Goal: Information Seeking & Learning: Understand process/instructions

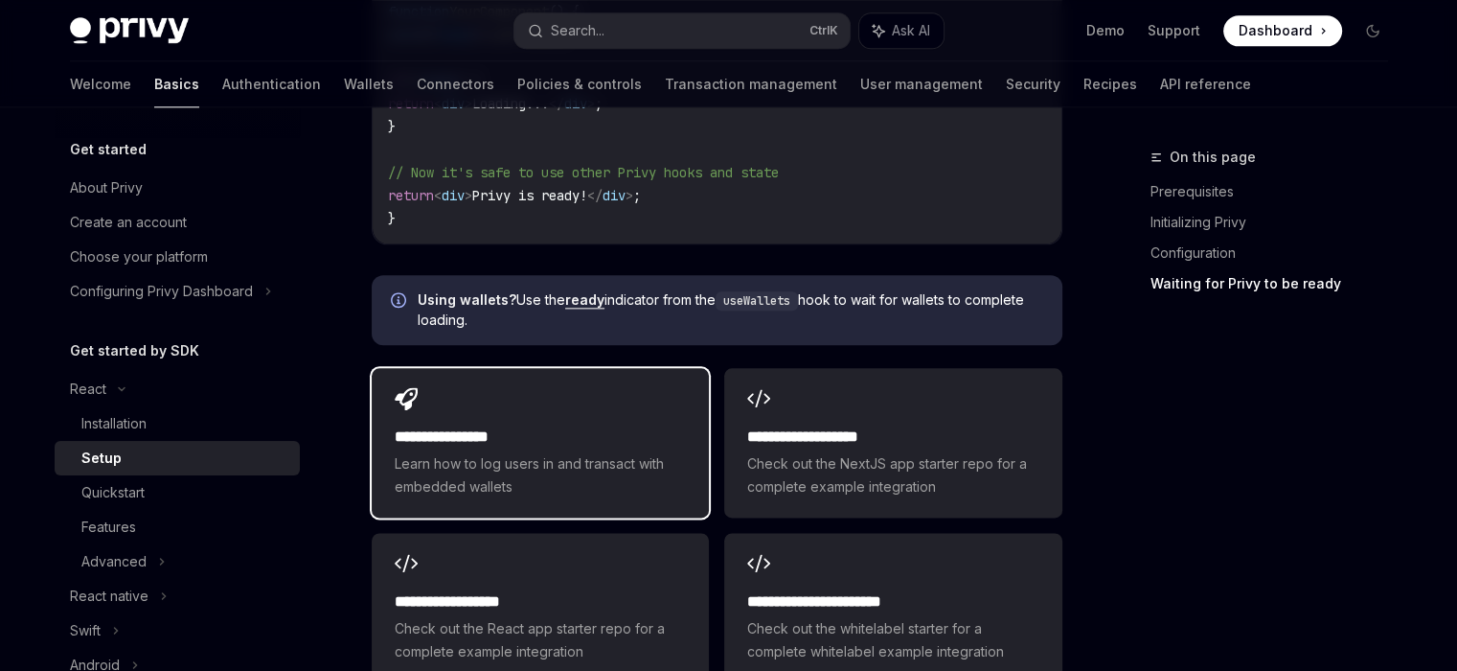
scroll to position [2434, 0]
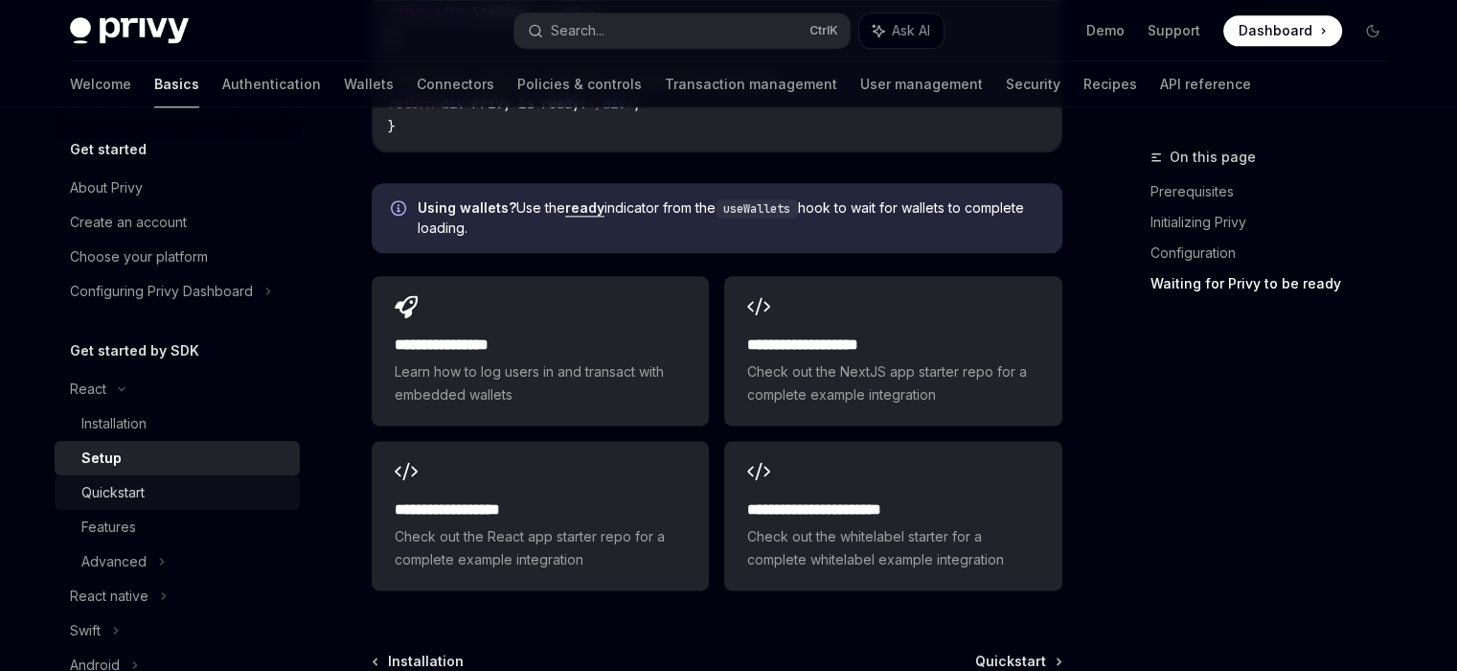
click at [161, 492] on div "Quickstart" at bounding box center [184, 492] width 207 height 23
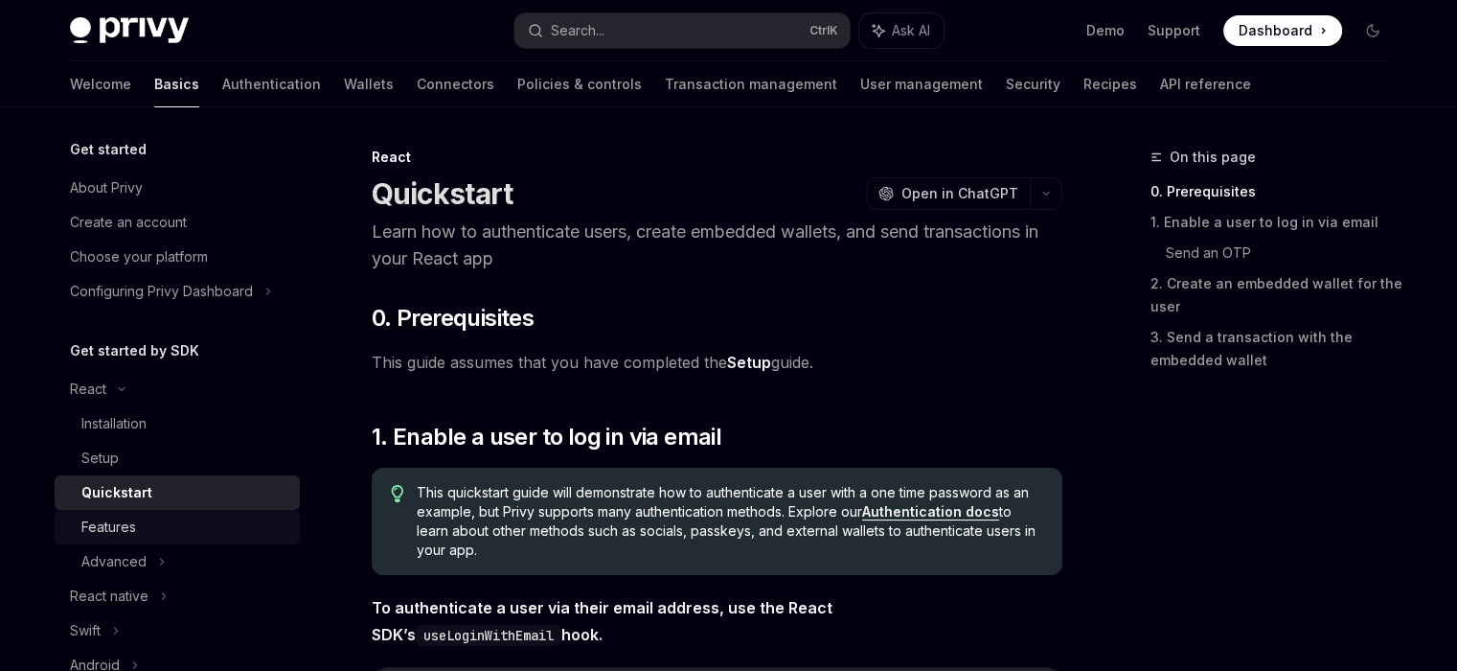
click at [143, 522] on div "Features" at bounding box center [184, 526] width 207 height 23
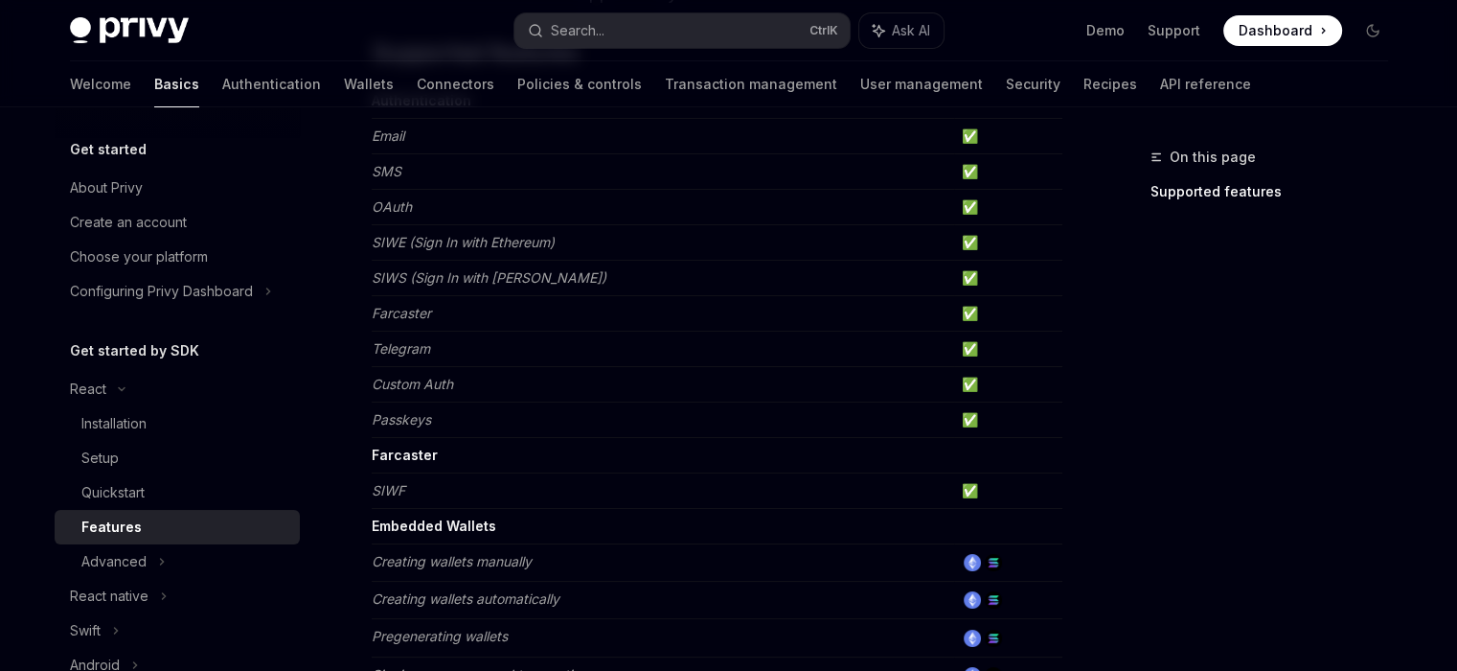
scroll to position [238, 0]
click at [145, 478] on link "Quickstart" at bounding box center [177, 492] width 245 height 34
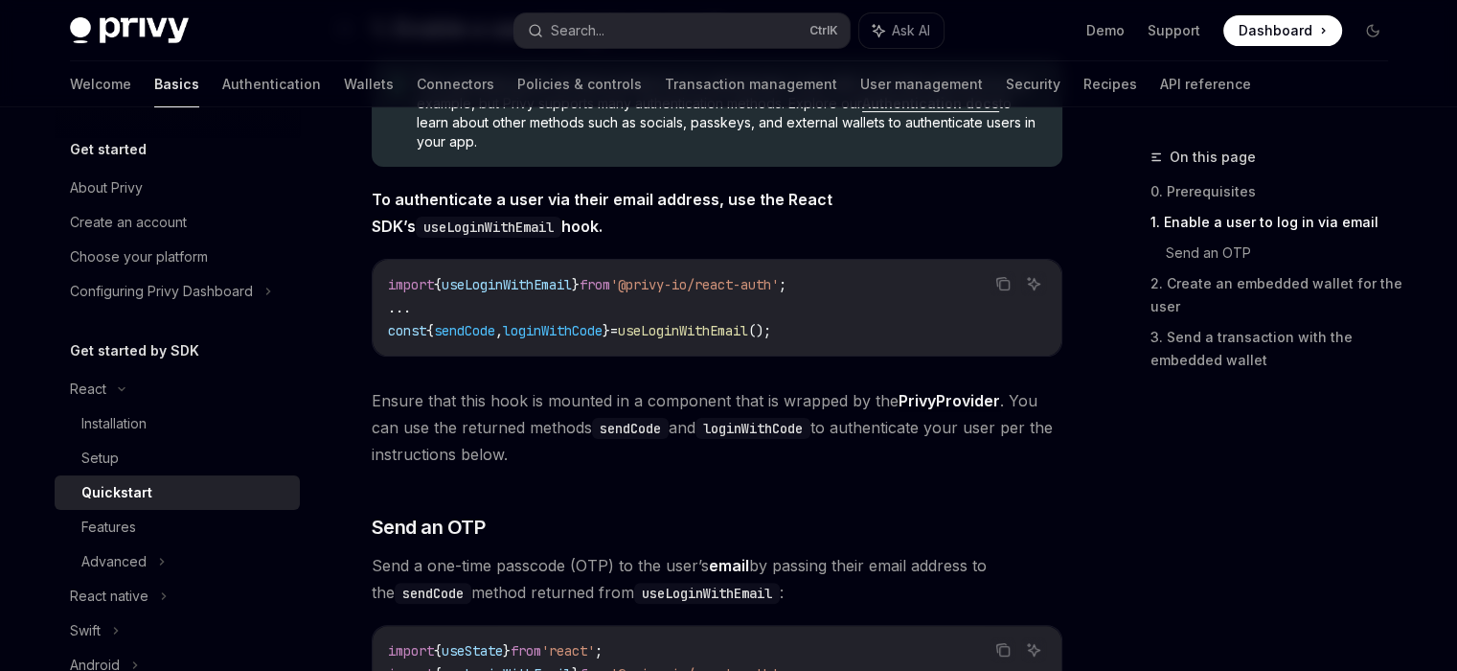
scroll to position [501, 0]
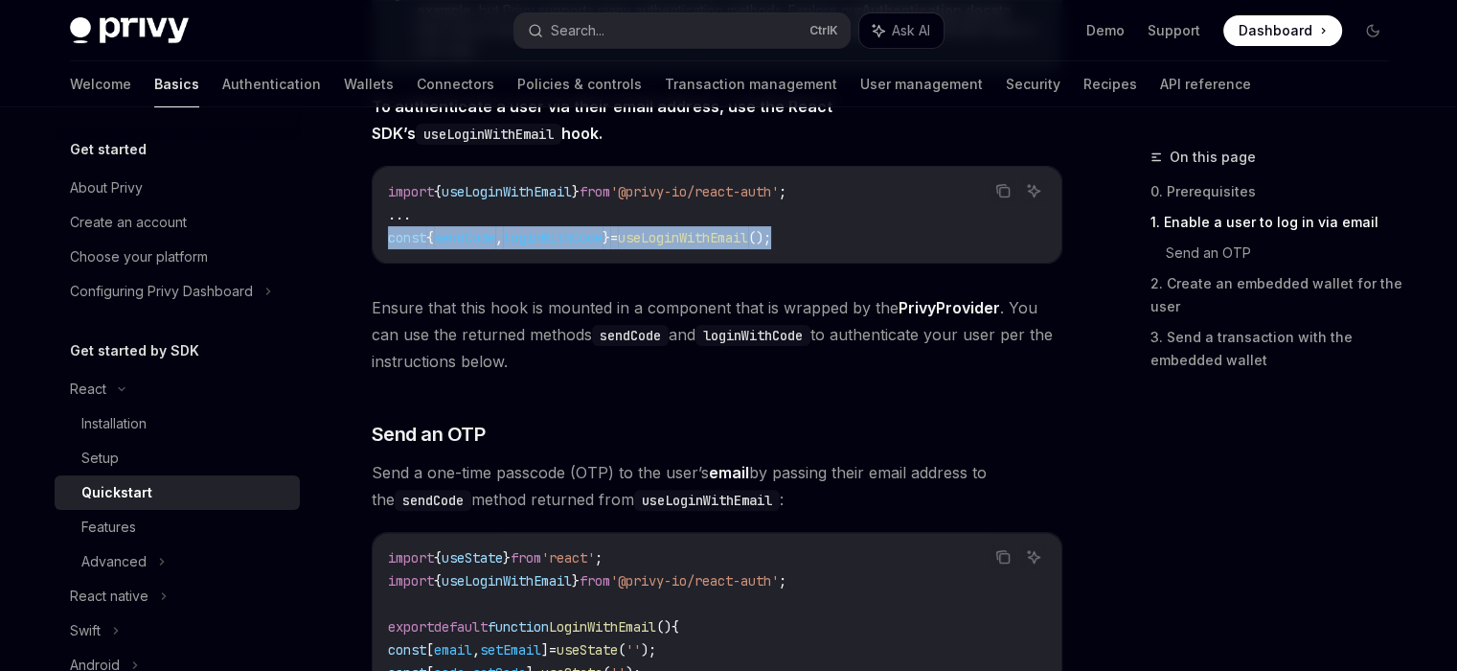
drag, startPoint x: 829, startPoint y: 244, endPoint x: 387, endPoint y: 243, distance: 441.6
click at [388, 243] on code "import { useLoginWithEmail } from '@privy-io/react-auth' ; ... const { sendCode…" at bounding box center [717, 214] width 658 height 69
copy span "const { sendCode , loginWithCode } = useLoginWithEmail ();"
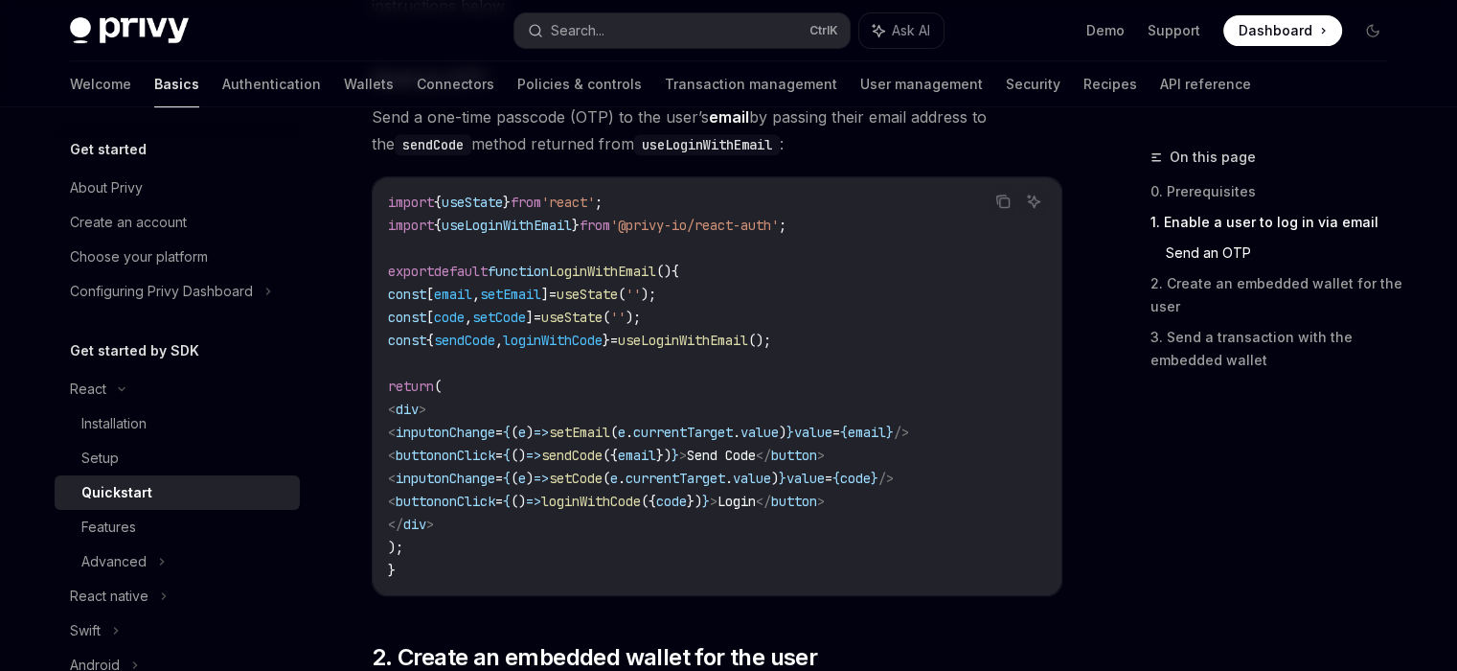
scroll to position [854, 0]
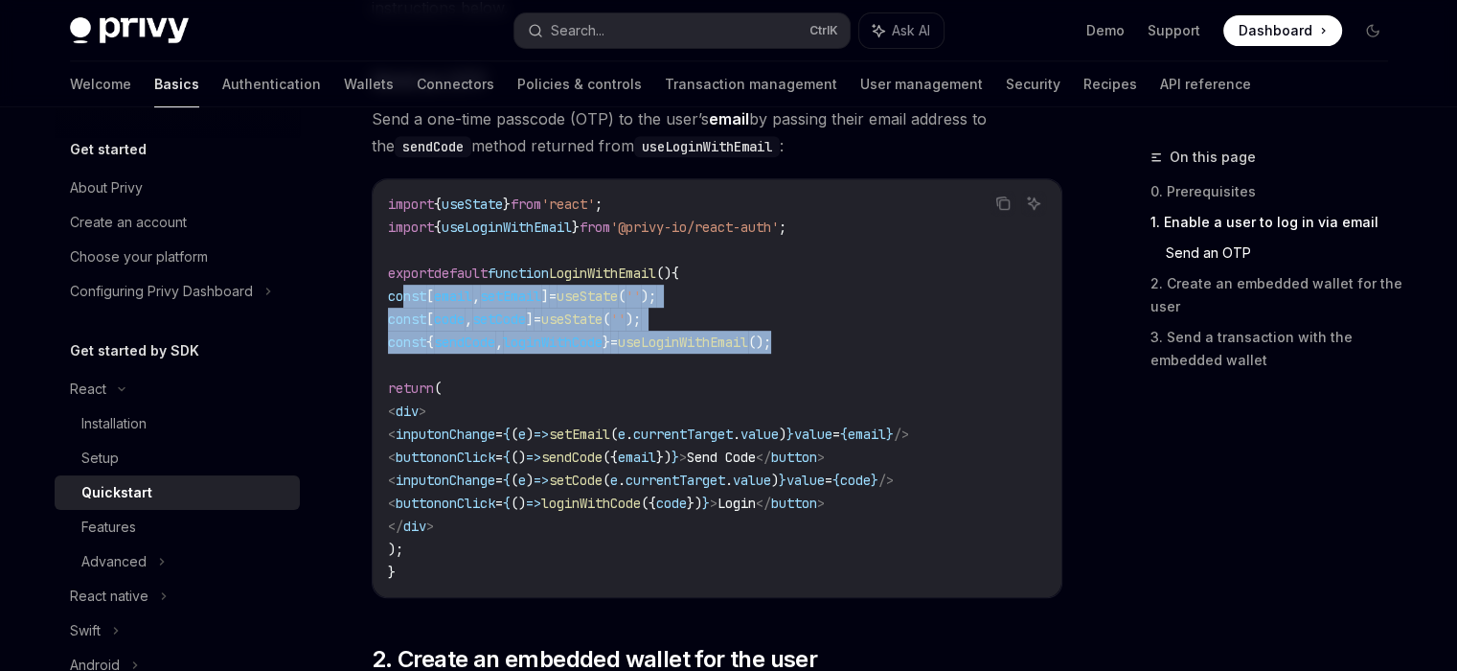
drag, startPoint x: 865, startPoint y: 340, endPoint x: 402, endPoint y: 305, distance: 464.0
click at [402, 305] on code "import { useState } from 'react' ; import { useLoginWithEmail } from '@privy-io…" at bounding box center [717, 388] width 658 height 391
copy code "const [ email , setEmail ] = useState ( '' ); const [ code , setCode ] = useSta…"
drag, startPoint x: 943, startPoint y: 493, endPoint x: 436, endPoint y: 434, distance: 510.2
click at [436, 434] on code "import { useState } from 'react' ; import { useLoginWithEmail } from '@privy-io…" at bounding box center [717, 388] width 658 height 391
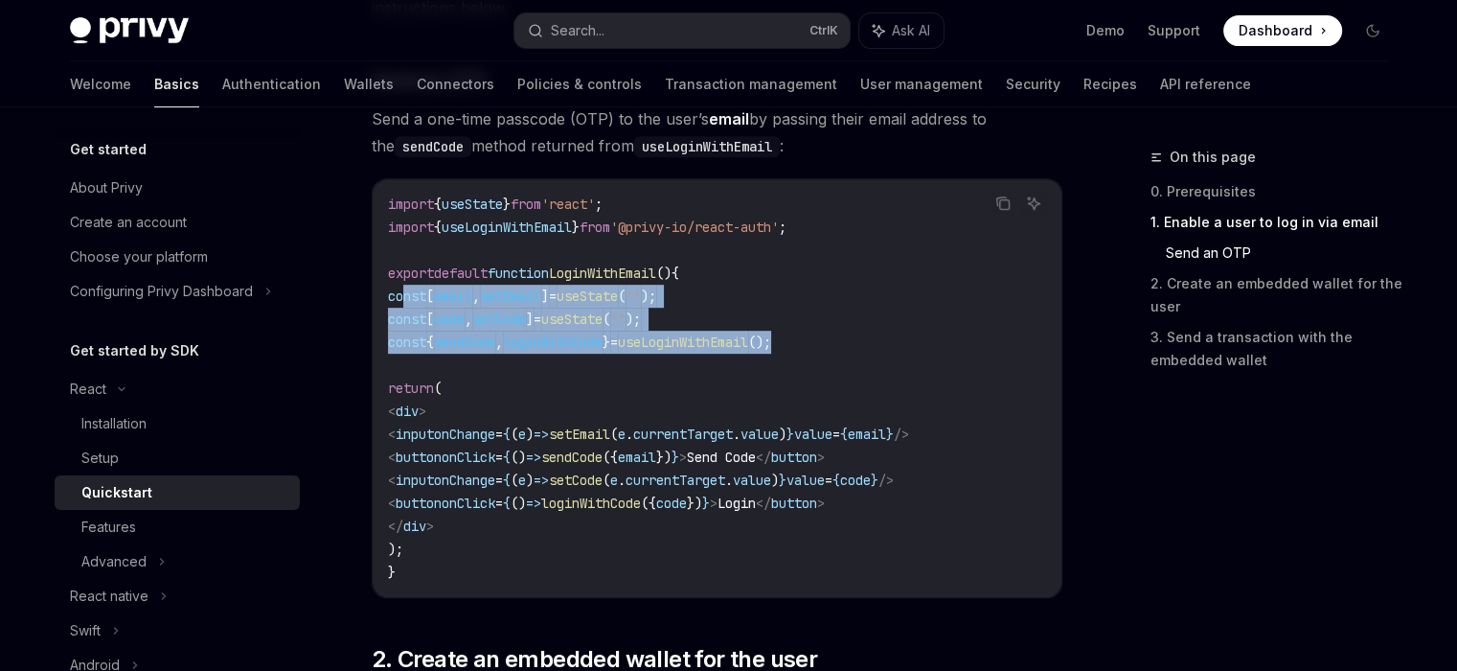
copy code "< input onChange = { ( e ) => setEmail ( e . currentTarget . value ) } value = …"
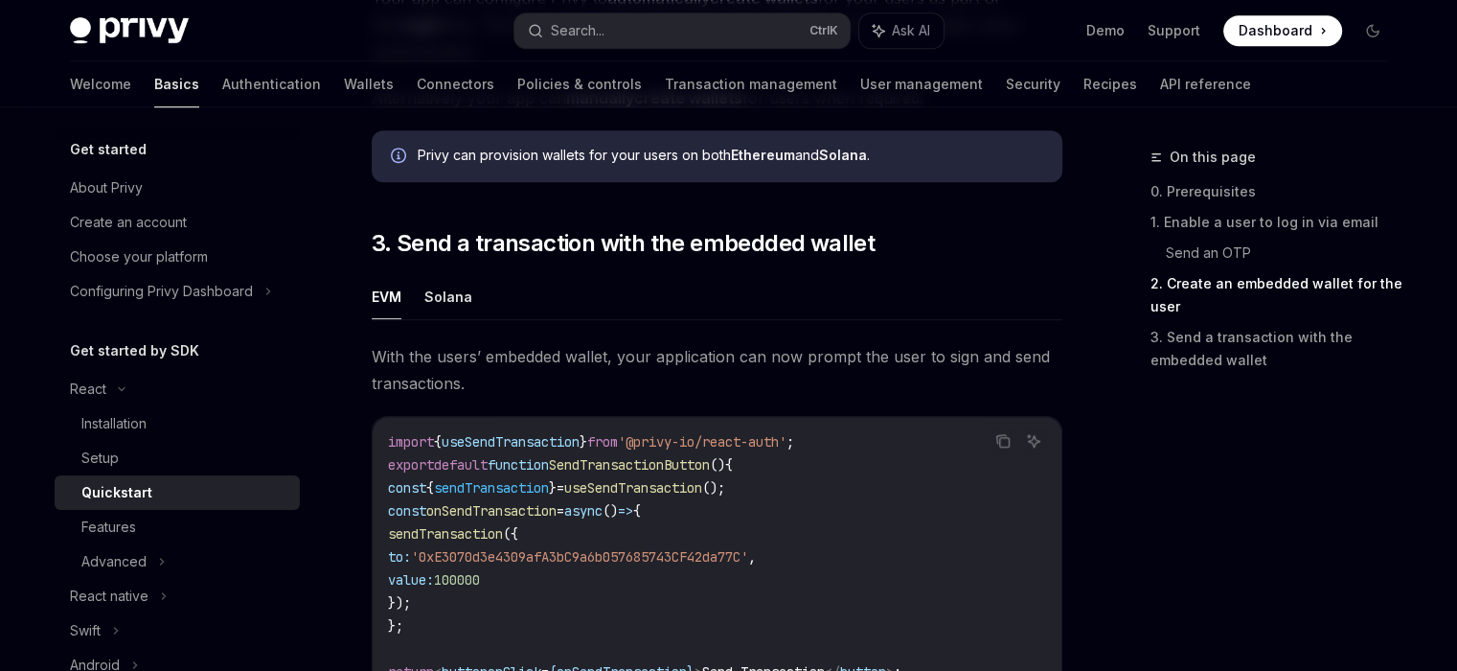
scroll to position [1621, 0]
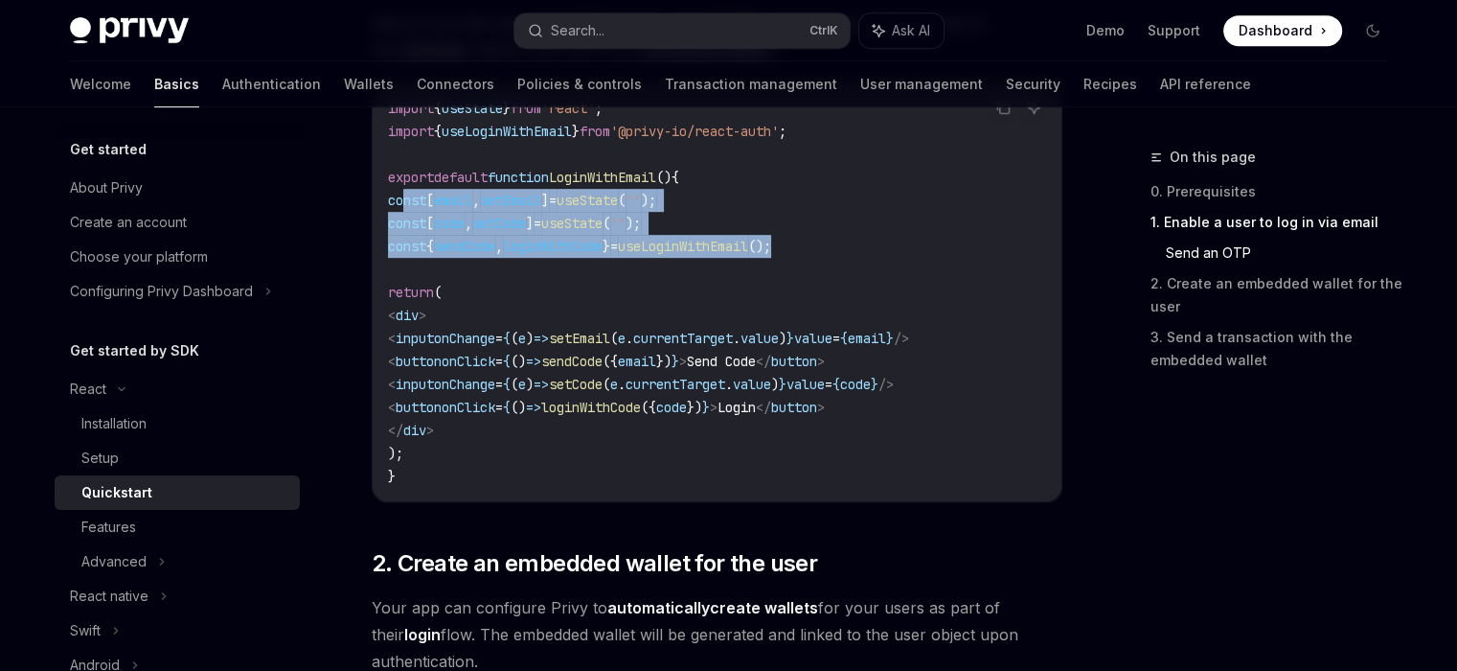
click at [603, 359] on span "sendCode" at bounding box center [571, 361] width 61 height 17
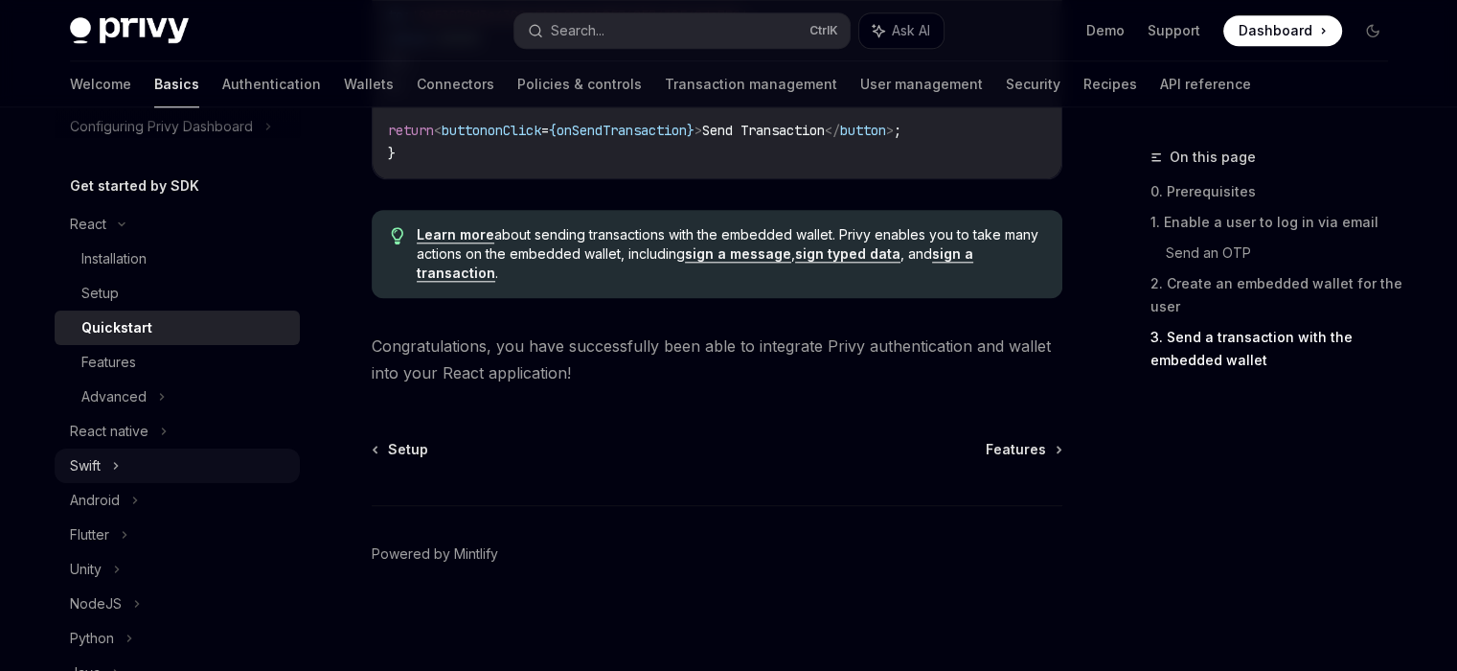
scroll to position [192, 0]
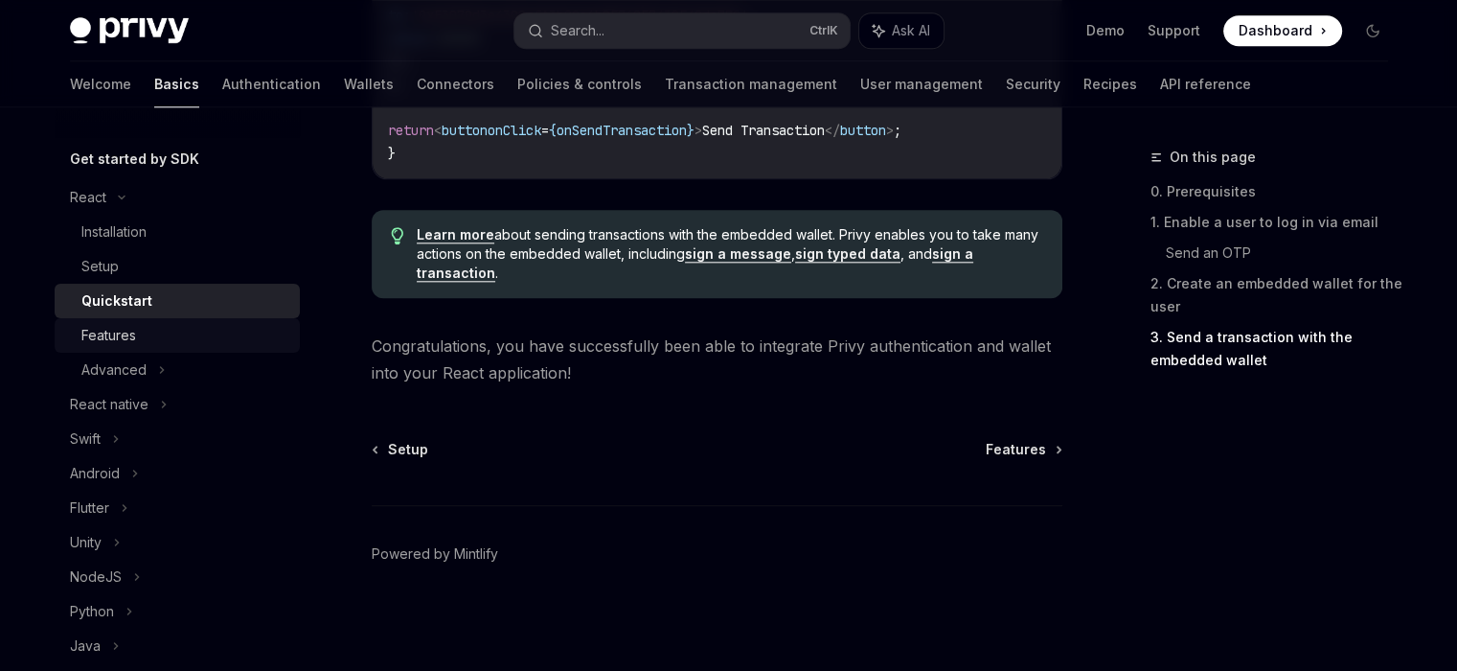
click at [176, 340] on div "Features" at bounding box center [184, 335] width 207 height 23
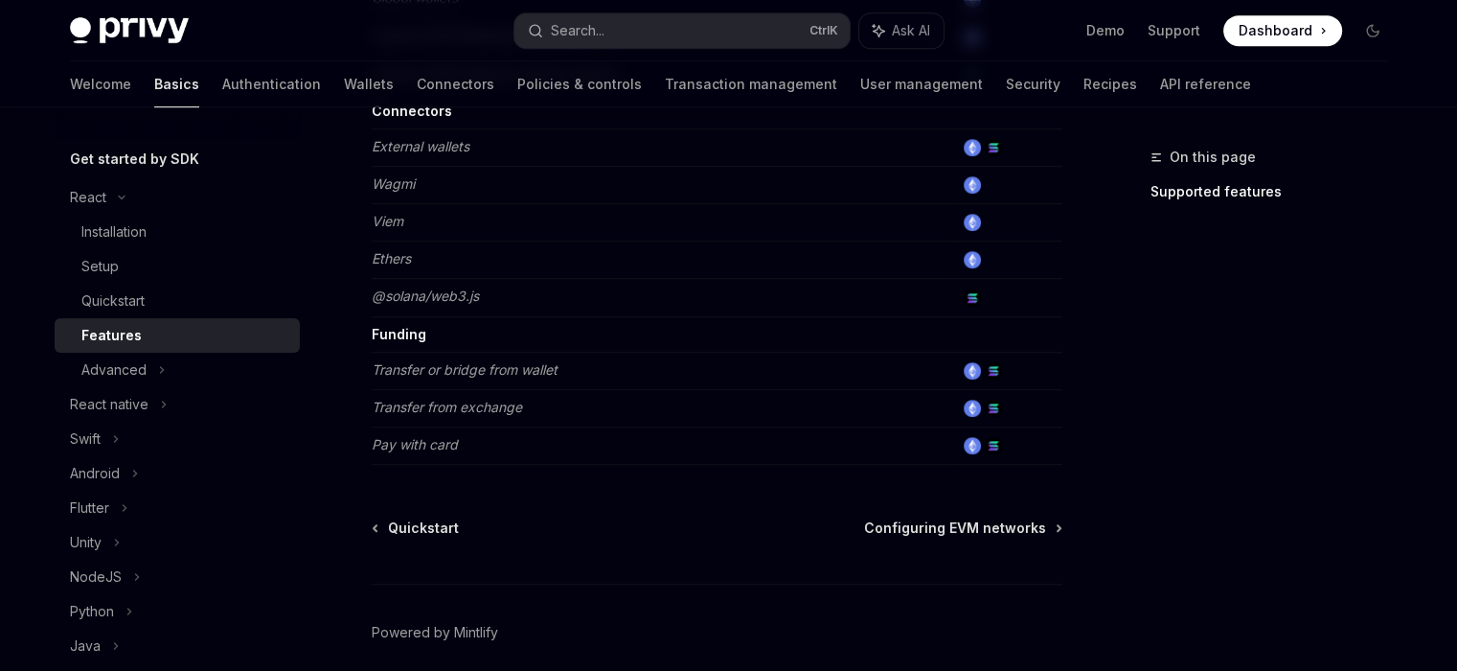
scroll to position [1341, 0]
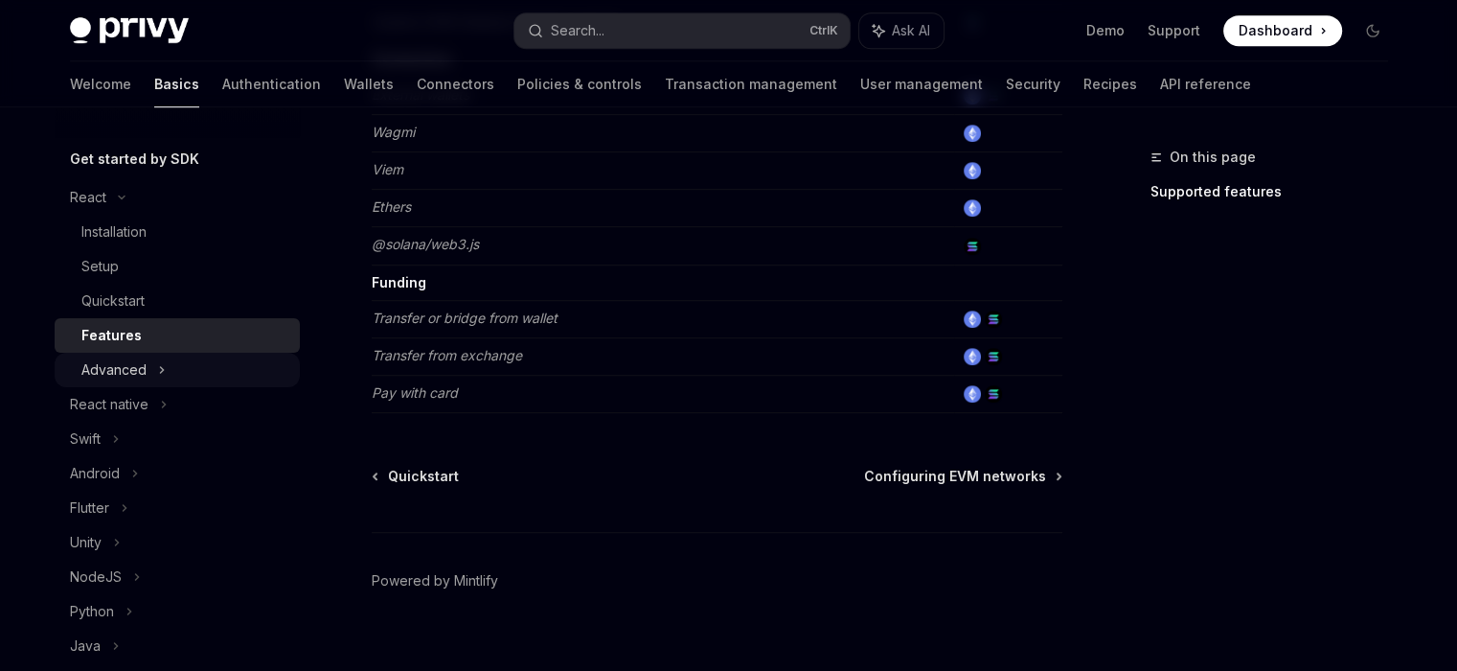
click at [160, 367] on icon at bounding box center [162, 369] width 8 height 23
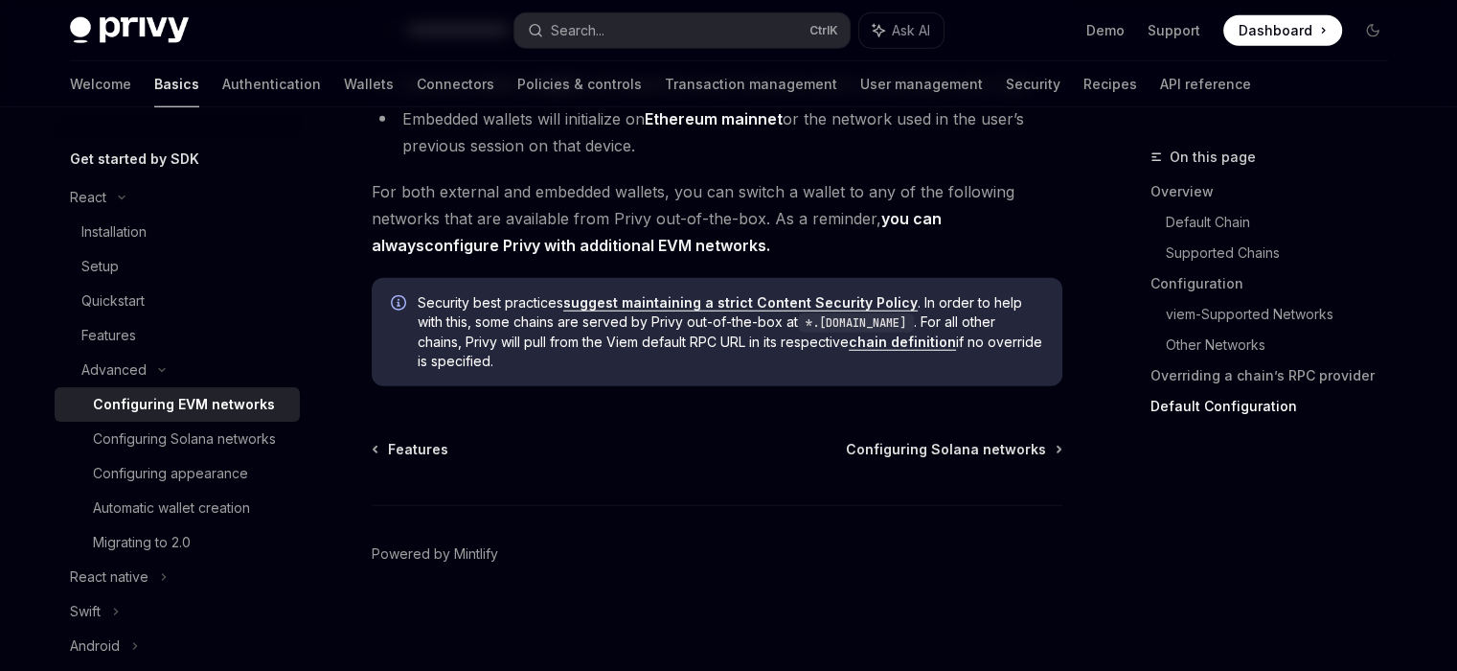
scroll to position [5096, 0]
click at [168, 444] on div "Configuring Solana networks" at bounding box center [184, 438] width 183 height 23
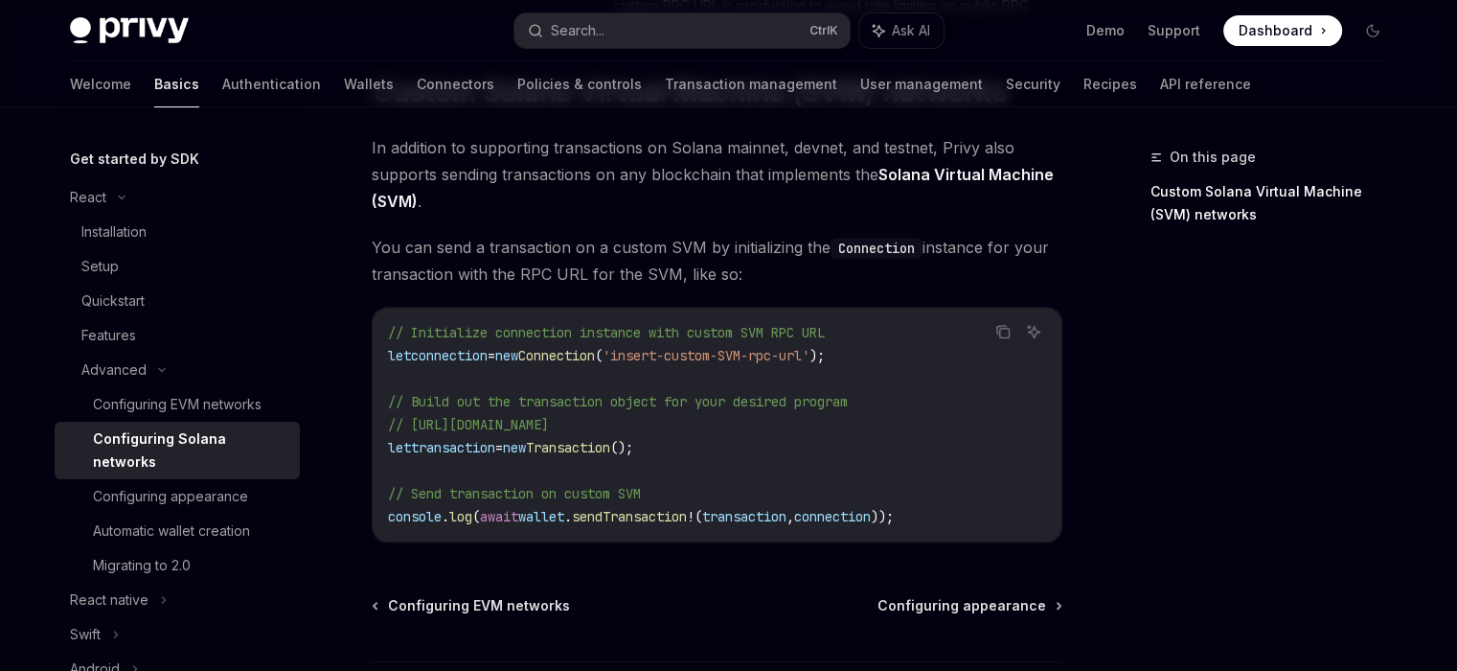
scroll to position [958, 0]
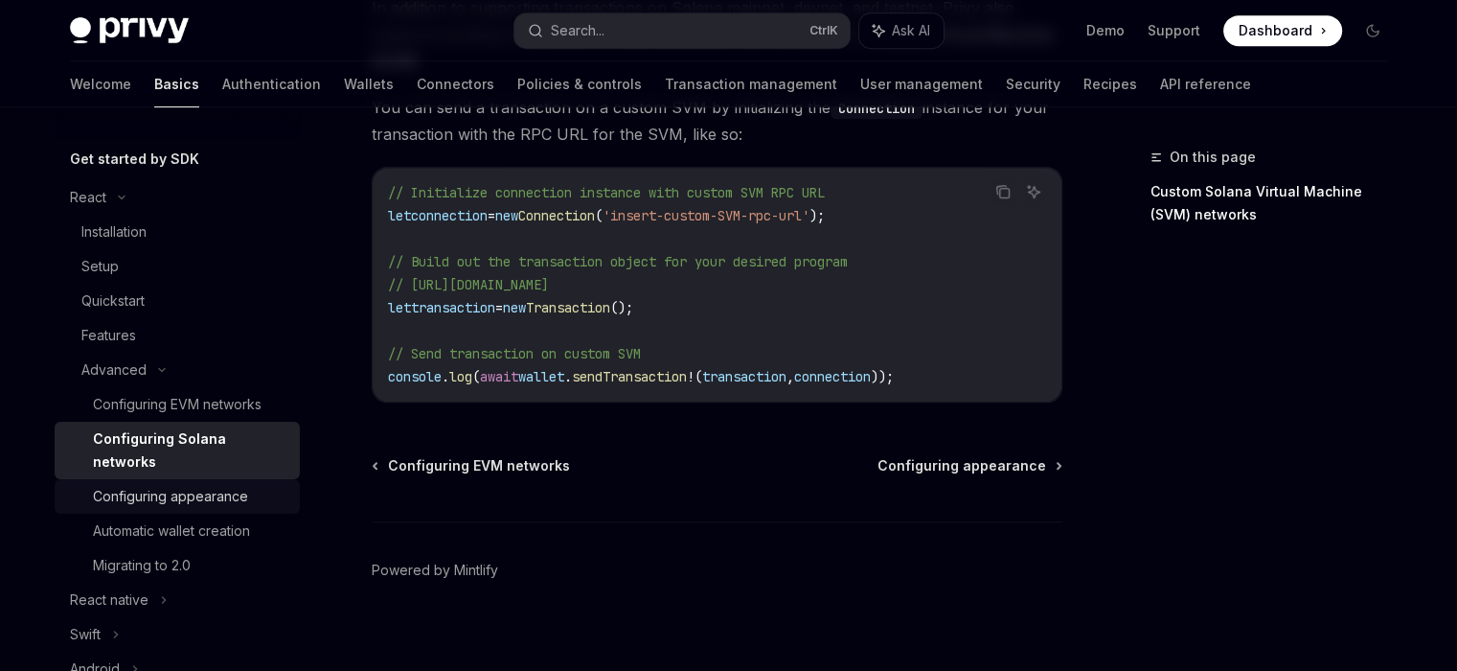
click at [211, 499] on div "Configuring appearance" at bounding box center [170, 496] width 155 height 23
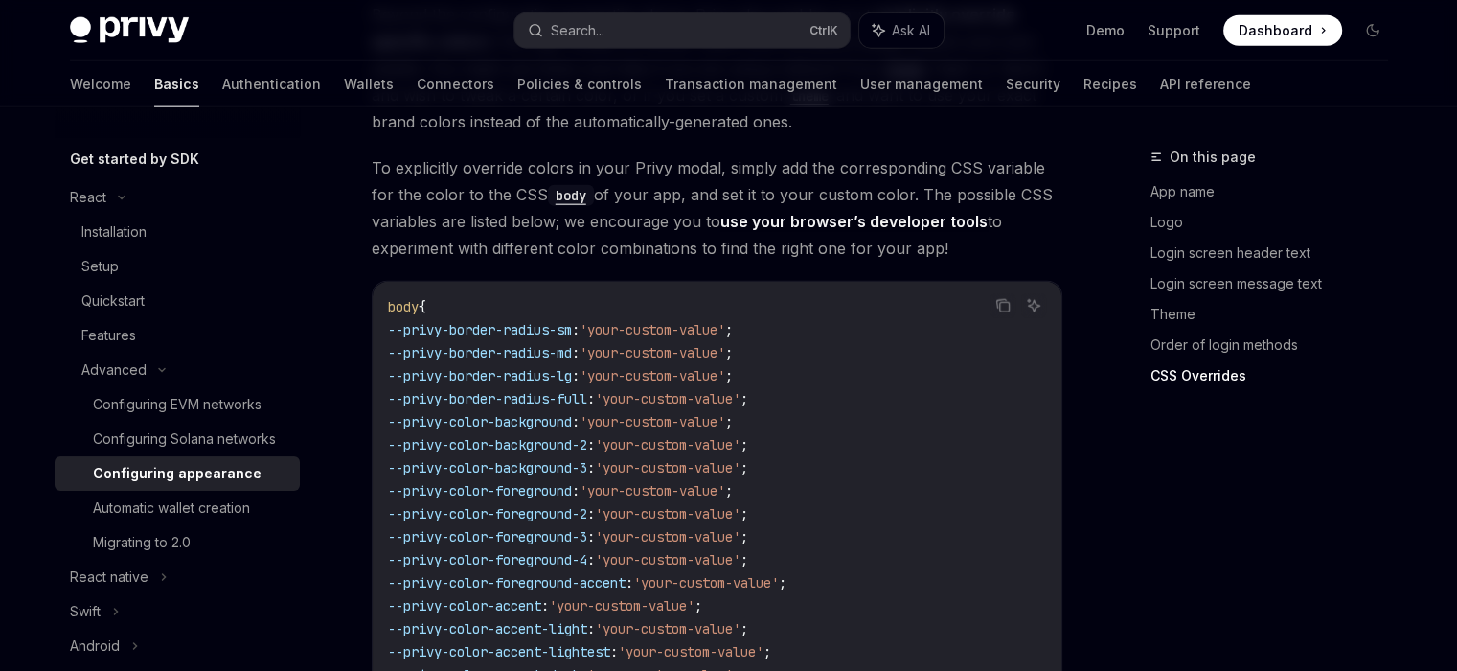
scroll to position [5040, 0]
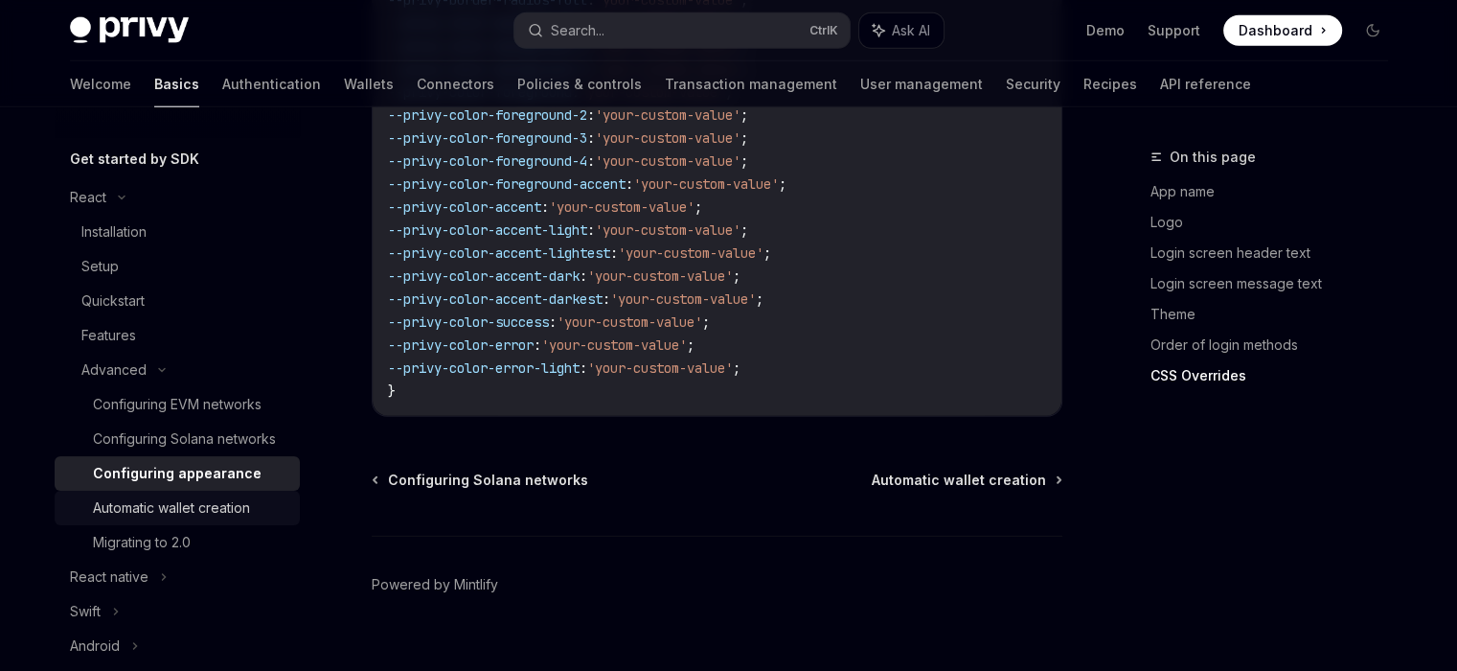
click at [172, 519] on div "Automatic wallet creation" at bounding box center [171, 507] width 157 height 23
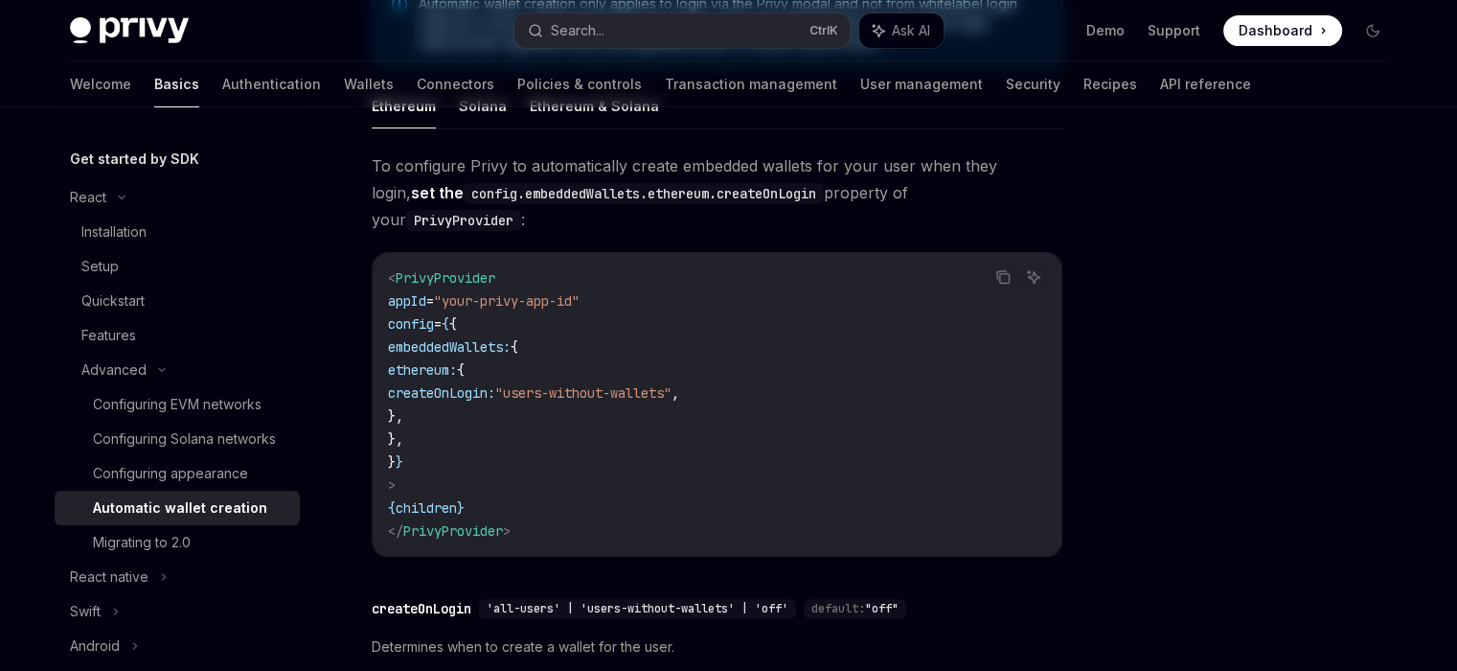
scroll to position [809, 0]
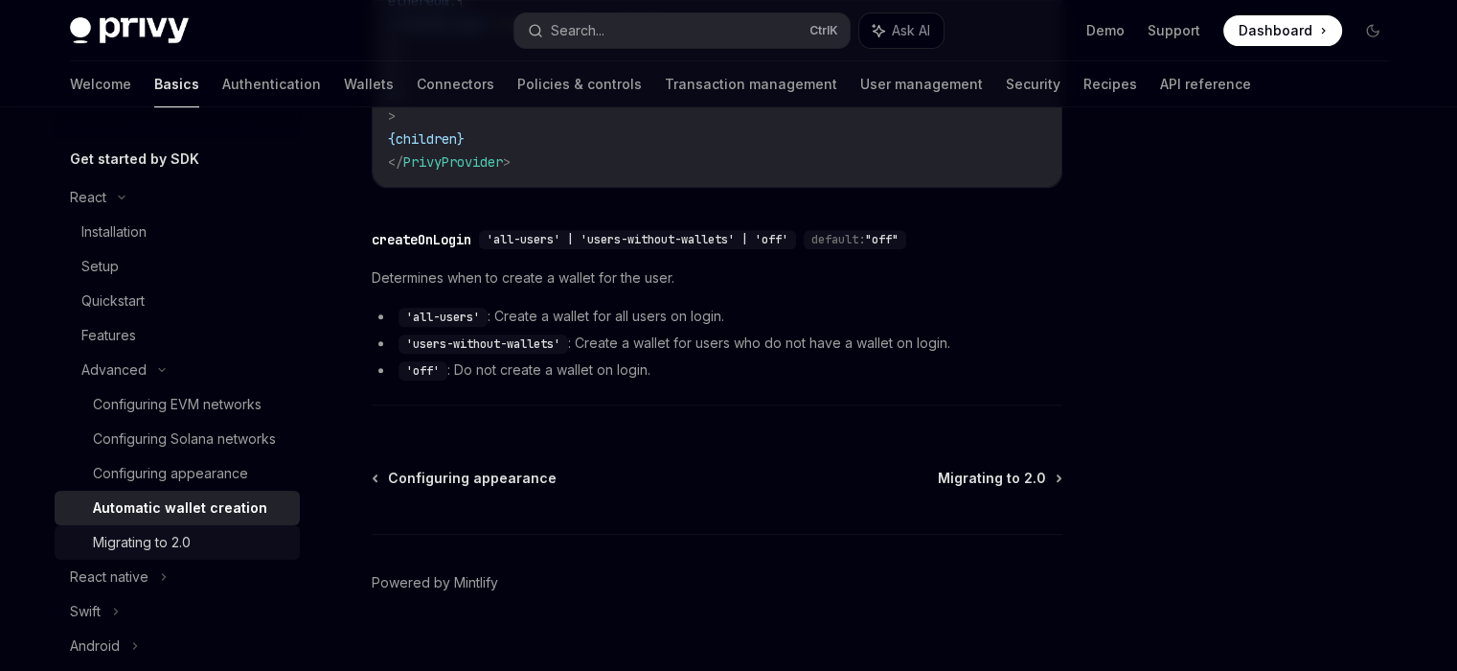
click at [180, 554] on div "Migrating to 2.0" at bounding box center [142, 542] width 98 height 23
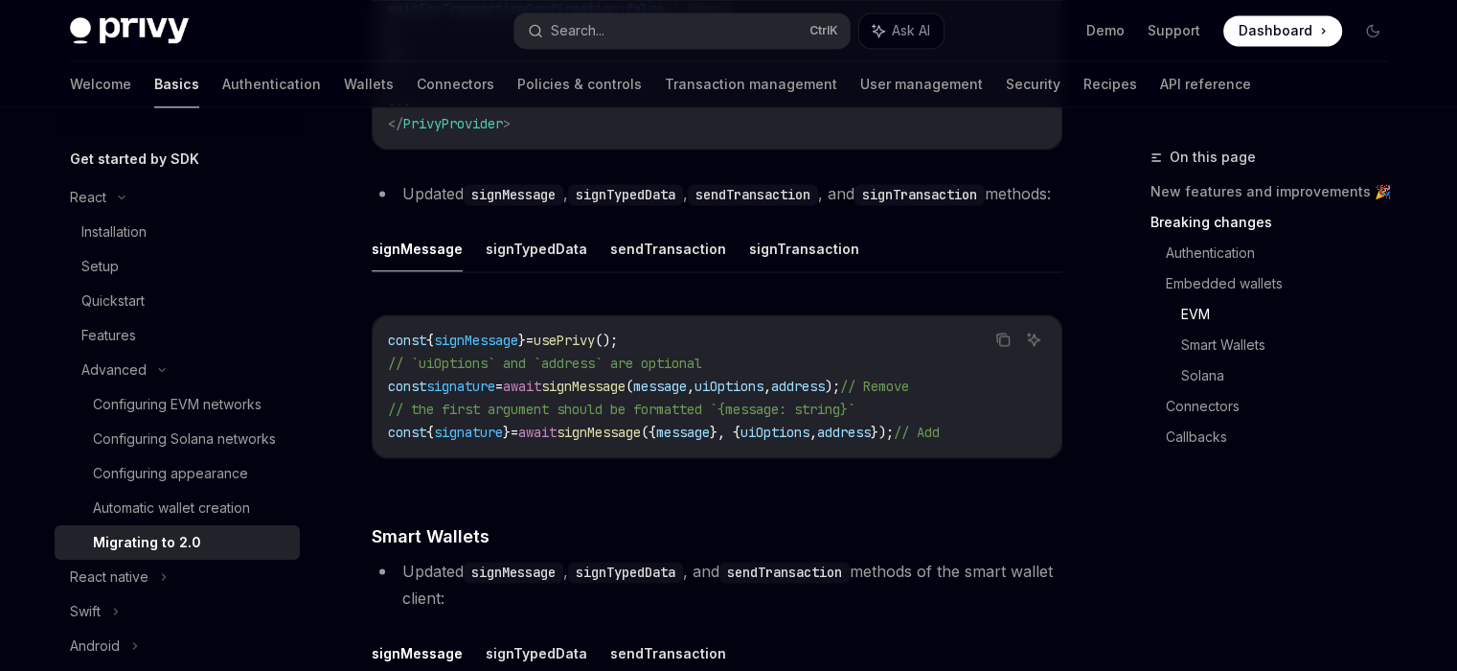
scroll to position [2778, 0]
click at [657, 273] on button "sendTransaction" at bounding box center [668, 250] width 116 height 45
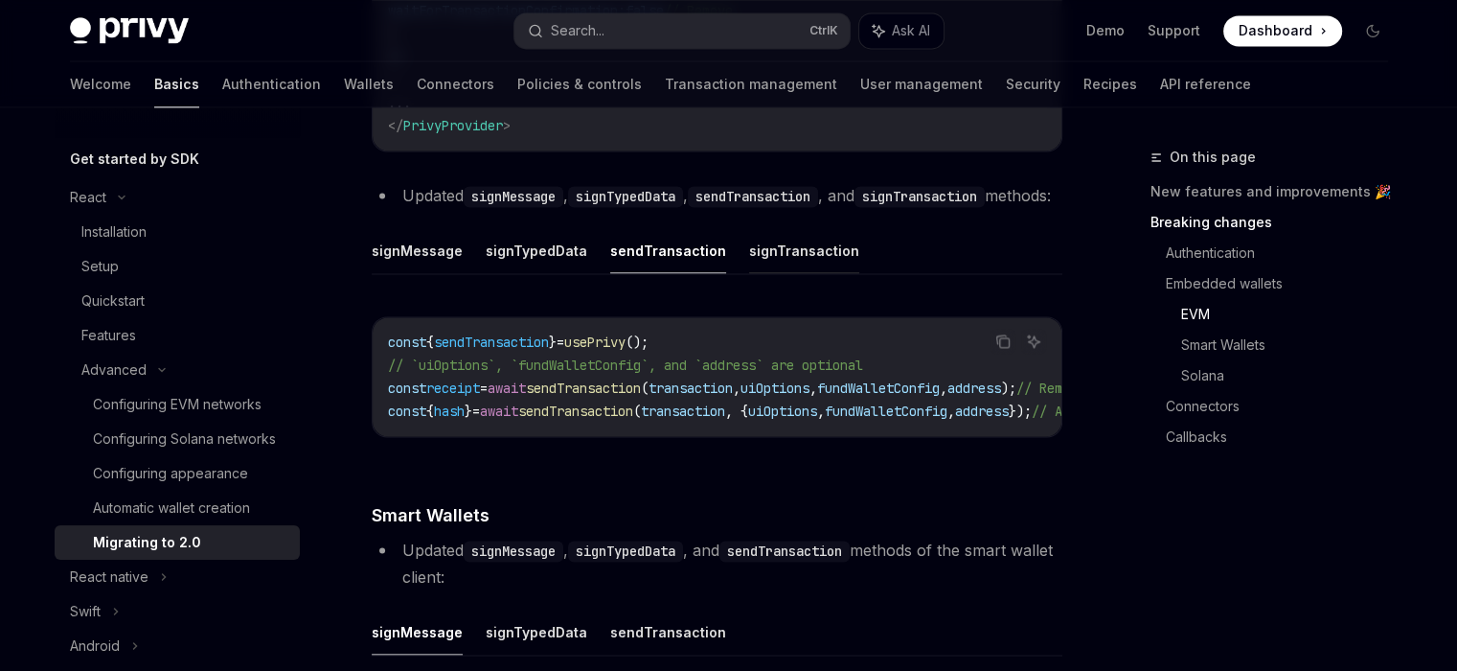
click at [749, 273] on button "signTransaction" at bounding box center [804, 250] width 110 height 45
click at [696, 273] on button "sendTransaction" at bounding box center [668, 250] width 116 height 45
click at [786, 273] on button "signTransaction" at bounding box center [804, 250] width 110 height 45
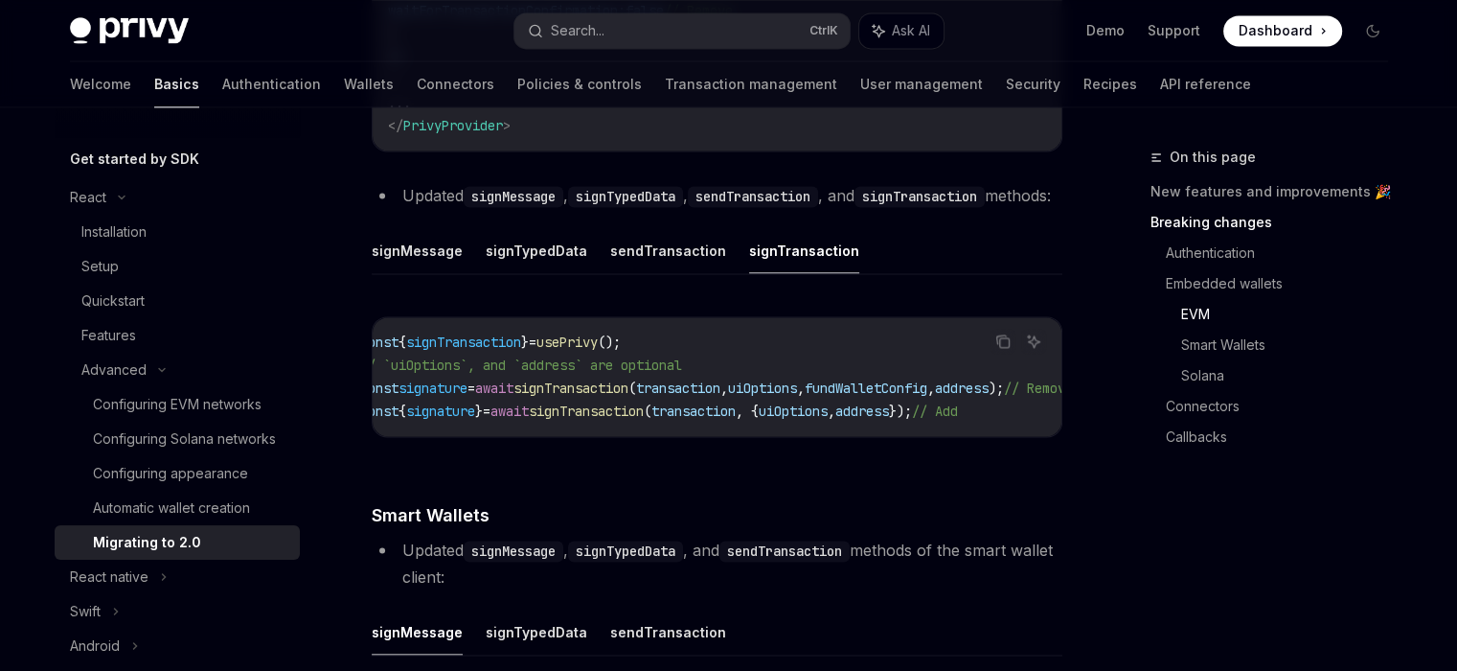
scroll to position [0, 25]
drag, startPoint x: 637, startPoint y: 498, endPoint x: 588, endPoint y: 505, distance: 49.3
click at [588, 467] on div "Copy Ask AI const { signTransaction } = usePrivy (); // `uiOptions`, and `addre…" at bounding box center [717, 382] width 691 height 171
click at [465, 528] on div "This guide will help you migrate your Privy React SDK from v1.x.x to v2.0.0. To…" at bounding box center [717, 394] width 691 height 5863
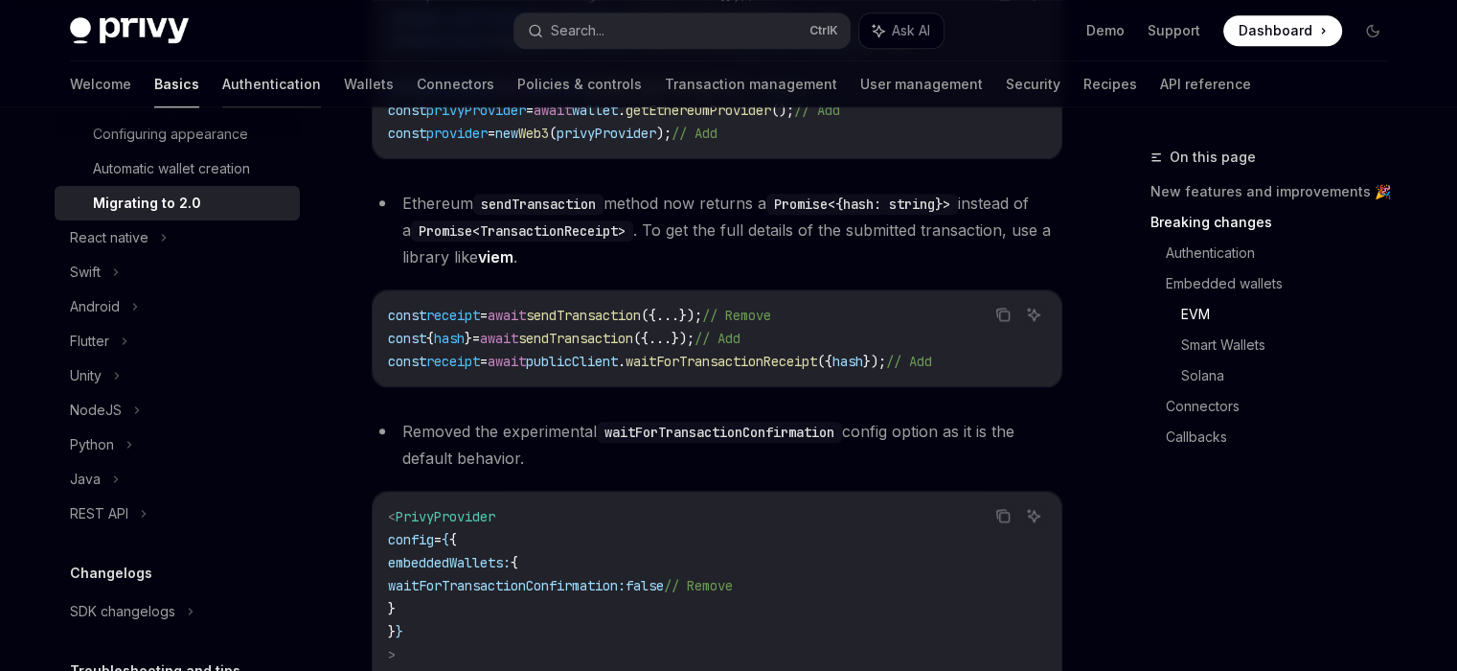
scroll to position [525, 0]
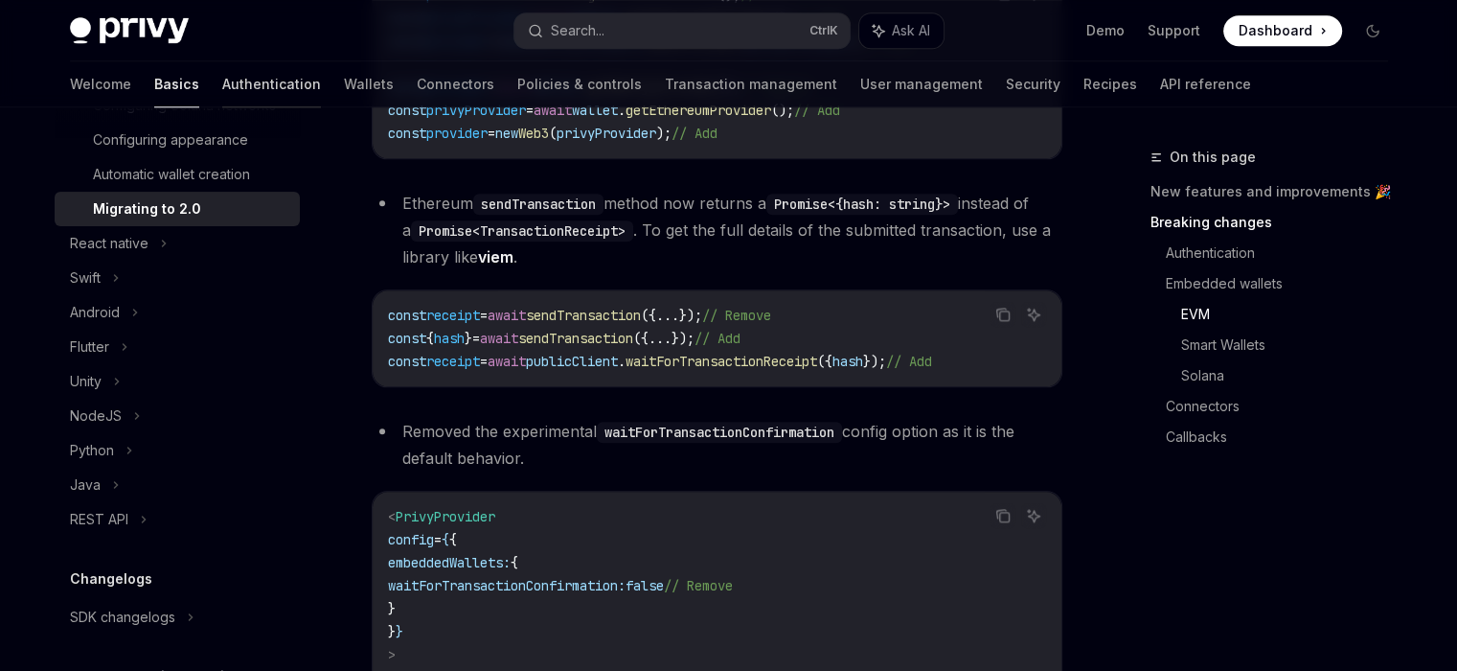
click at [222, 80] on link "Authentication" at bounding box center [271, 84] width 99 height 46
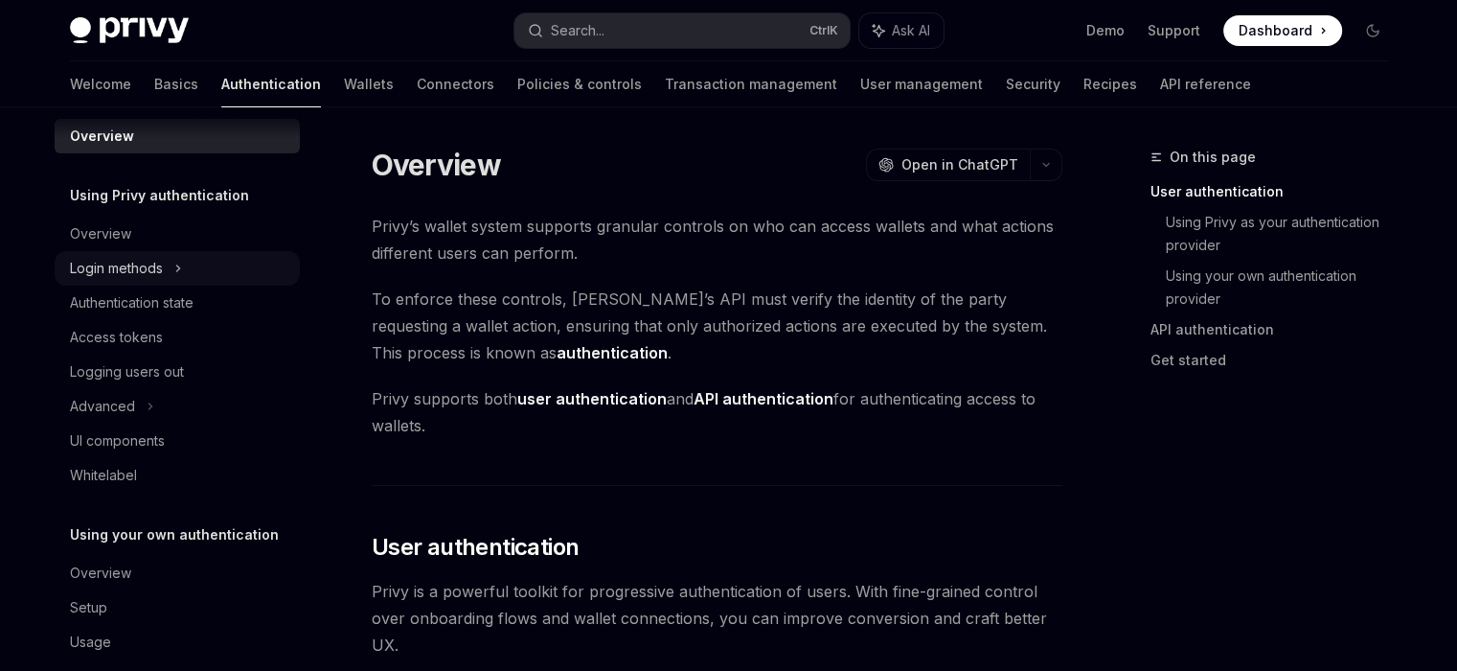
scroll to position [46, 0]
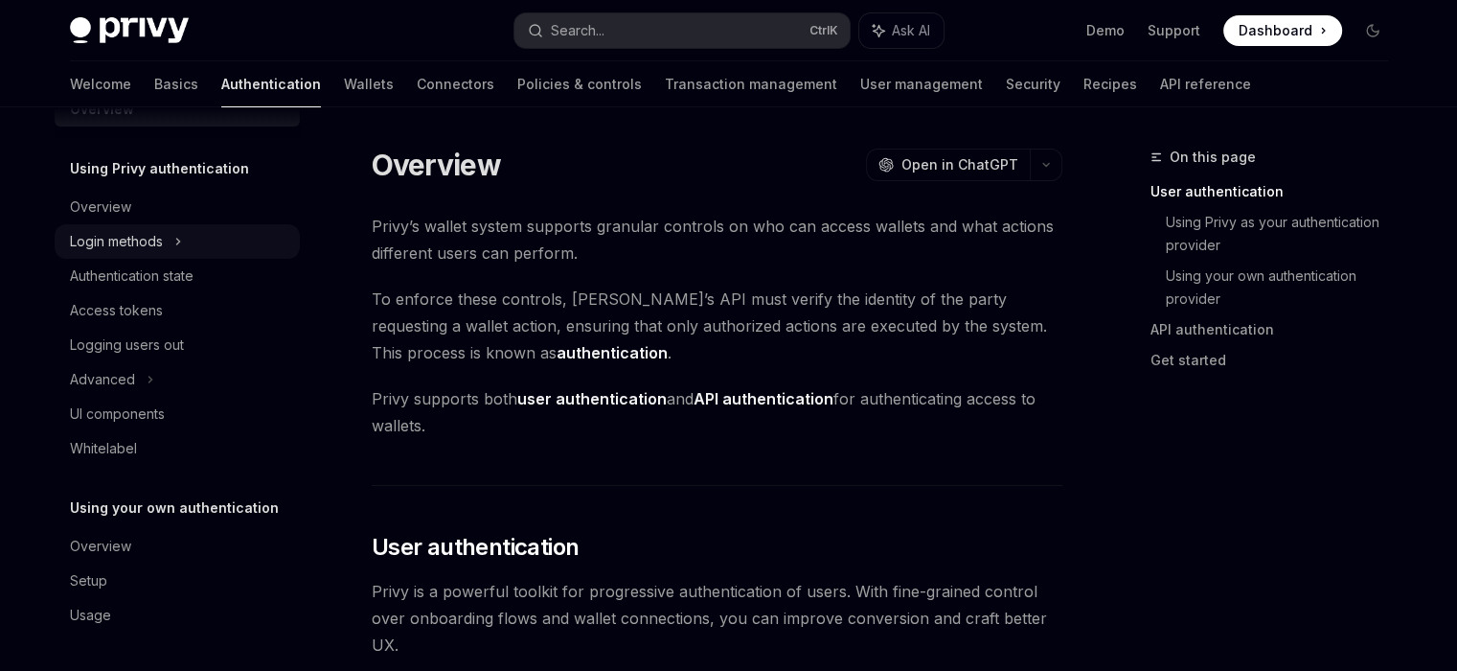
click at [183, 243] on div "Login methods" at bounding box center [177, 241] width 245 height 34
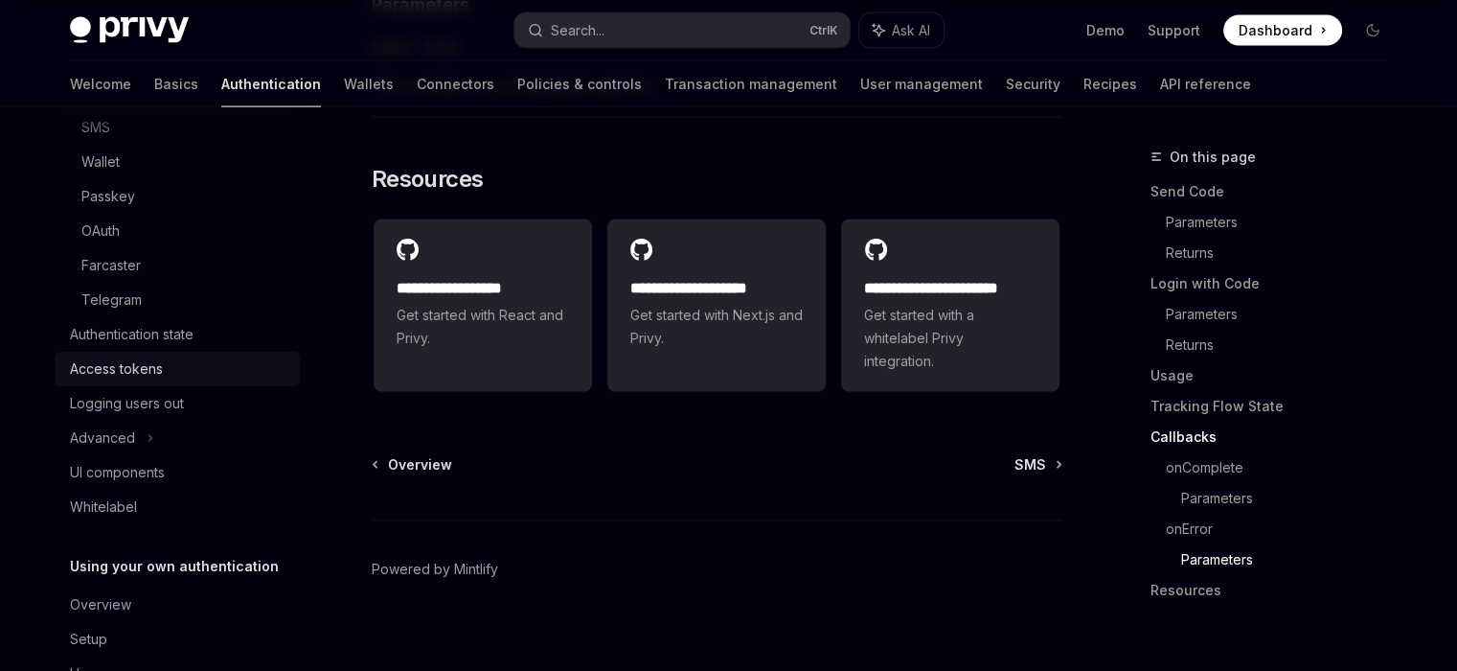
scroll to position [238, 0]
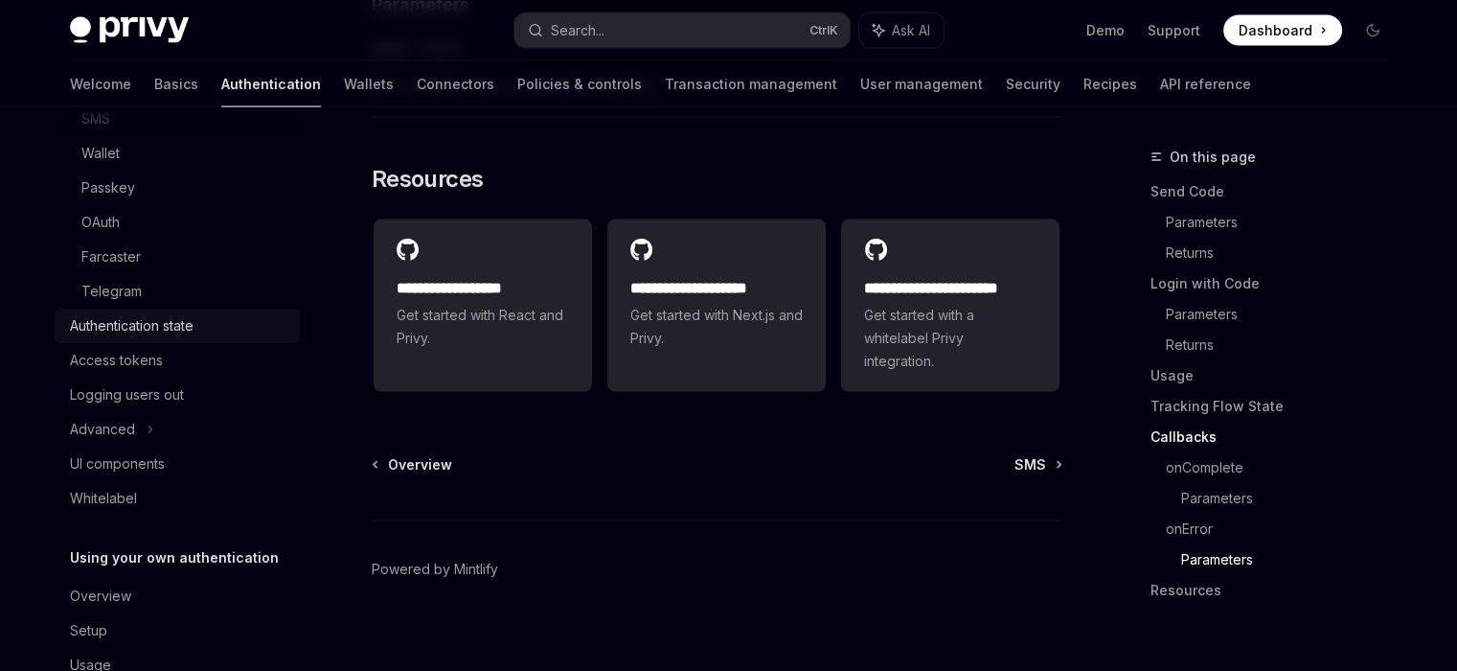
click at [165, 325] on div "Authentication state" at bounding box center [132, 325] width 124 height 23
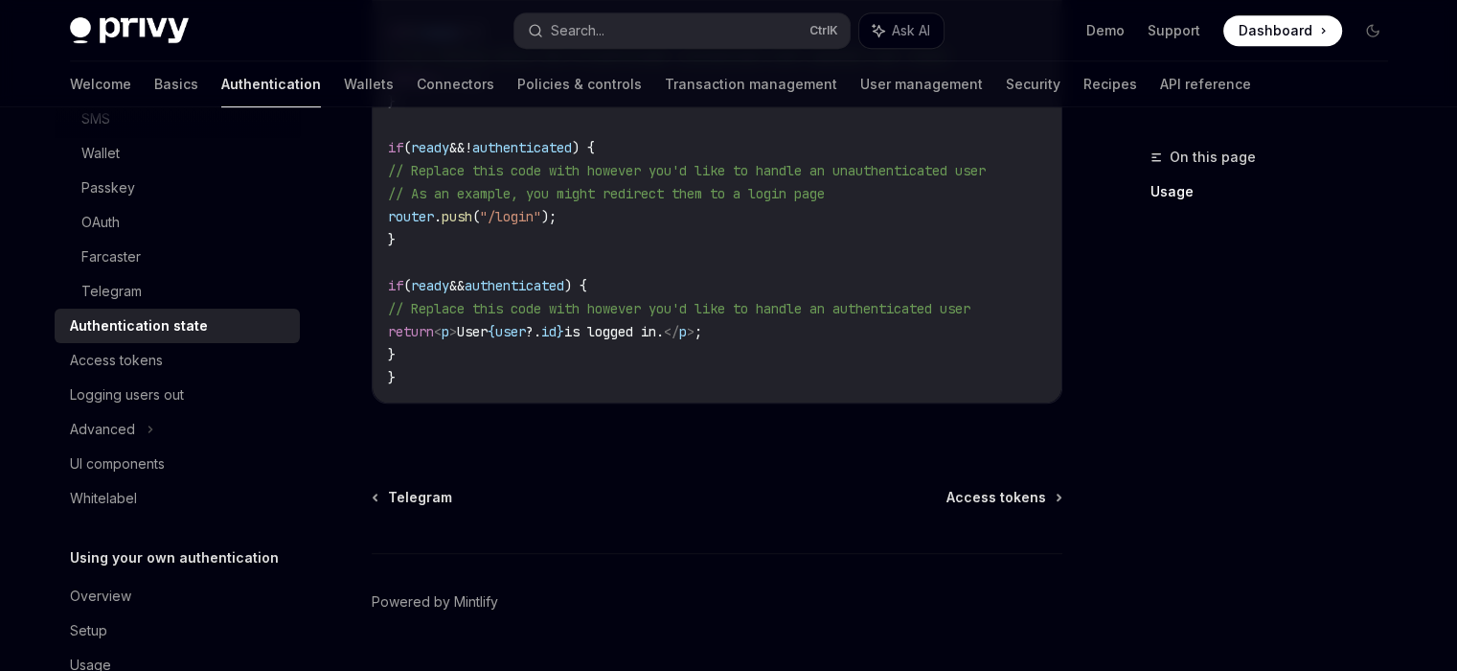
scroll to position [958, 0]
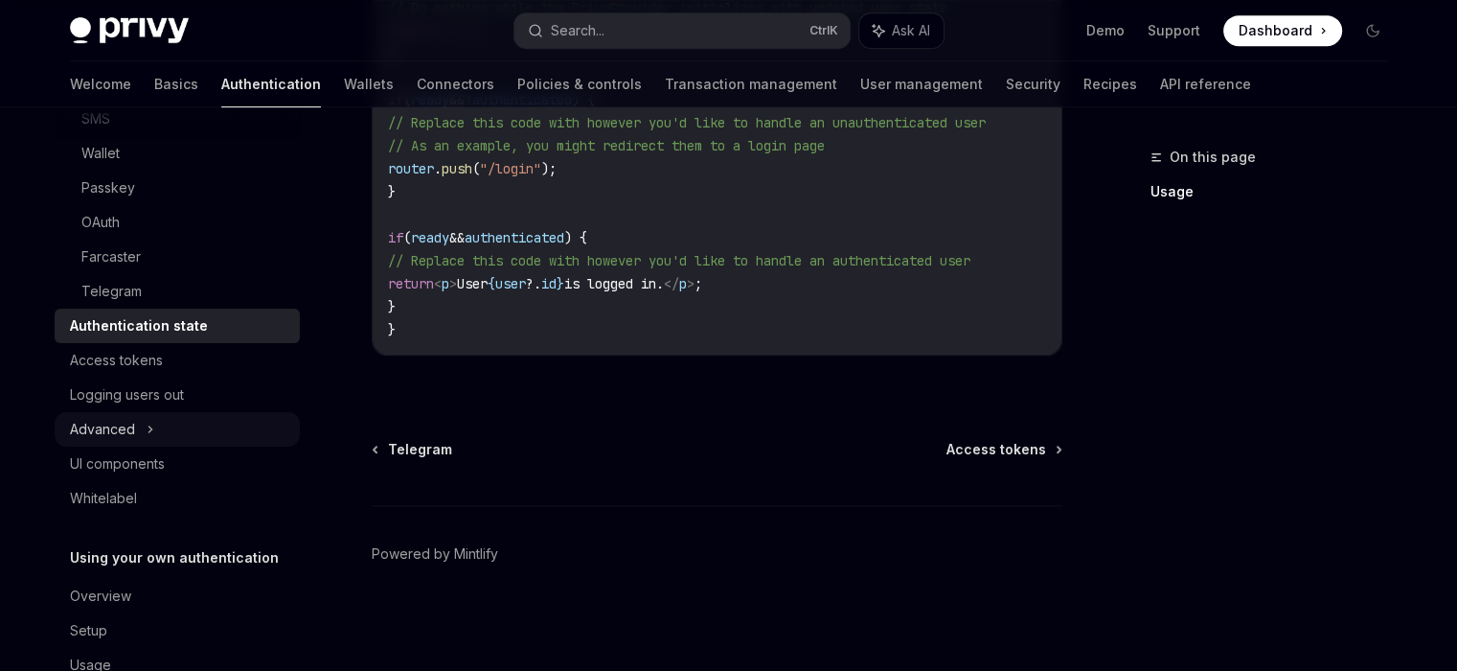
click at [151, 426] on icon at bounding box center [151, 429] width 8 height 23
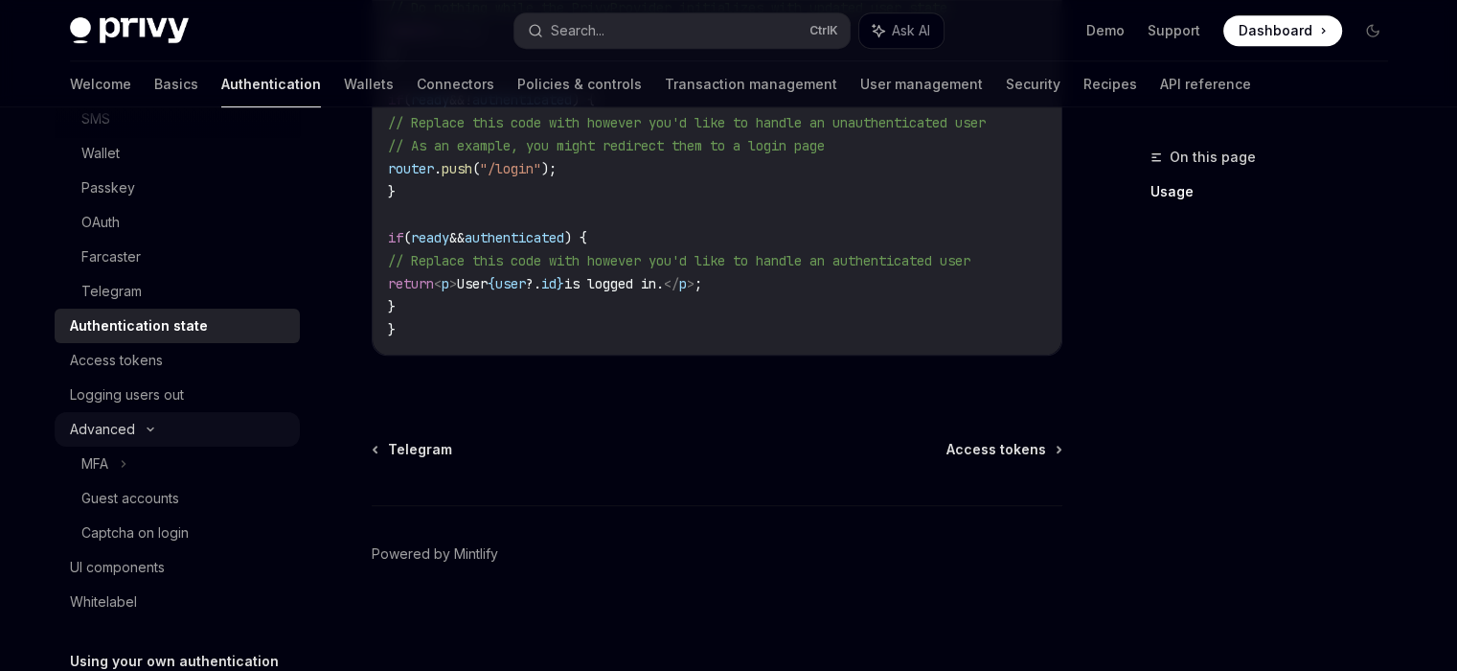
click at [151, 425] on icon at bounding box center [150, 429] width 23 height 8
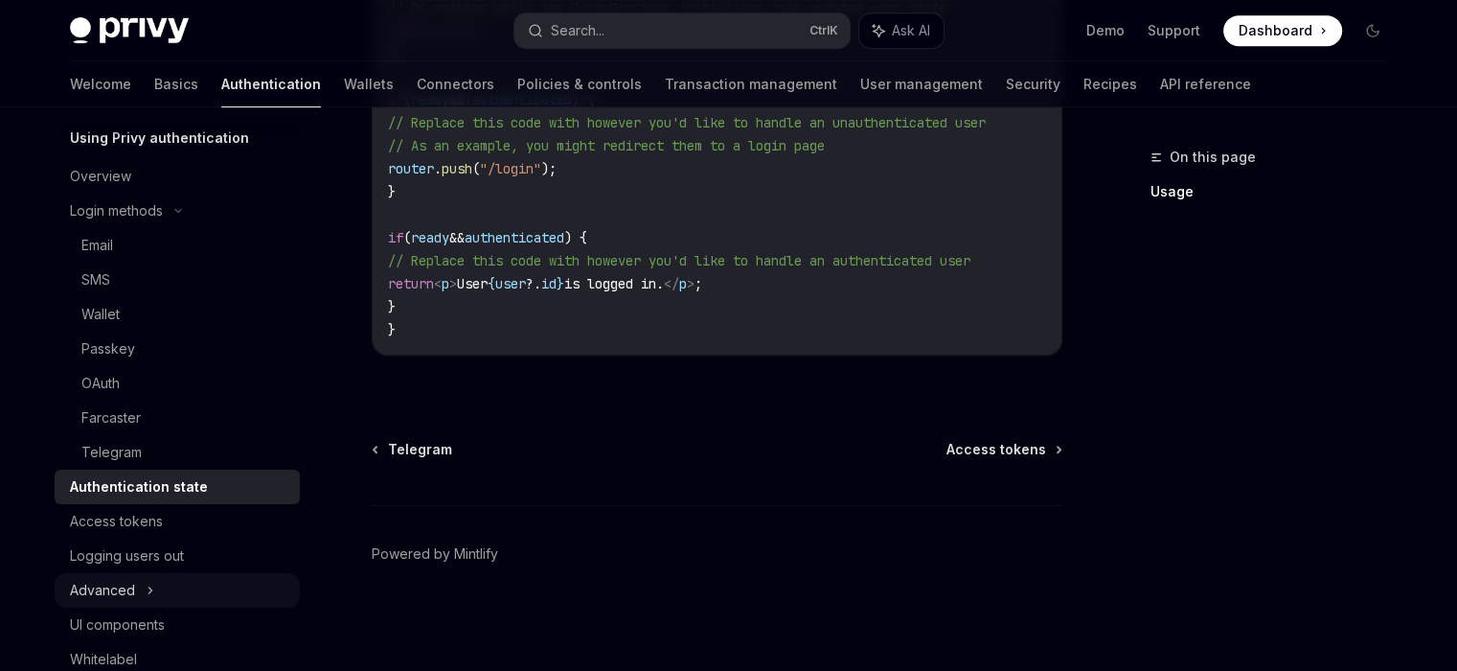
scroll to position [0, 0]
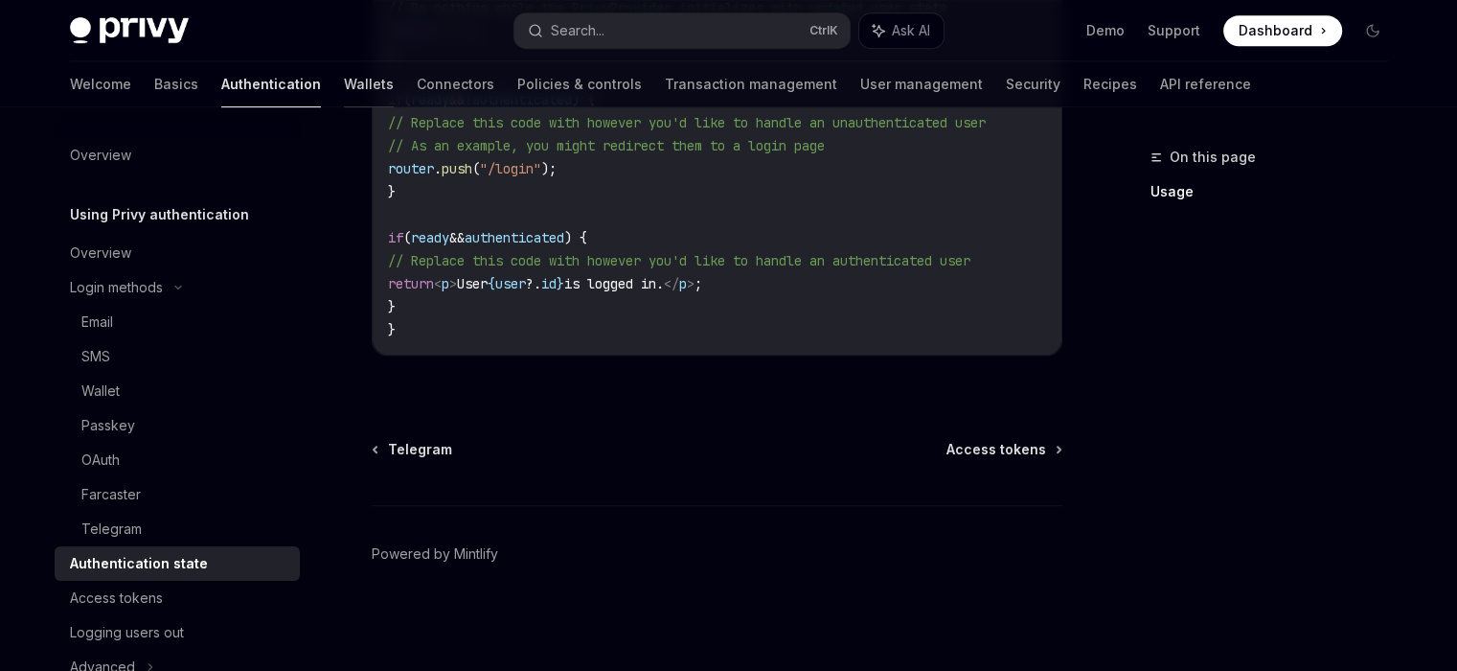
click at [344, 79] on link "Wallets" at bounding box center [369, 84] width 50 height 46
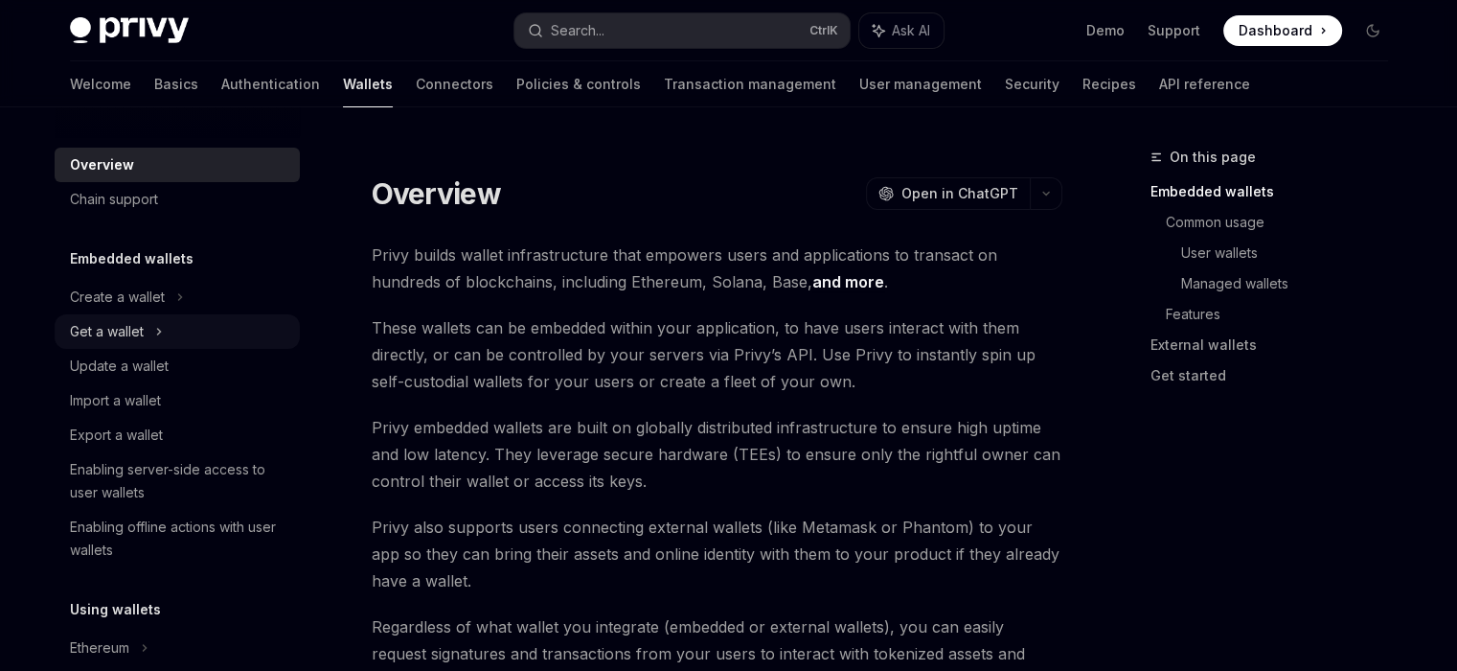
click at [167, 327] on div "Get a wallet" at bounding box center [177, 331] width 245 height 34
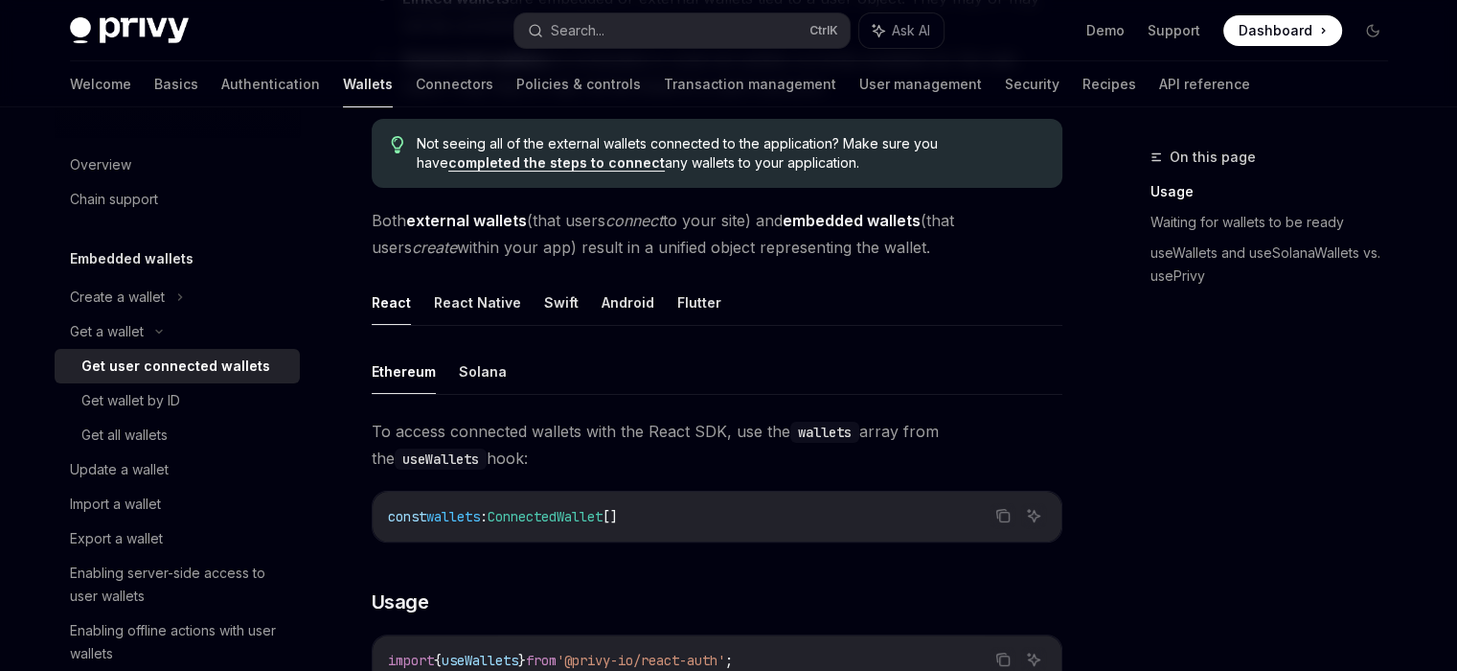
scroll to position [575, 0]
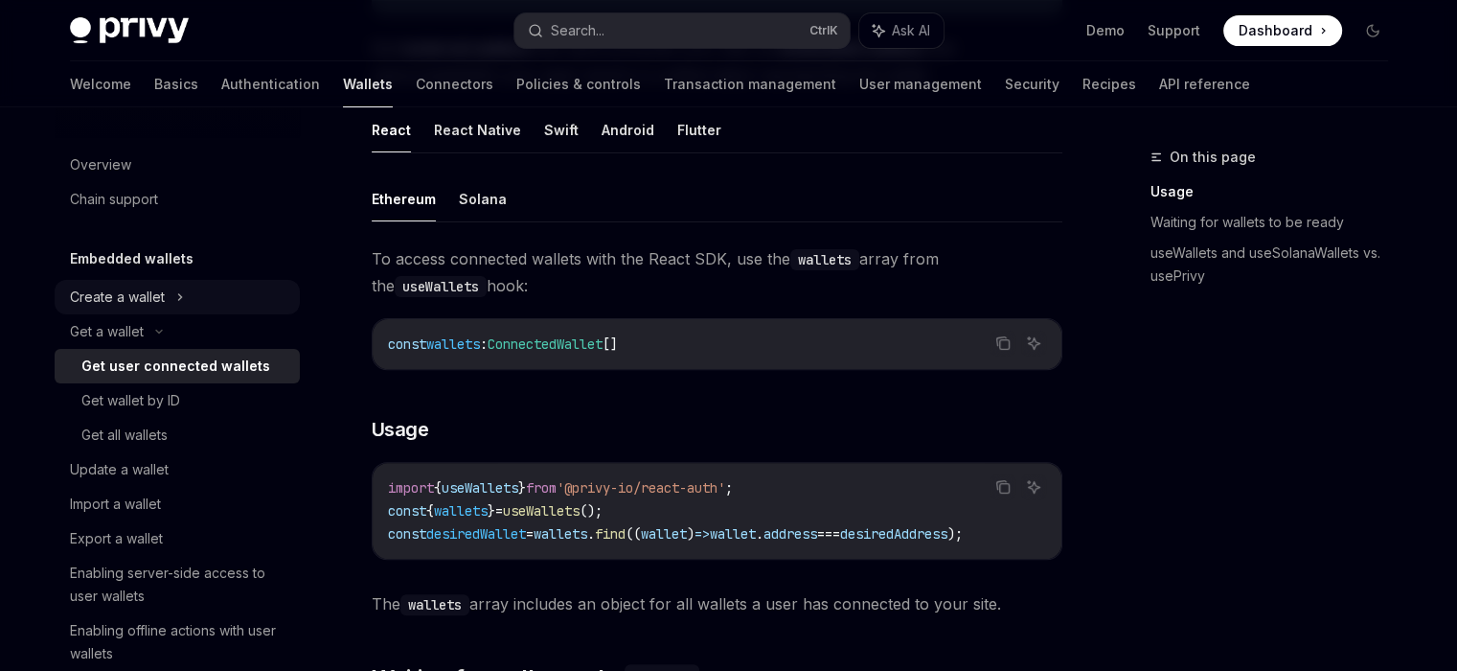
click at [172, 290] on div "Create a wallet" at bounding box center [177, 297] width 245 height 34
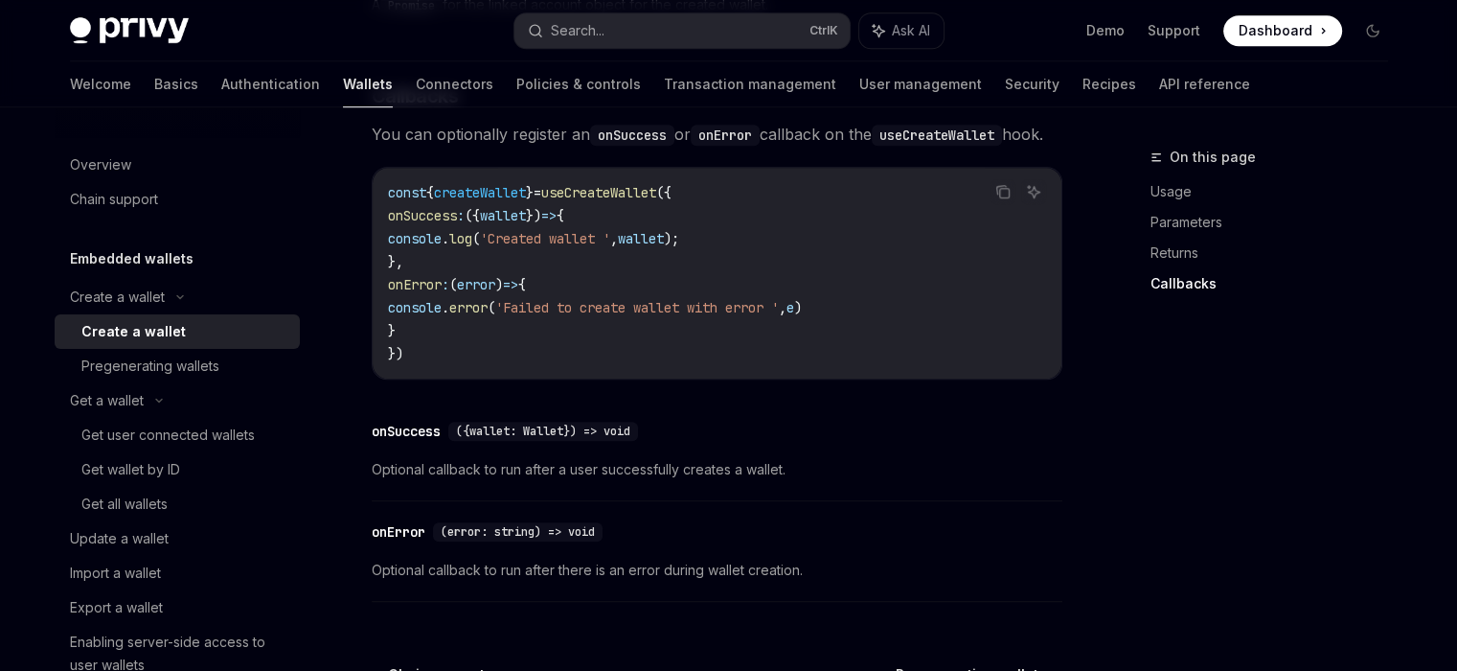
scroll to position [1371, 0]
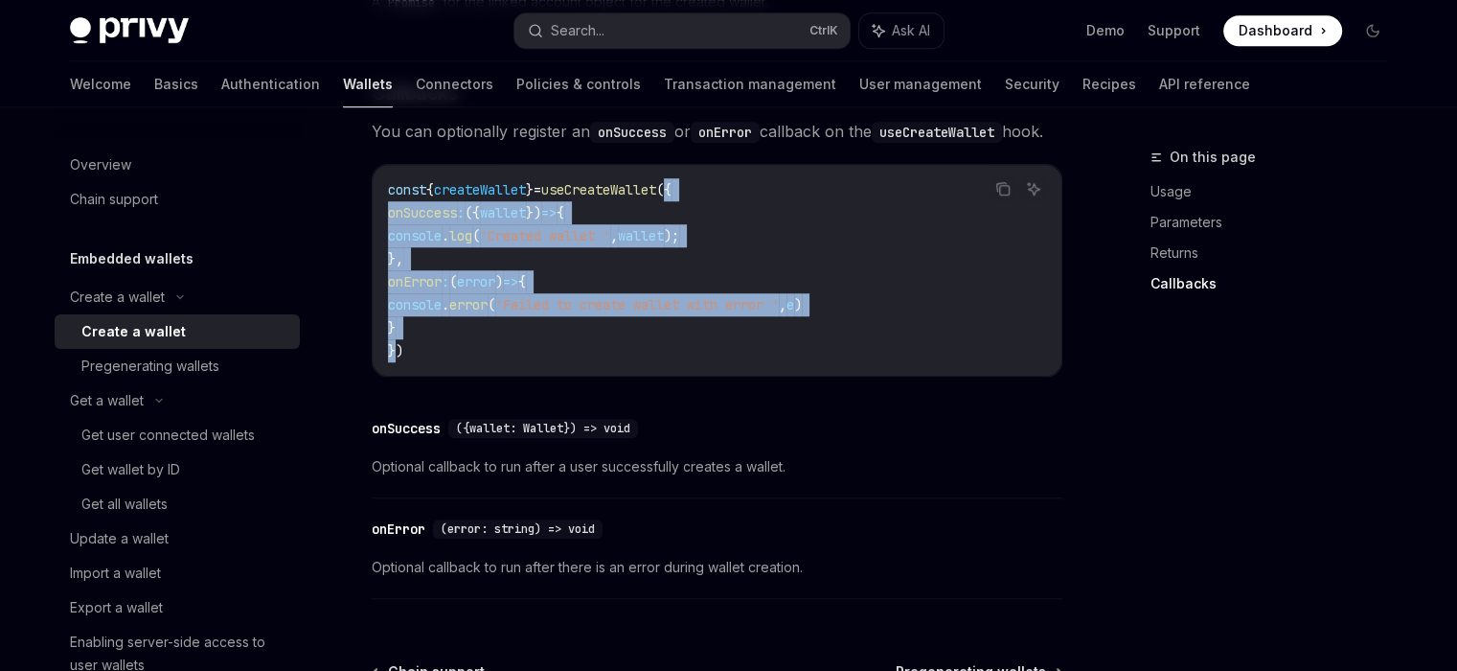
drag, startPoint x: 702, startPoint y: 214, endPoint x: 396, endPoint y: 371, distance: 344.5
click at [396, 362] on code "const { createWallet } = useCreateWallet ({ onSuccess : ({ wallet }) => { conso…" at bounding box center [717, 270] width 658 height 184
copy code "{ onSuccess : ({ wallet }) => { console . log ( 'Created wallet ' , wallet ); }…"
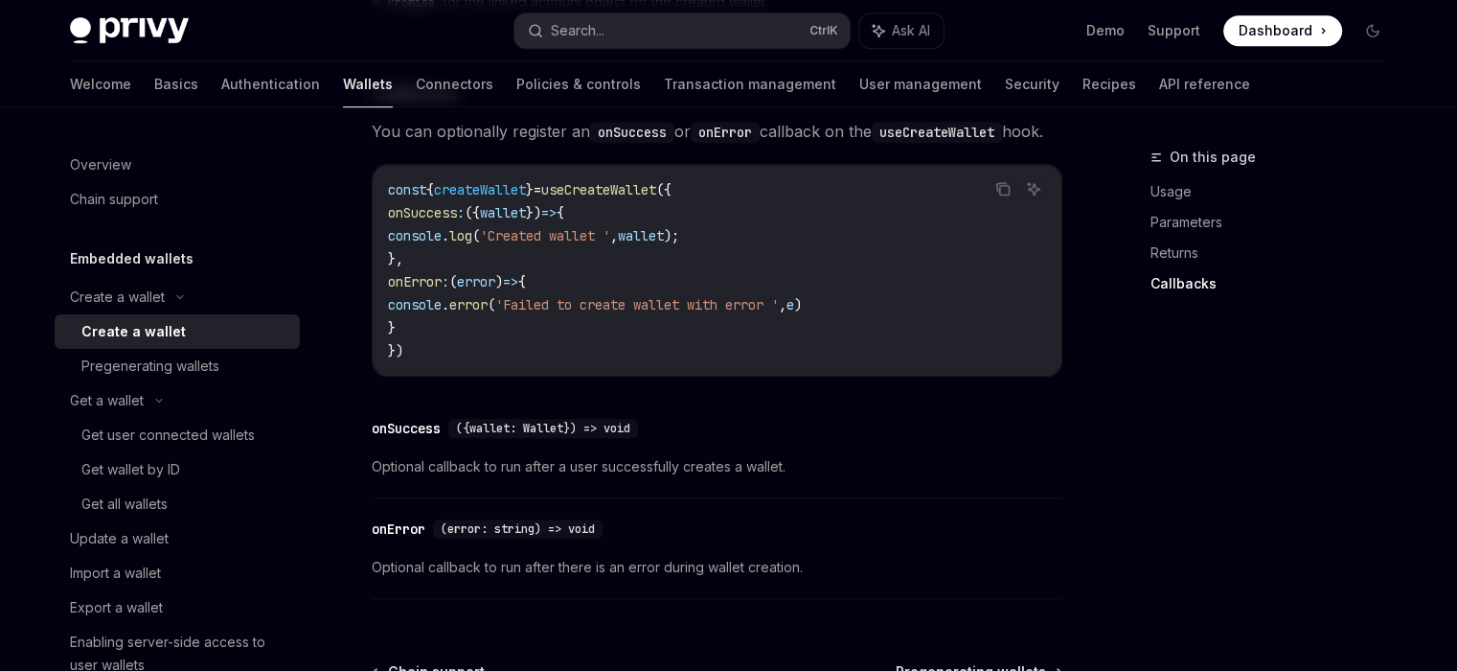
click at [444, 362] on code "const { createWallet } = useCreateWallet ({ onSuccess : ({ wallet }) => { conso…" at bounding box center [717, 270] width 658 height 184
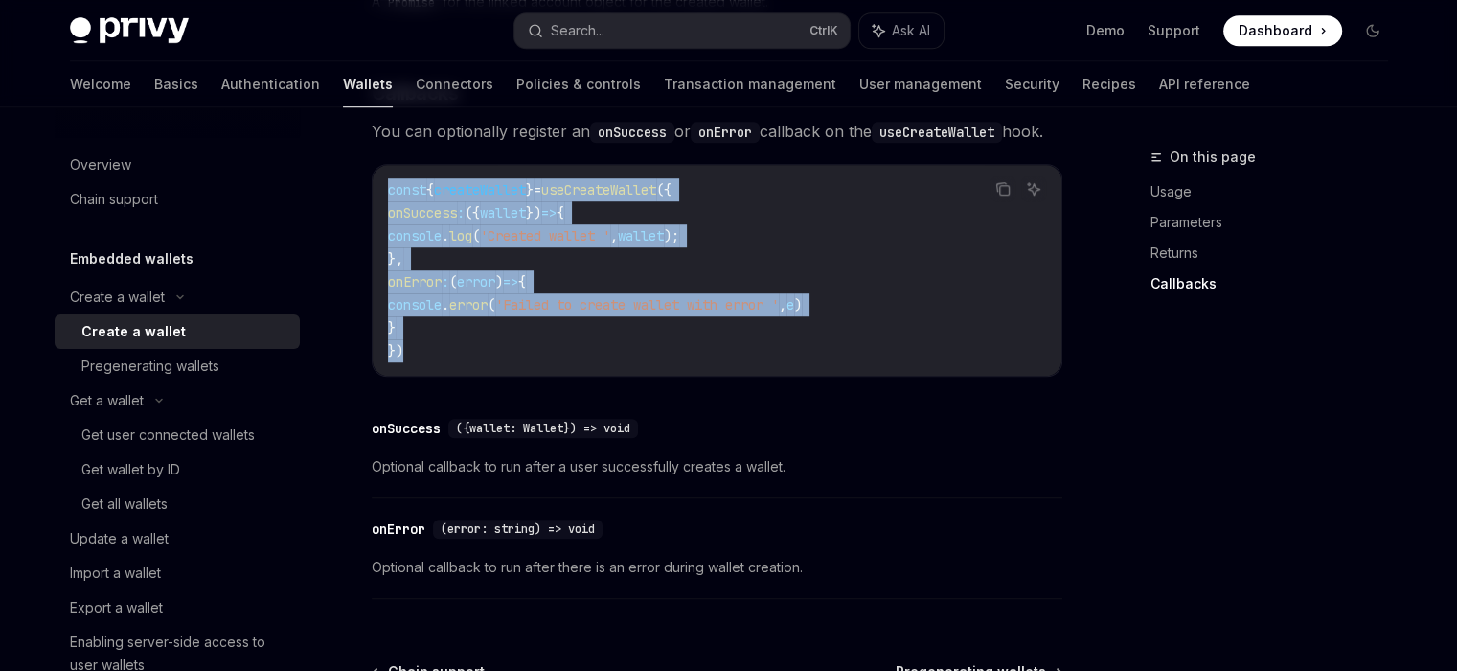
drag, startPoint x: 438, startPoint y: 386, endPoint x: 388, endPoint y: 216, distance: 176.7
click at [388, 216] on code "const { createWallet } = useCreateWallet ({ onSuccess : ({ wallet }) => { conso…" at bounding box center [717, 270] width 658 height 184
copy code "const { createWallet } = useCreateWallet ({ onSuccess : ({ wallet }) => { conso…"
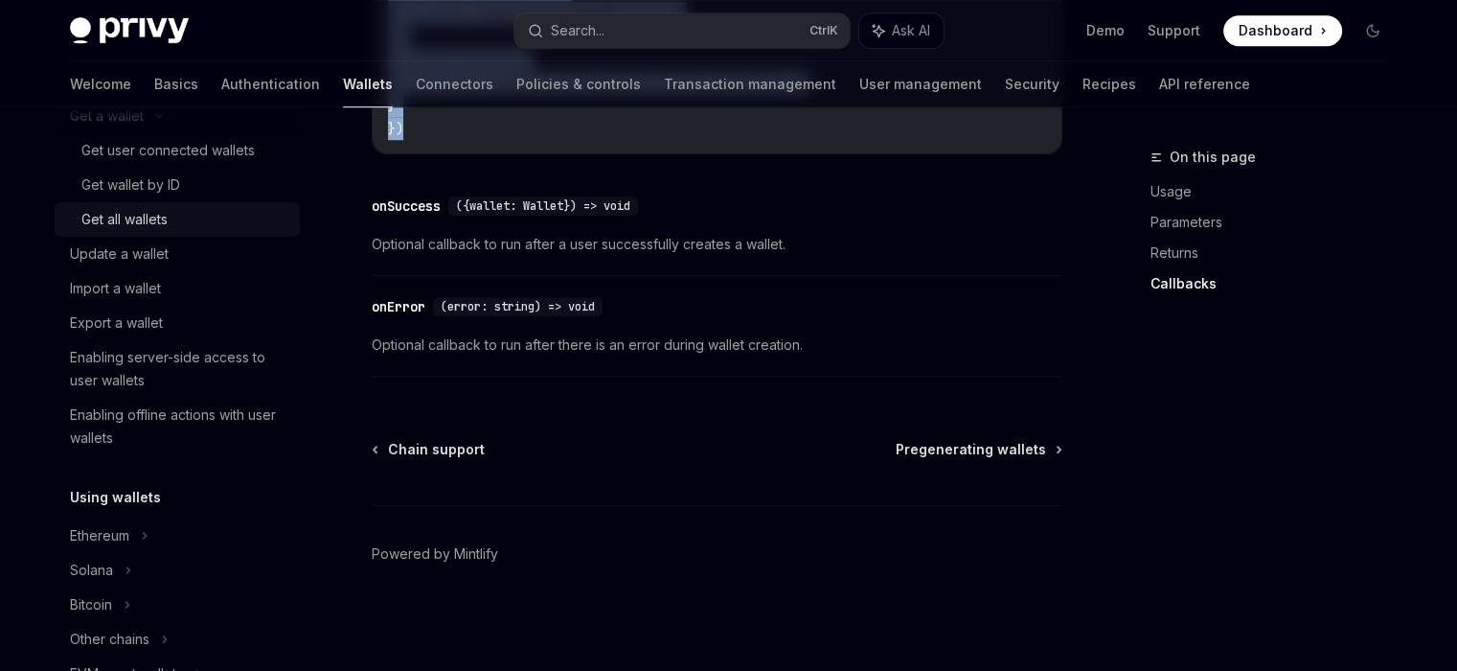
scroll to position [287, 0]
click at [171, 329] on div "Export a wallet" at bounding box center [179, 319] width 218 height 23
type textarea "*"
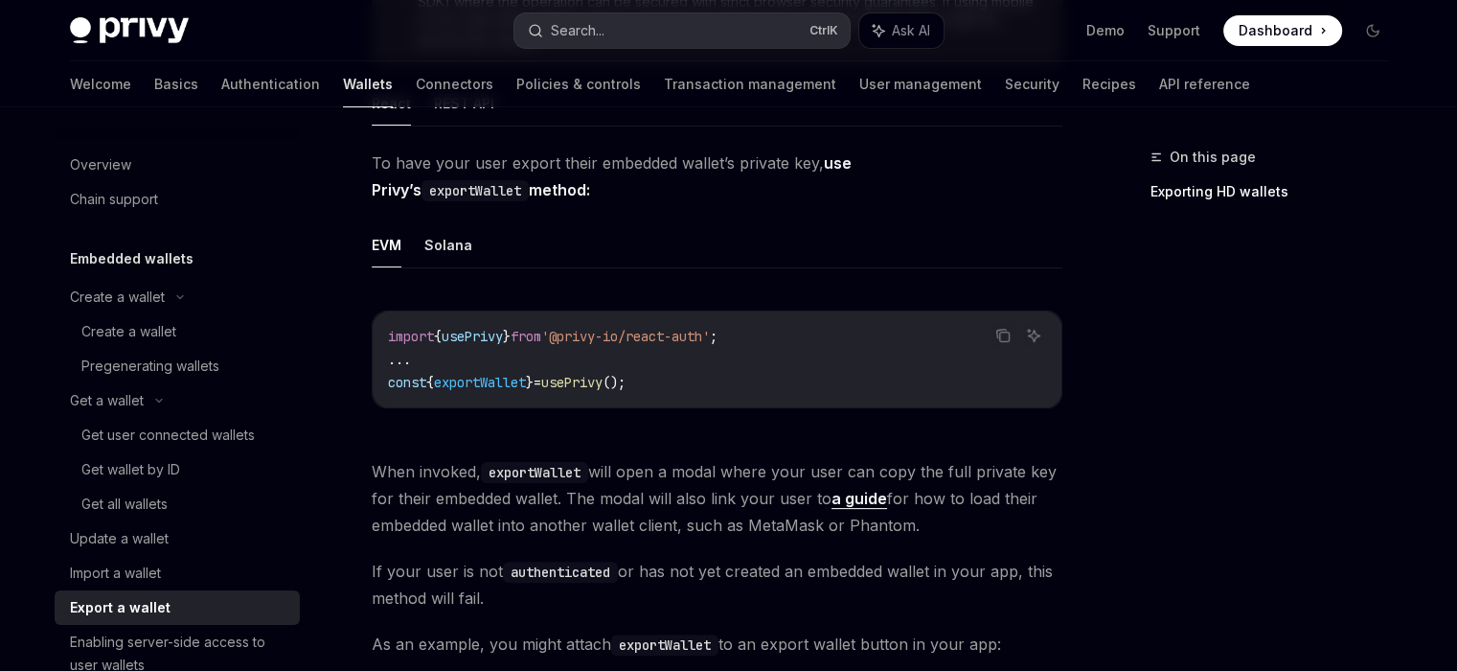
click at [581, 27] on div "Search..." at bounding box center [578, 30] width 54 height 23
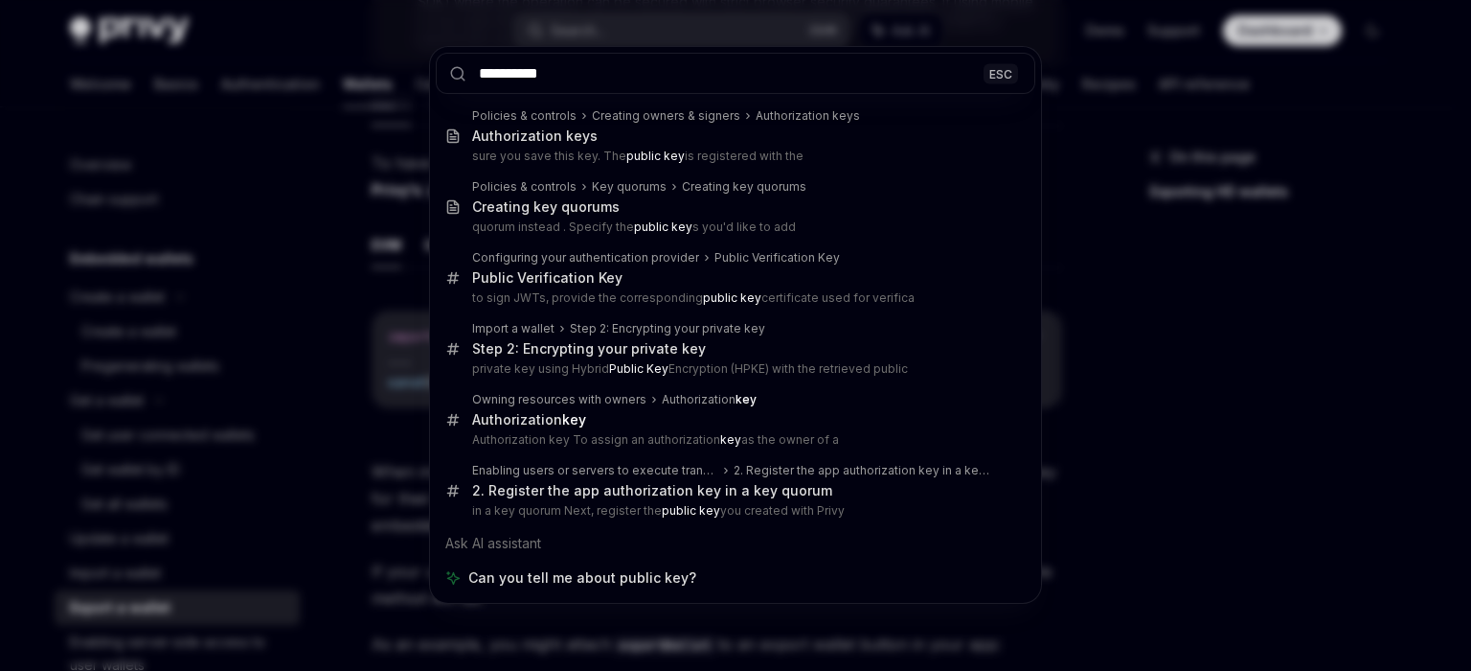
type input "**********"
click at [369, 369] on div "**********" at bounding box center [735, 335] width 1471 height 671
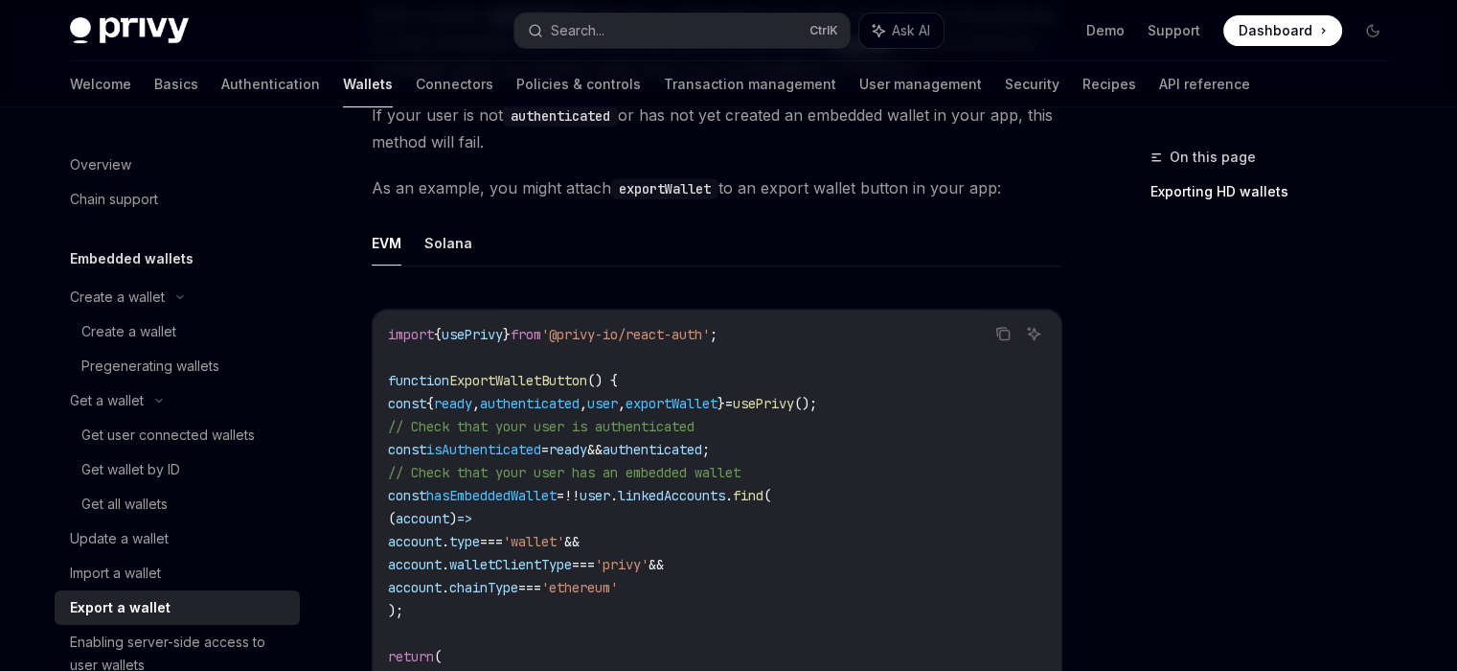
scroll to position [839, 0]
click at [621, 25] on button "Search... Ctrl K" at bounding box center [681, 30] width 335 height 34
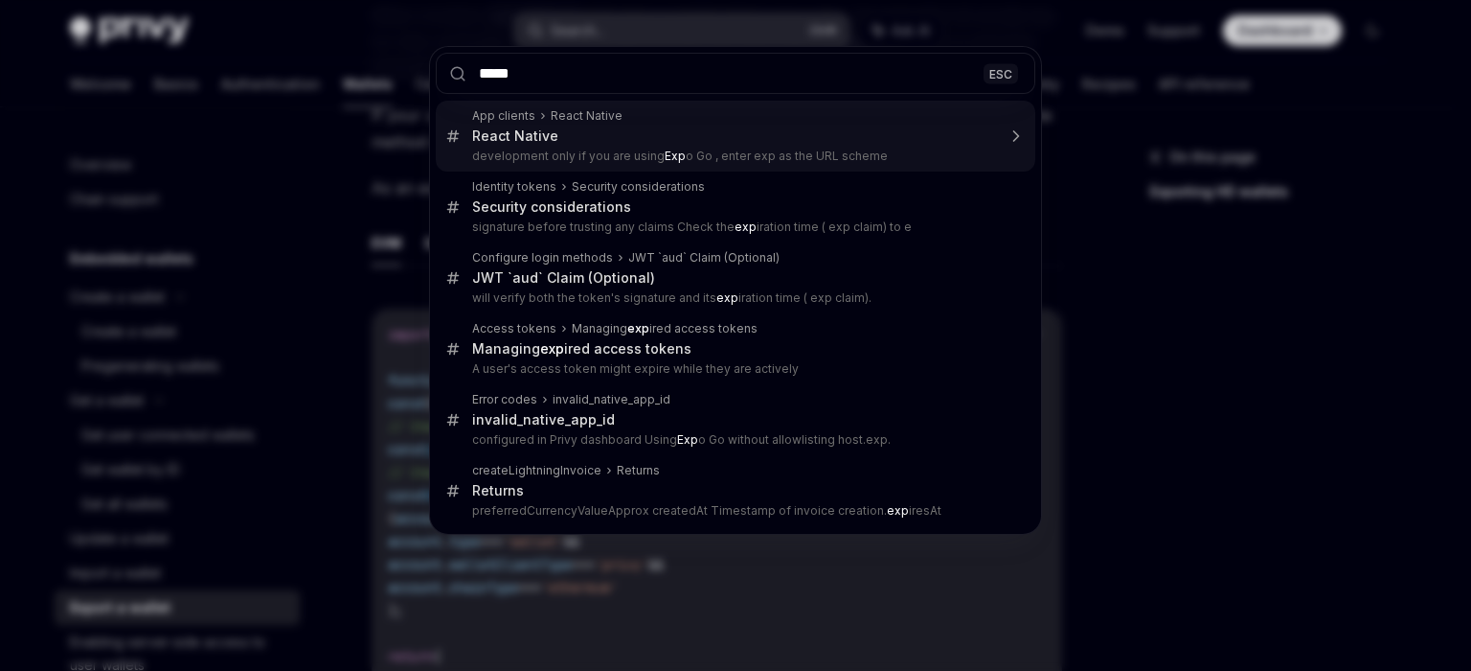
type input "******"
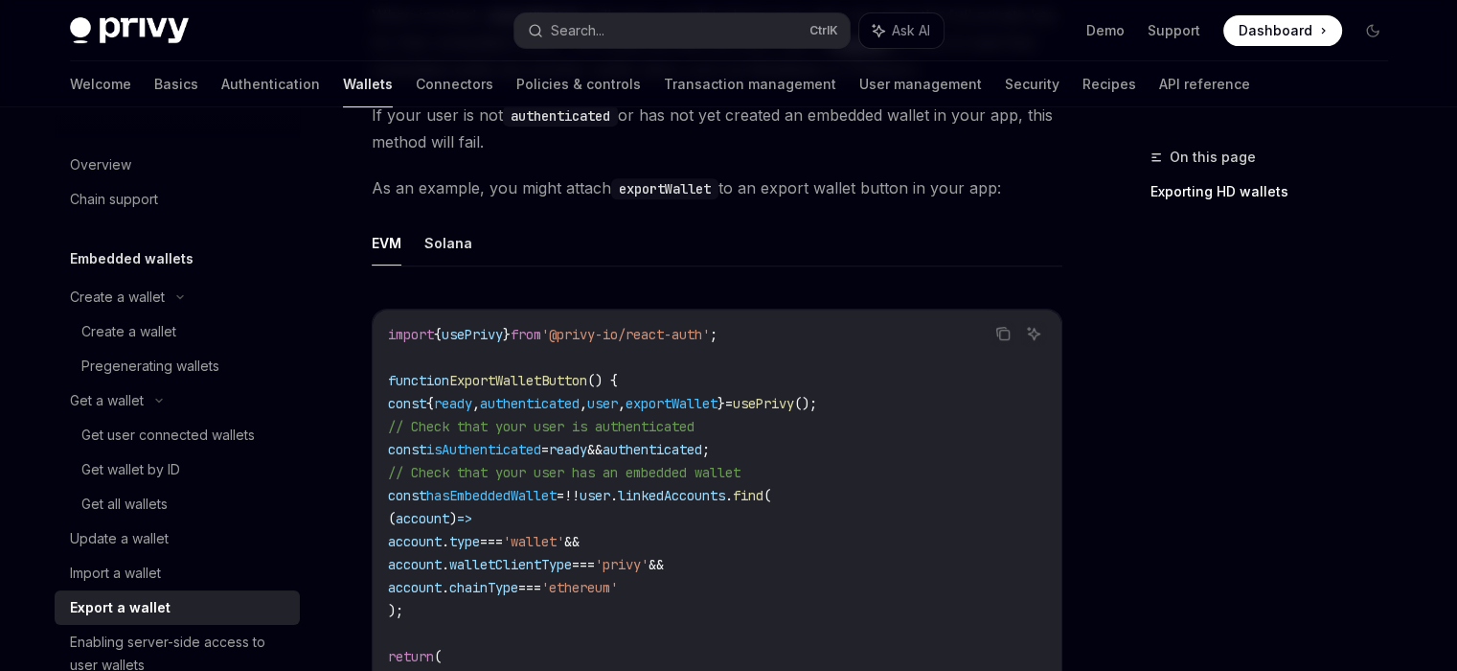
type textarea "*"
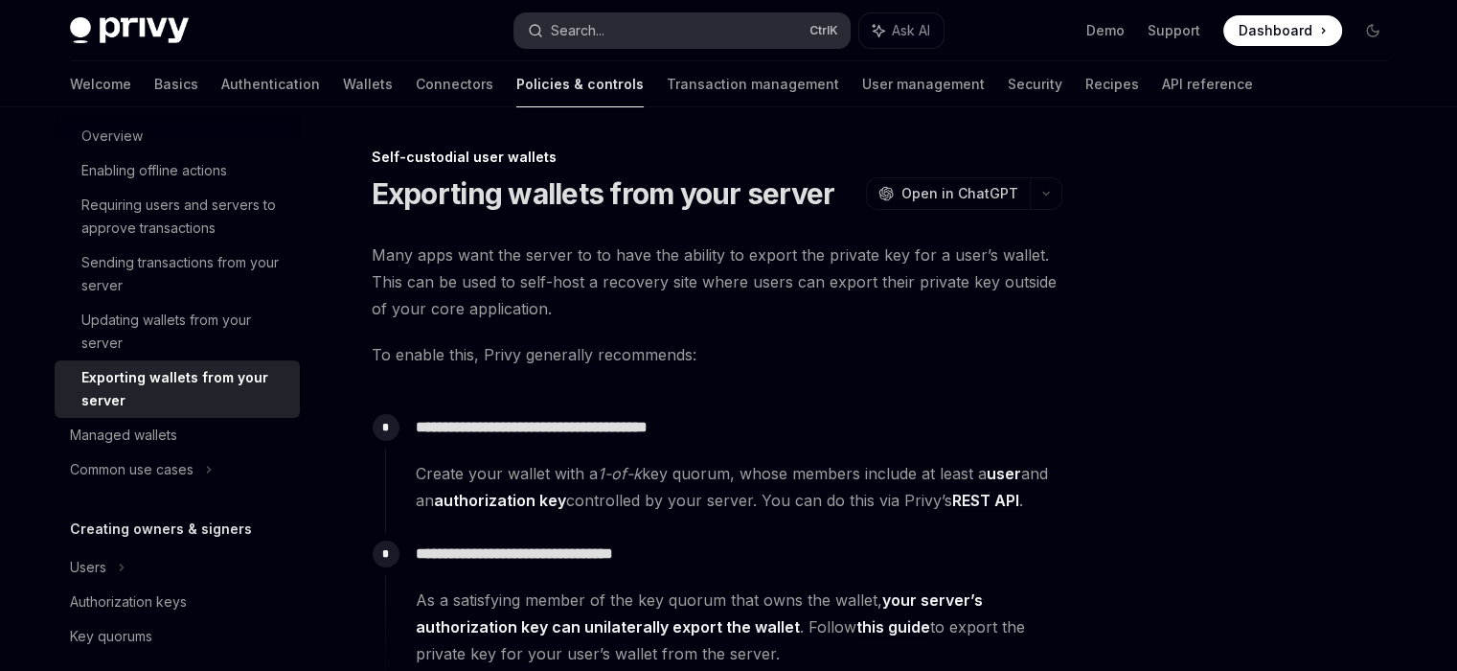
click at [615, 27] on button "Search... Ctrl K" at bounding box center [681, 30] width 335 height 34
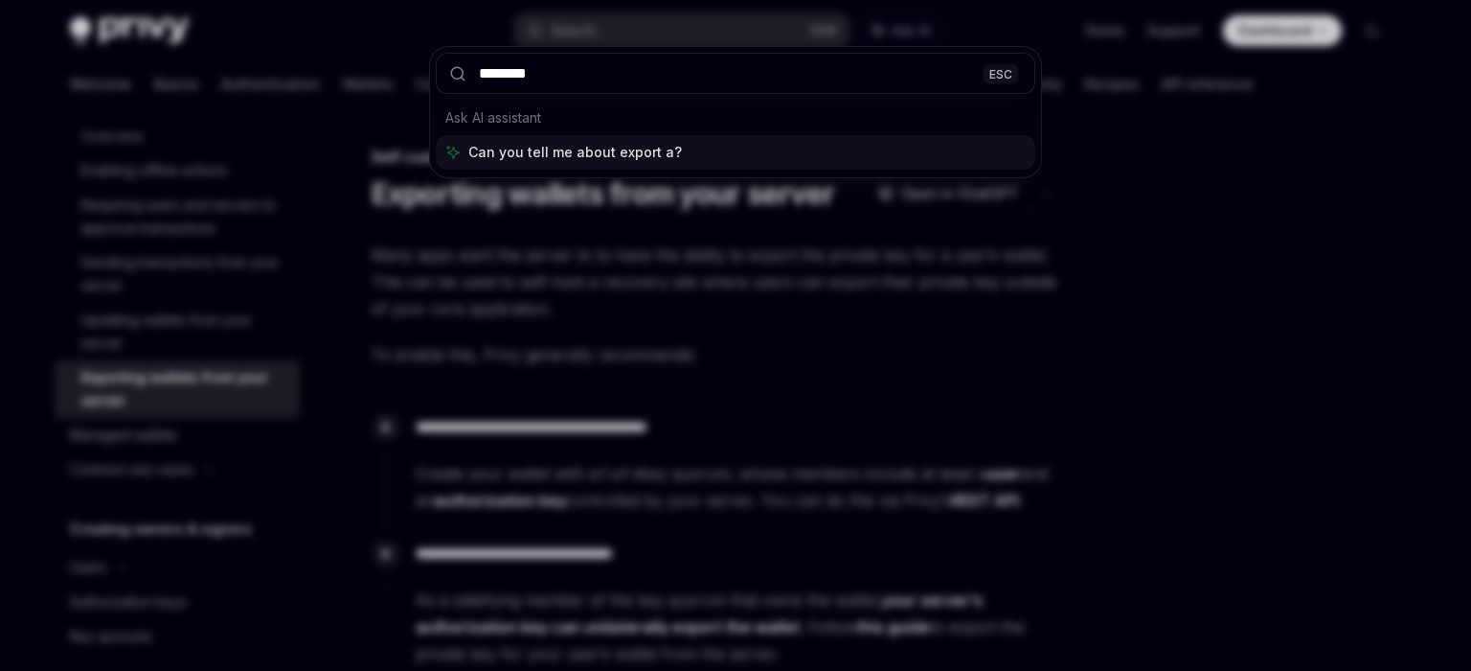
type input "********"
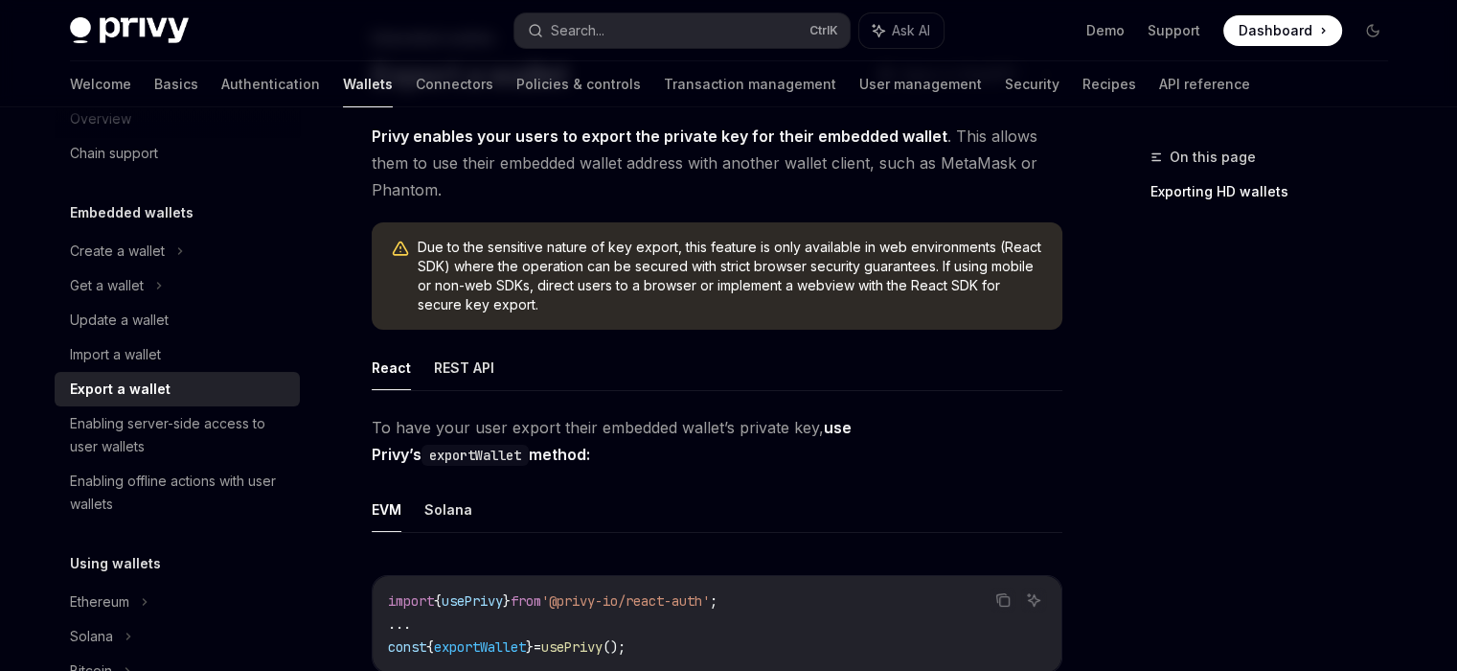
scroll to position [107, 0]
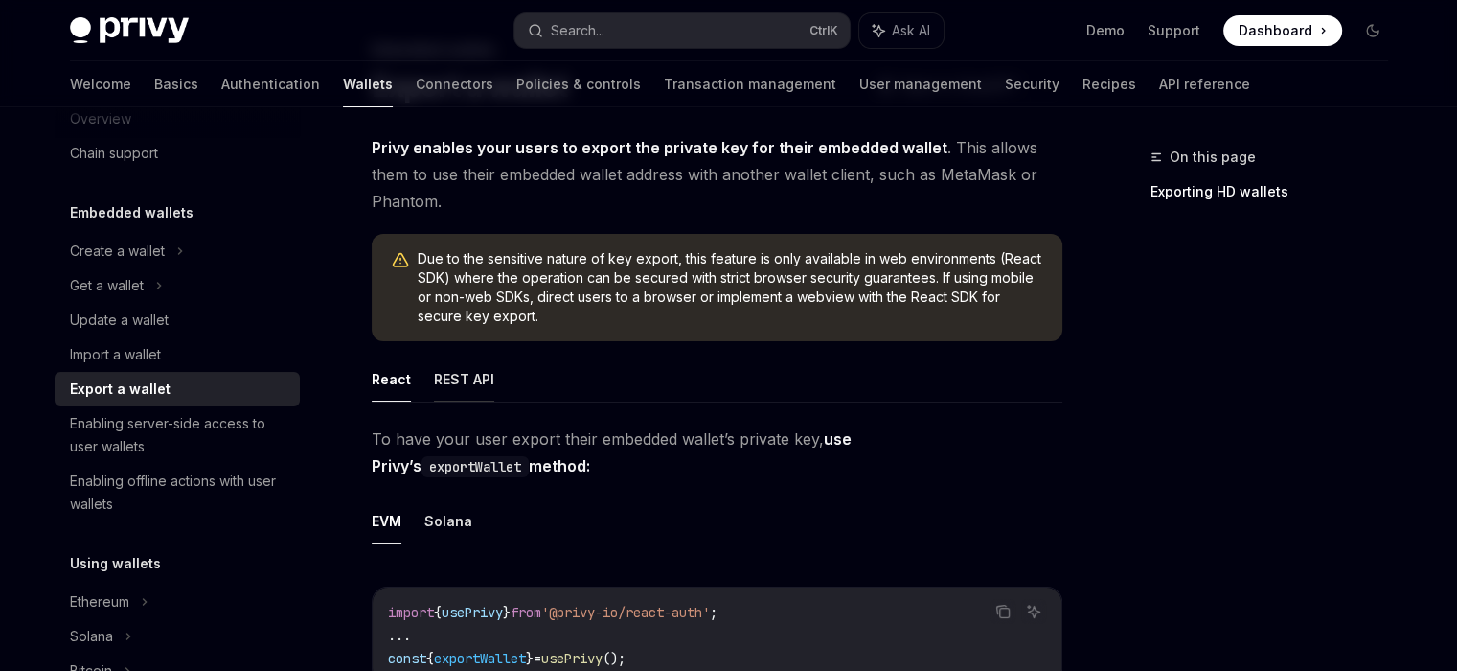
click at [473, 375] on button "REST API" at bounding box center [464, 378] width 60 height 45
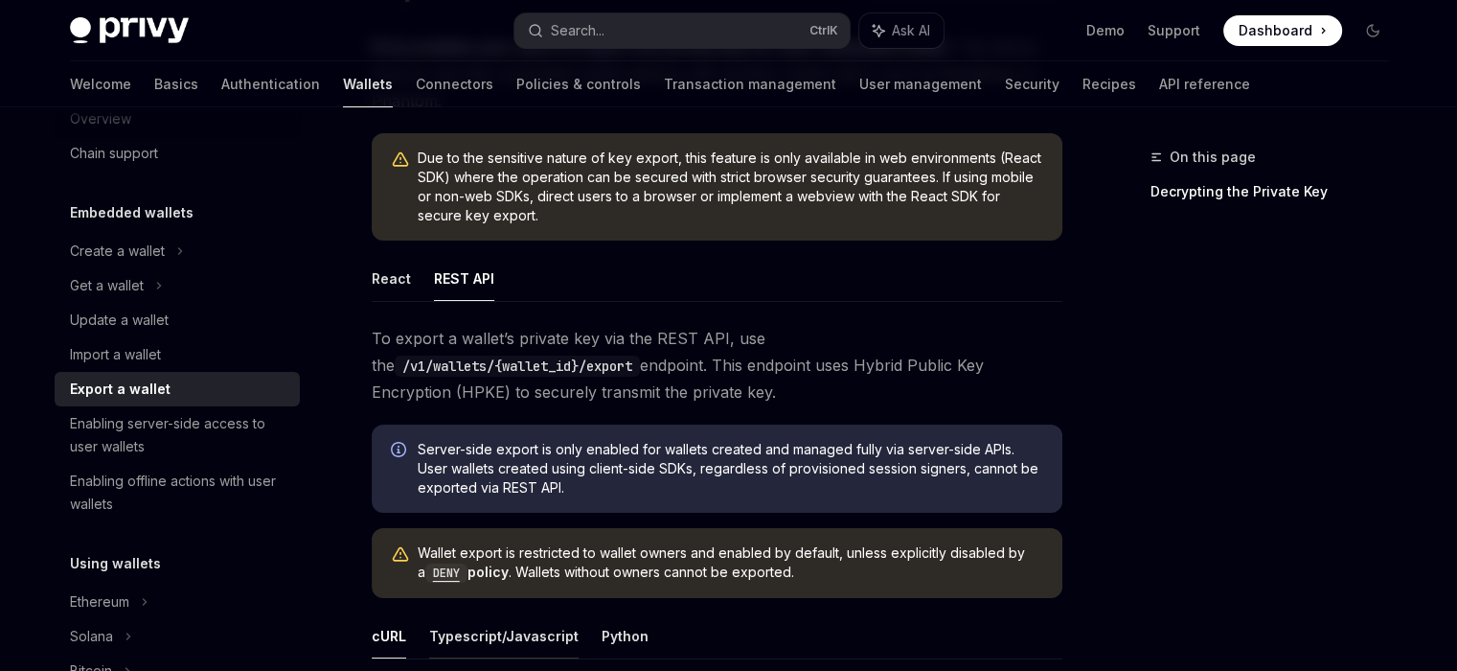
scroll to position [203, 0]
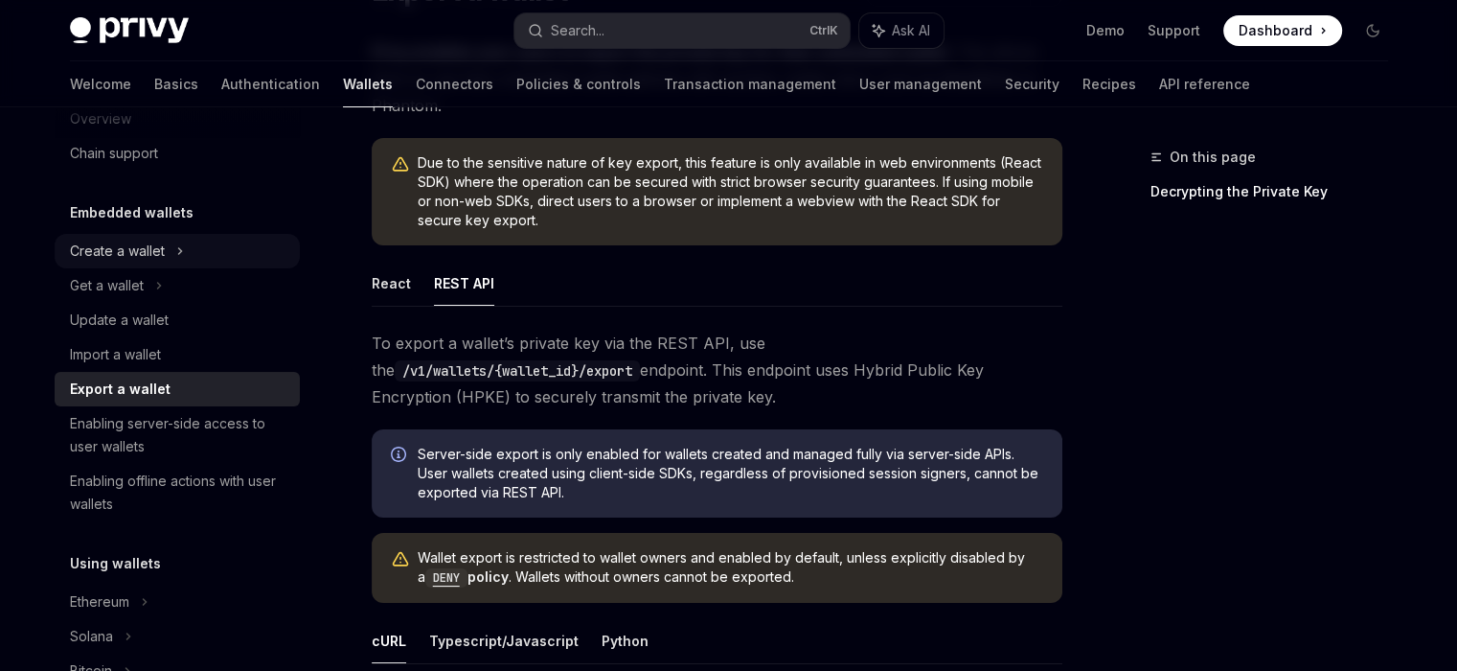
click at [172, 260] on div "Create a wallet" at bounding box center [177, 251] width 245 height 34
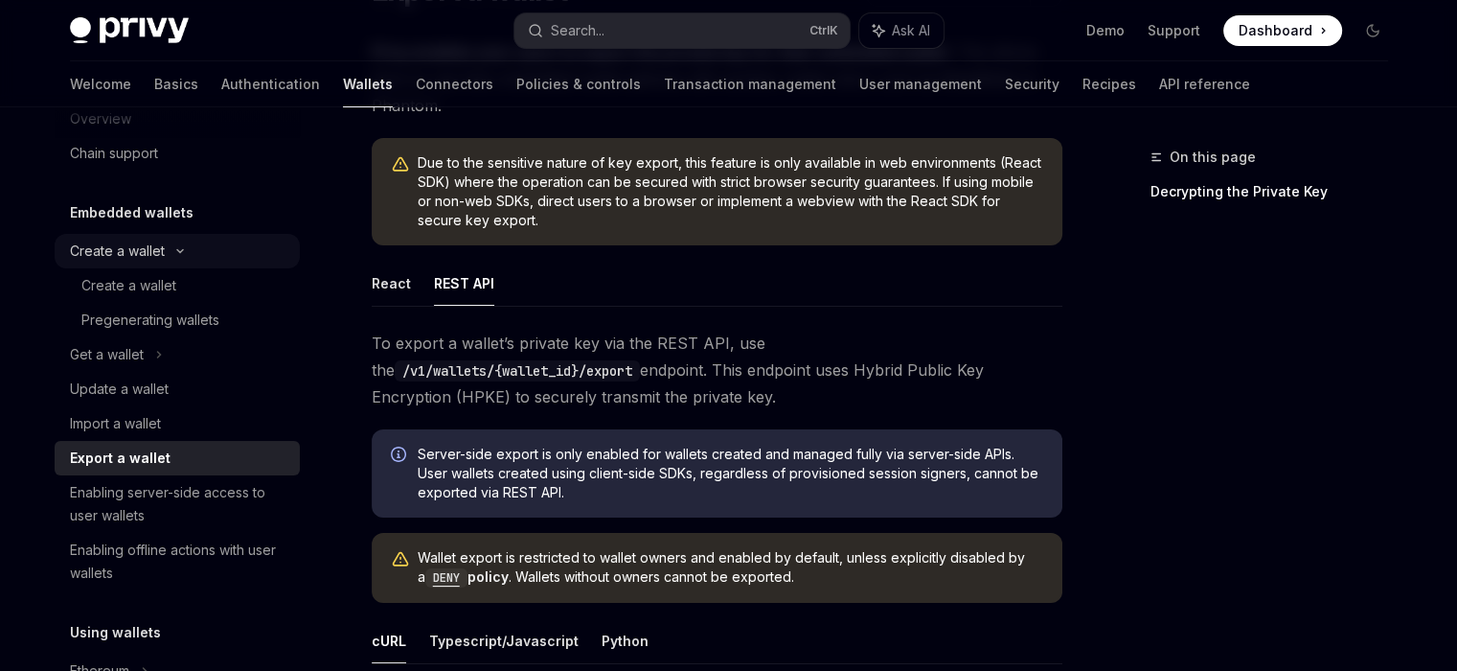
click at [172, 260] on div "Create a wallet" at bounding box center [177, 251] width 245 height 34
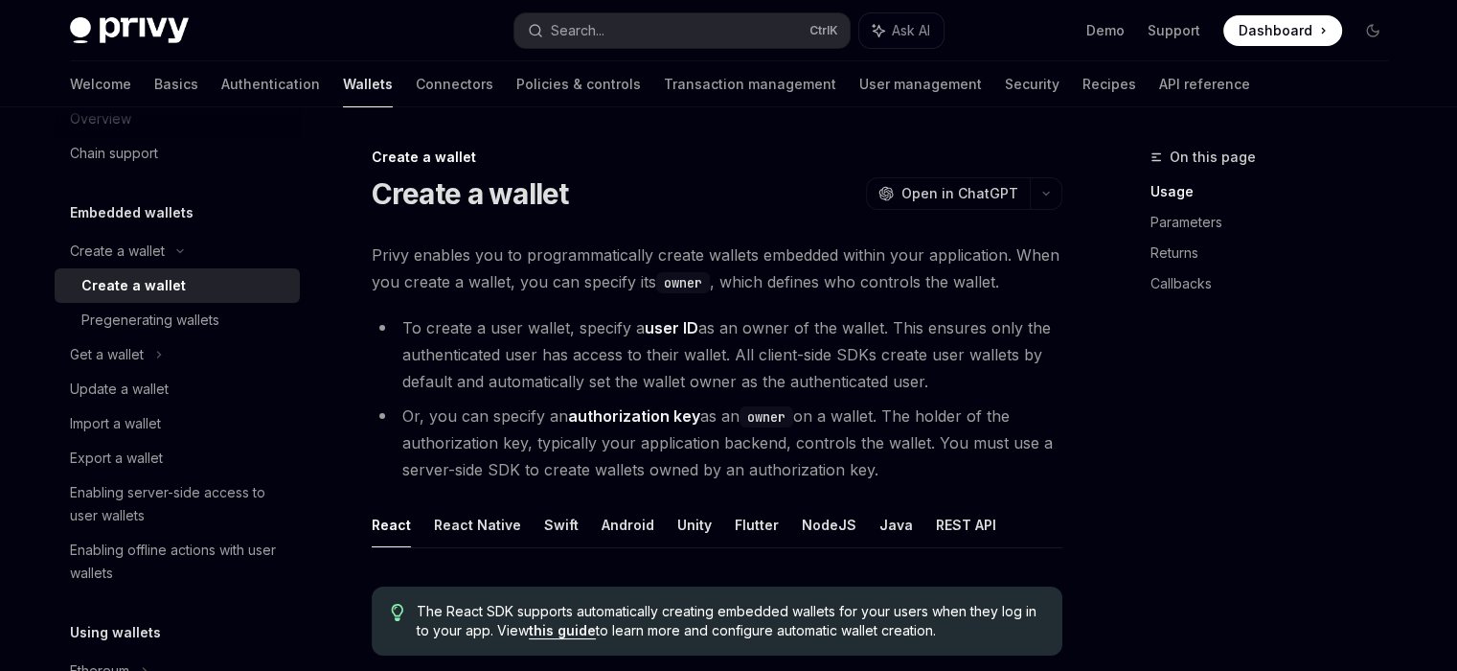
click at [168, 276] on div "Create a wallet" at bounding box center [133, 285] width 104 height 23
click at [162, 353] on icon at bounding box center [159, 354] width 8 height 23
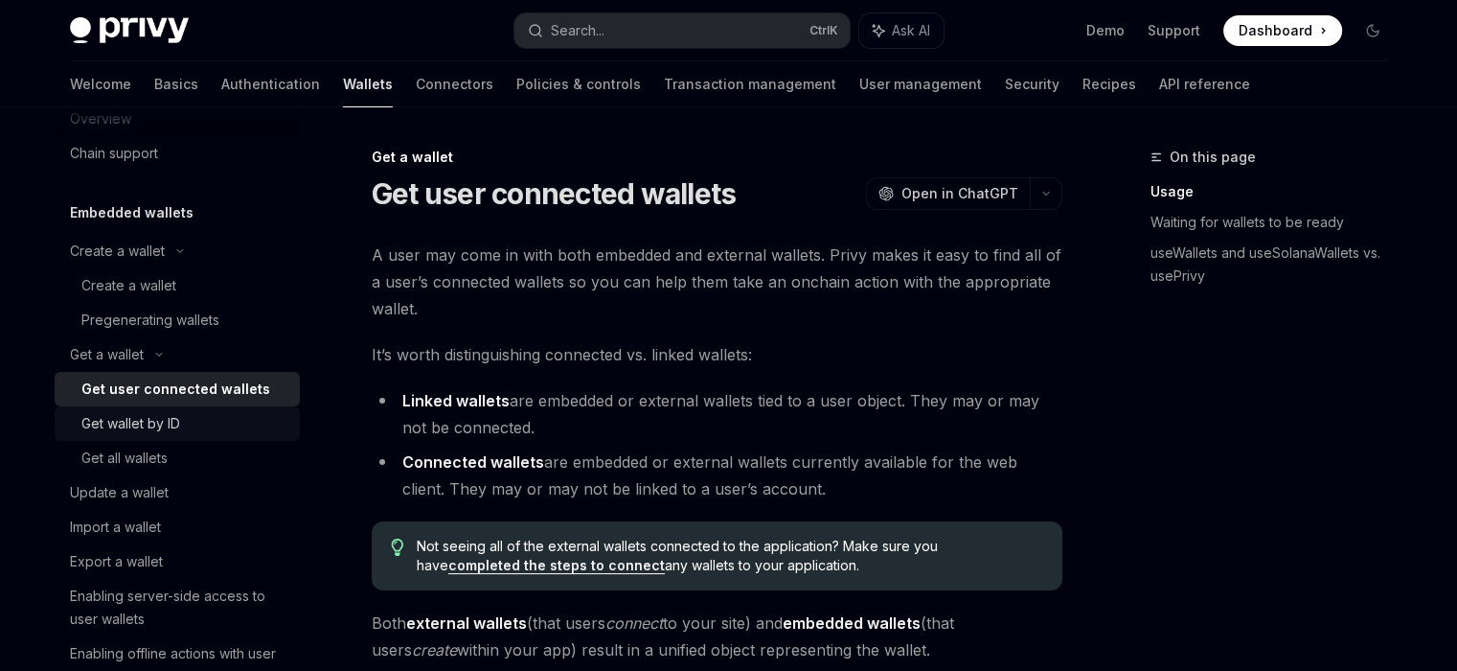
click at [217, 414] on div "Get wallet by ID" at bounding box center [184, 423] width 207 height 23
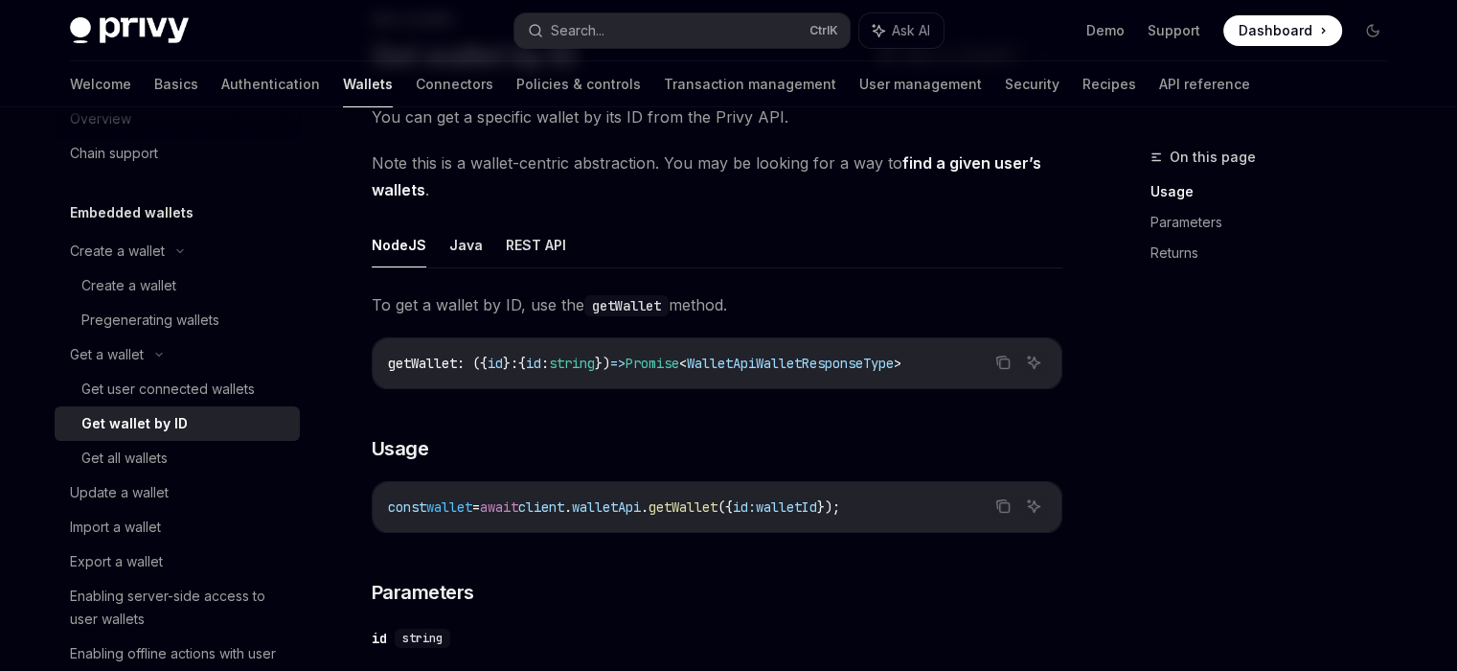
scroll to position [96, 0]
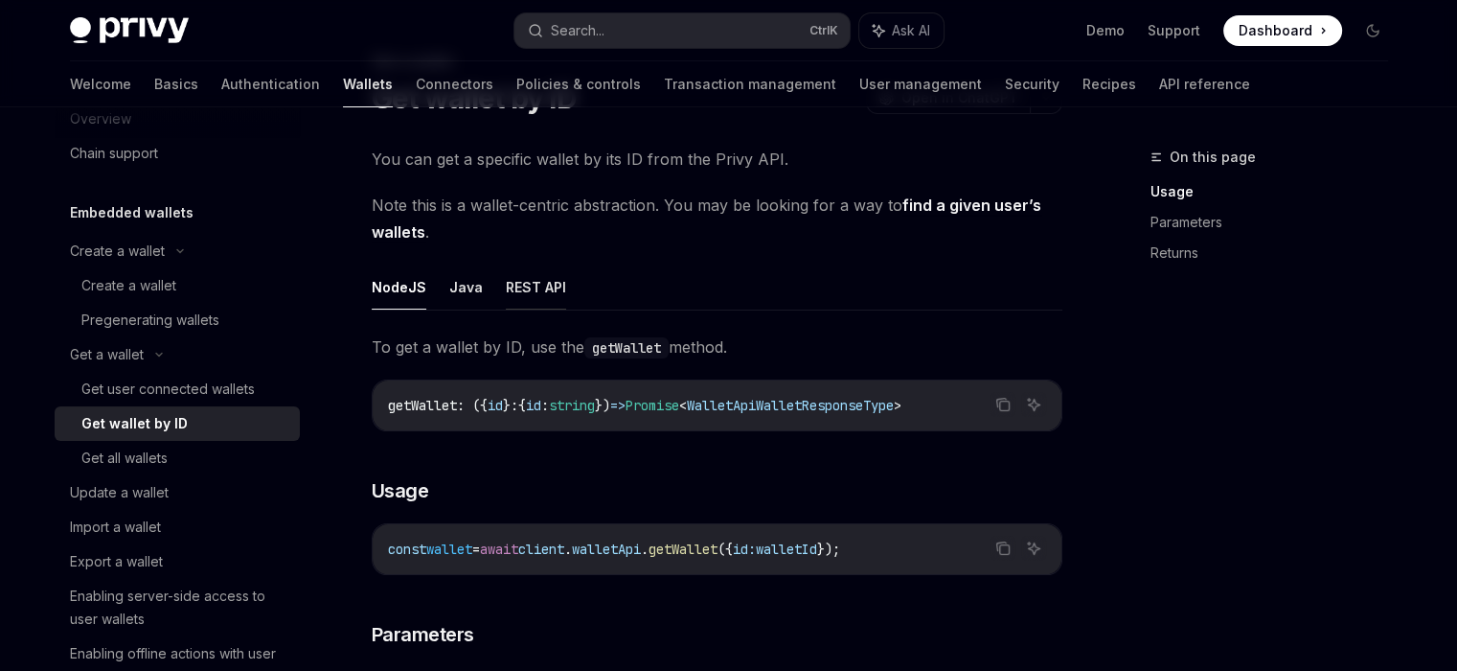
click at [525, 286] on button "REST API" at bounding box center [536, 286] width 60 height 45
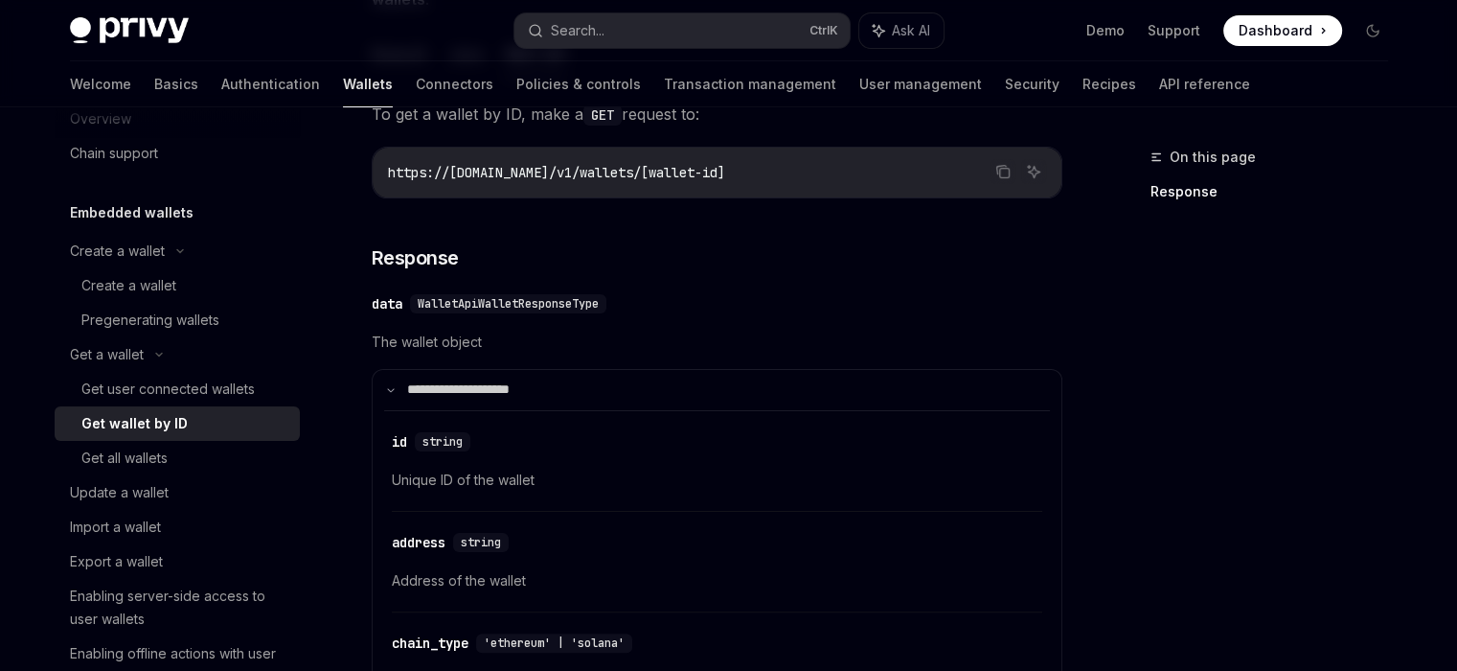
scroll to position [287, 0]
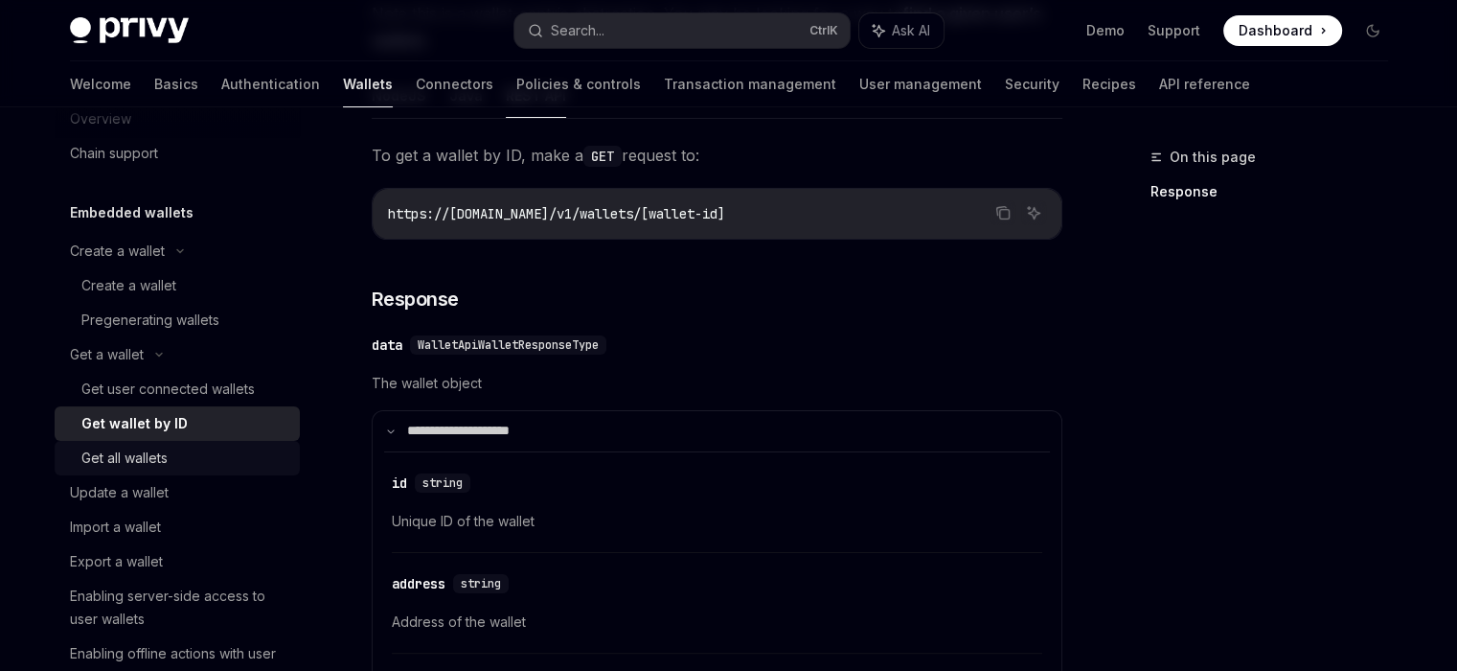
click at [163, 448] on div "Get all wallets" at bounding box center [124, 457] width 86 height 23
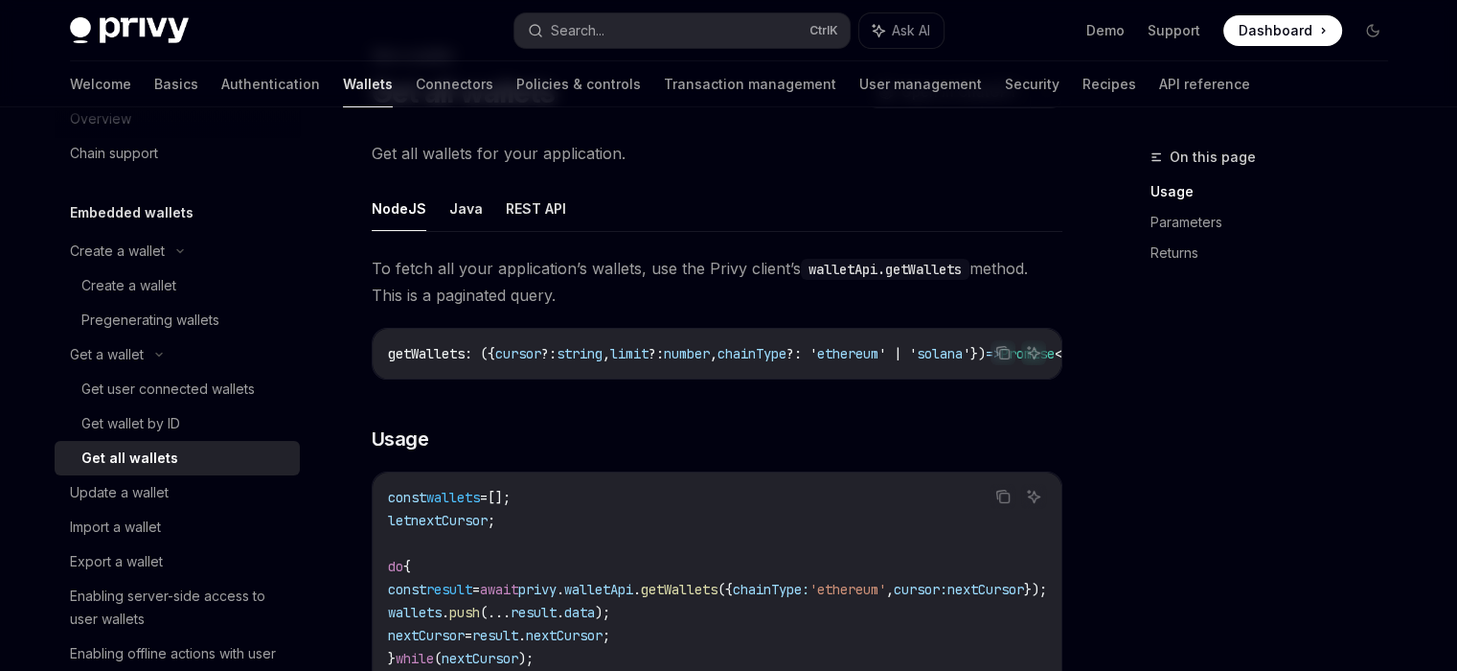
scroll to position [96, 0]
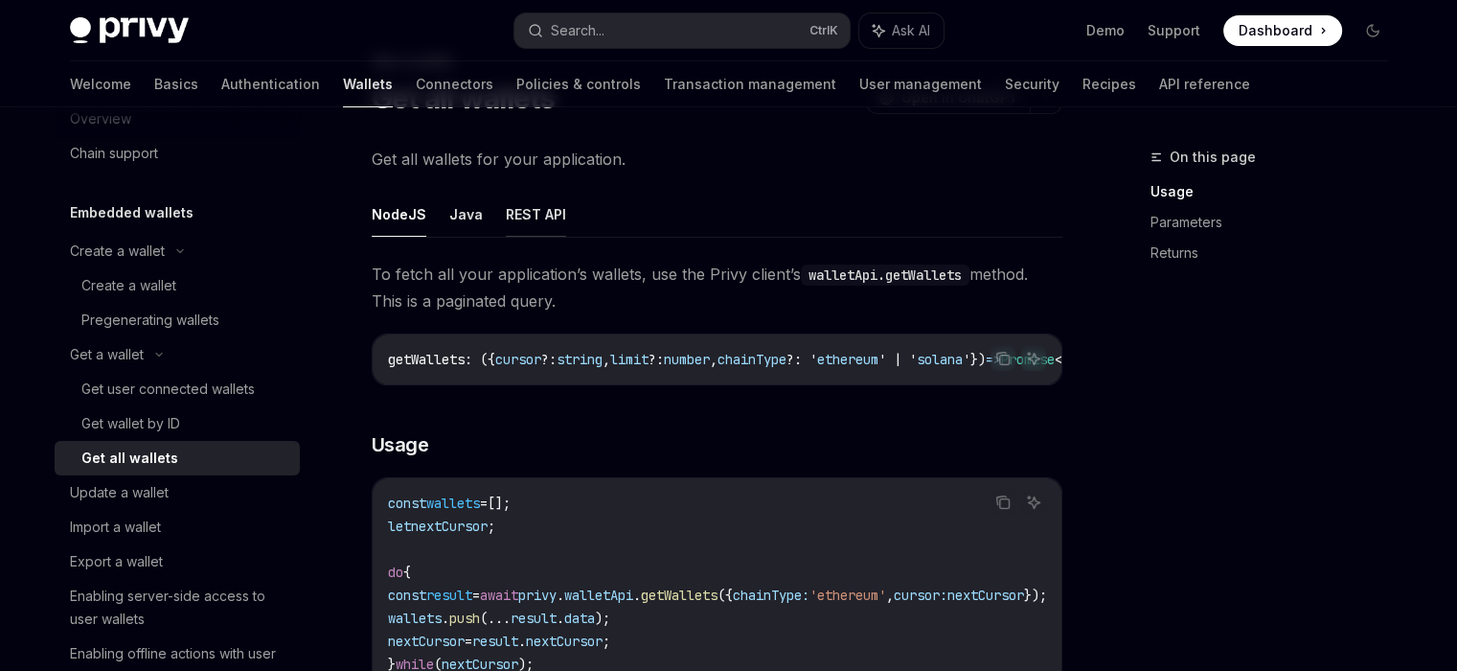
click at [533, 210] on button "REST API" at bounding box center [536, 214] width 60 height 45
type textarea "*"
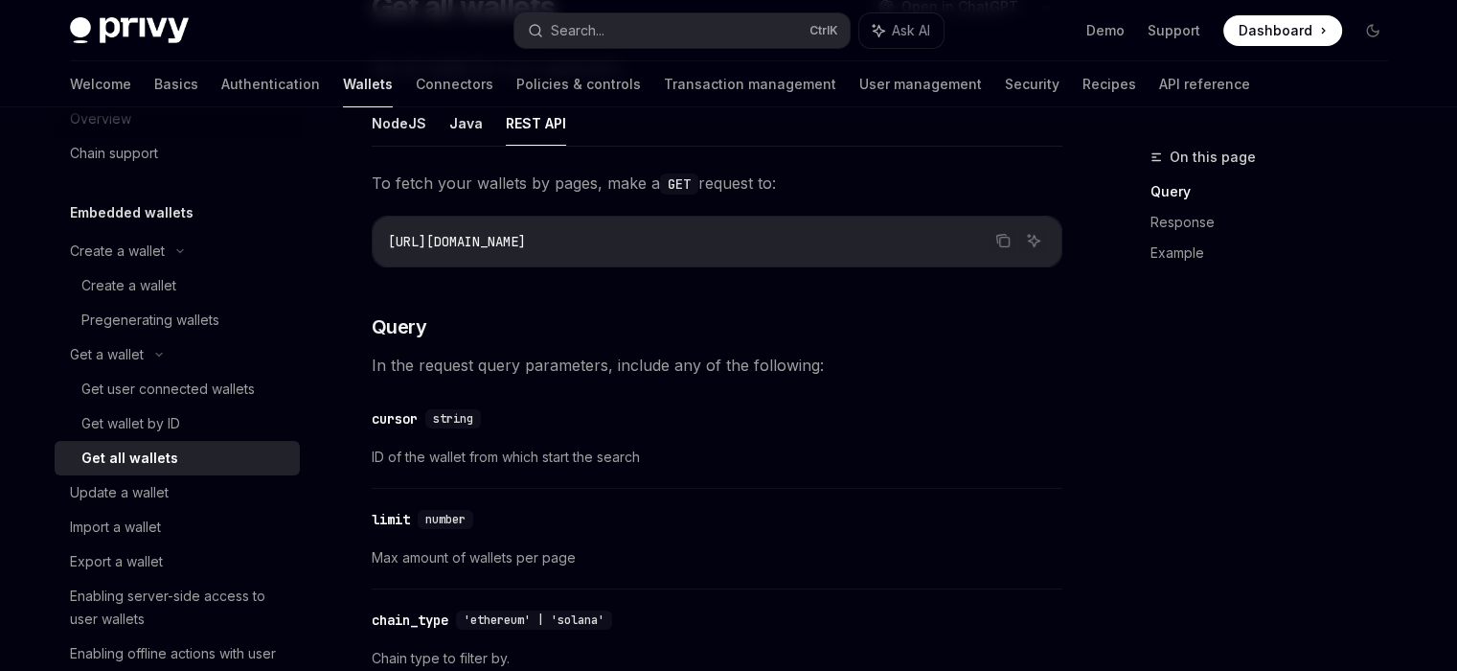
scroll to position [192, 0]
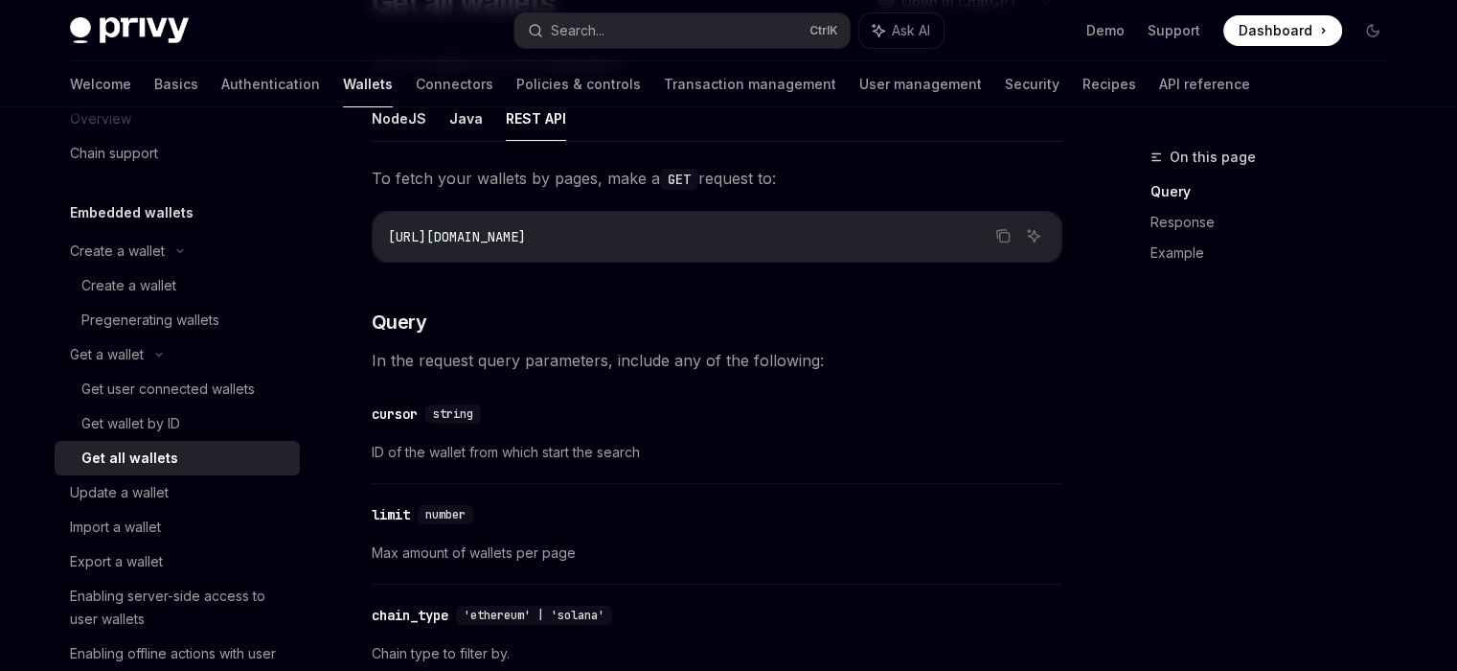
drag, startPoint x: 651, startPoint y: 240, endPoint x: 387, endPoint y: 244, distance: 264.4
click at [388, 244] on code "[URL][DOMAIN_NAME]" at bounding box center [717, 236] width 658 height 23
copy span "[URL][DOMAIN_NAME]"
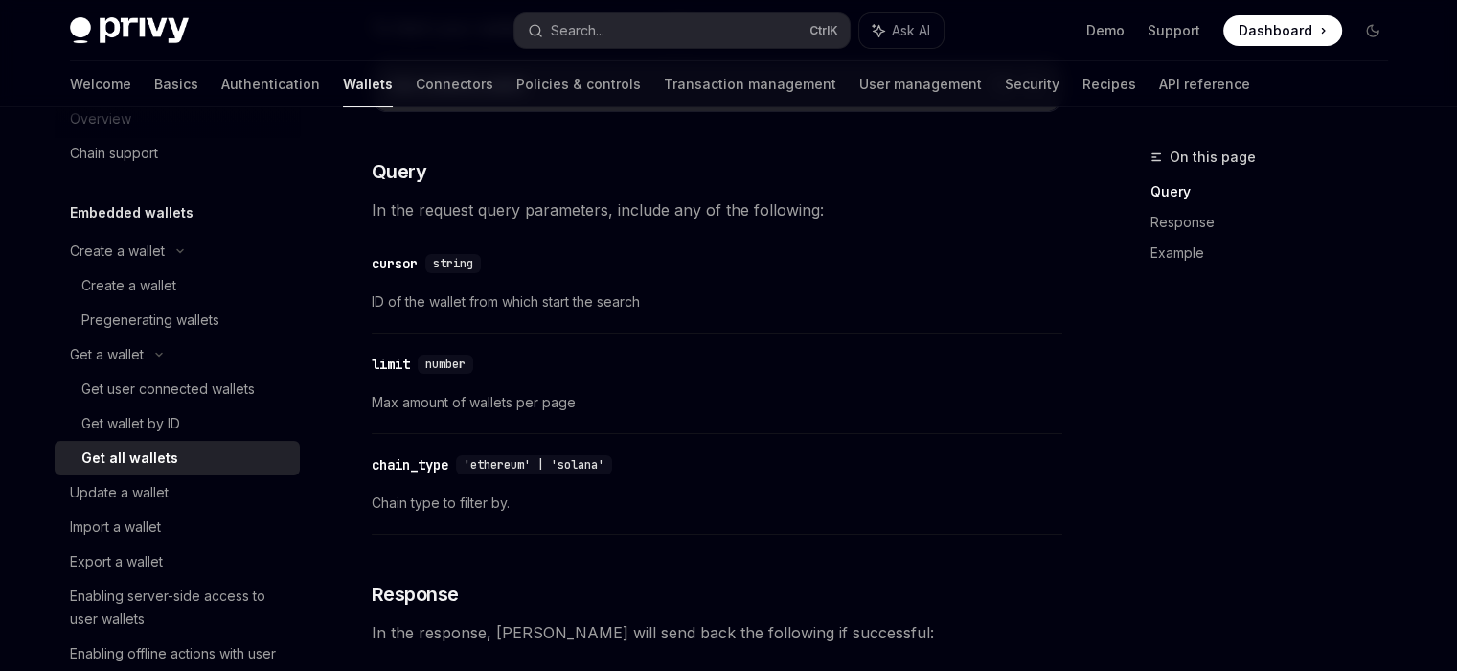
scroll to position [383, 0]
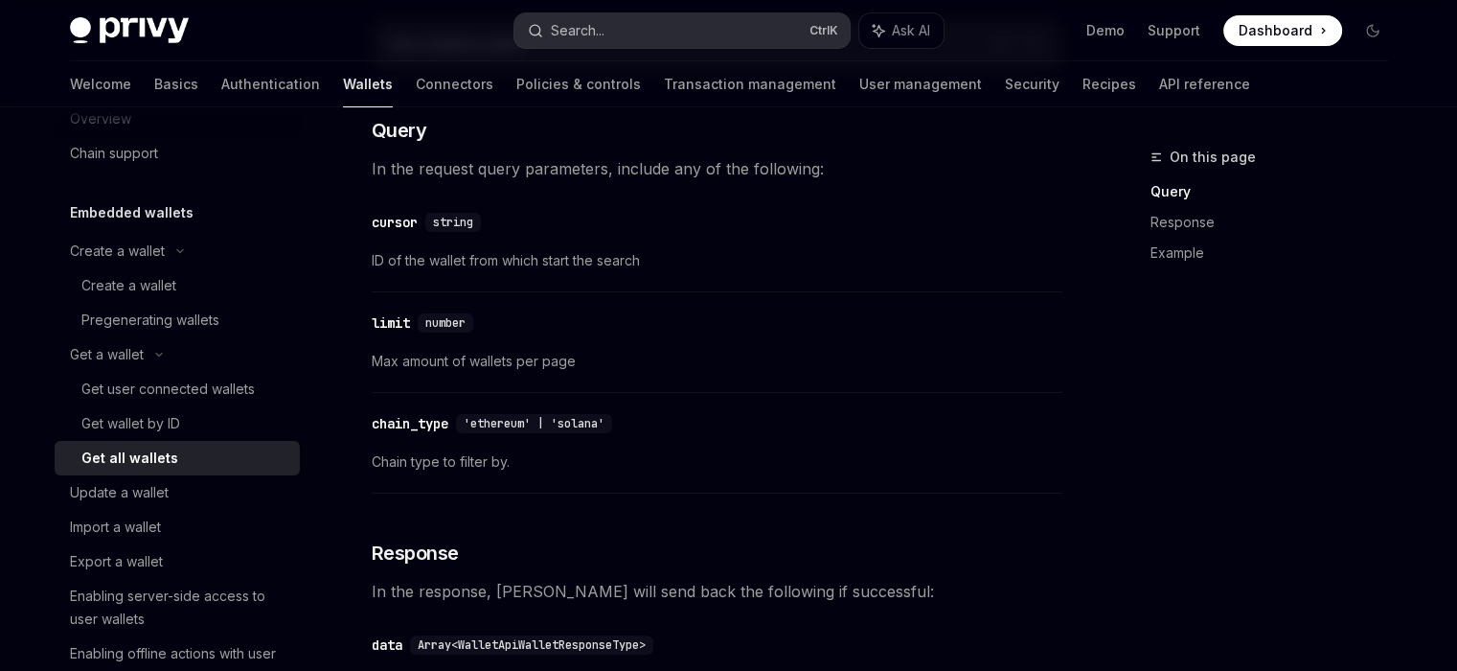
click at [659, 21] on button "Search... Ctrl K" at bounding box center [681, 30] width 335 height 34
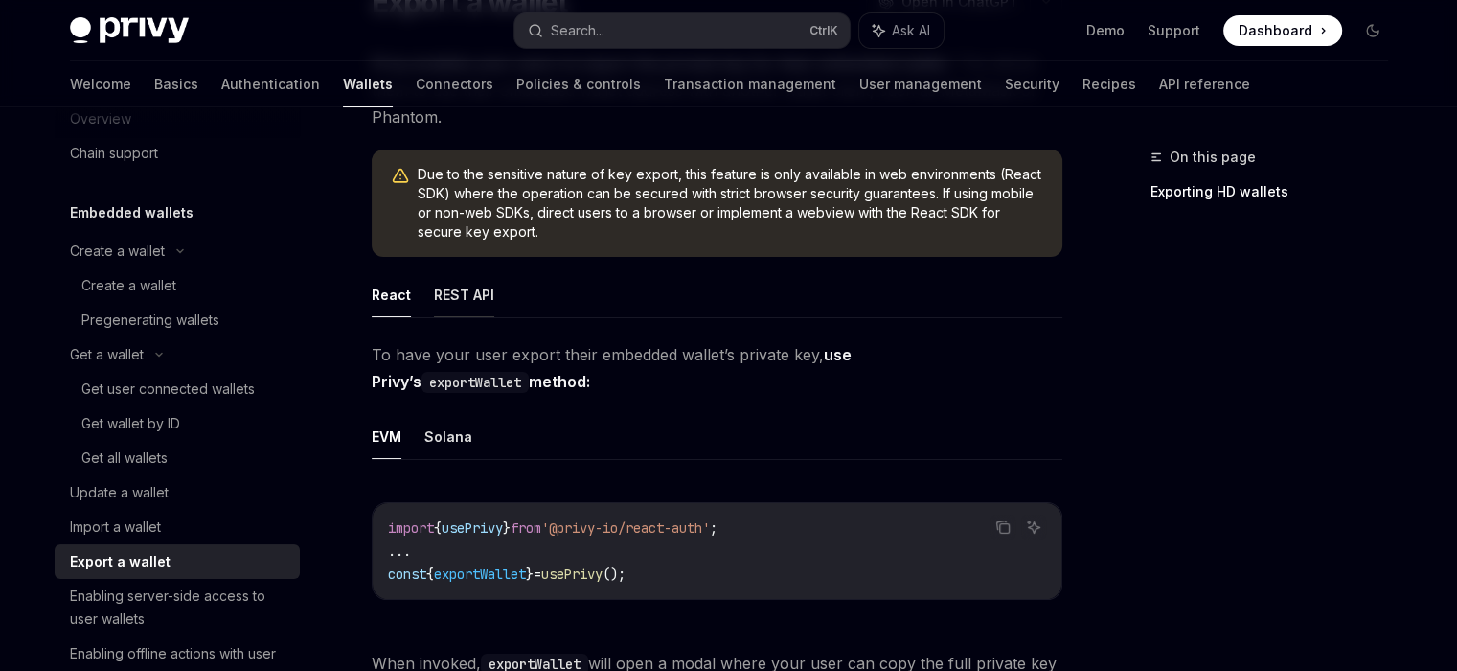
click at [464, 293] on button "REST API" at bounding box center [464, 294] width 60 height 45
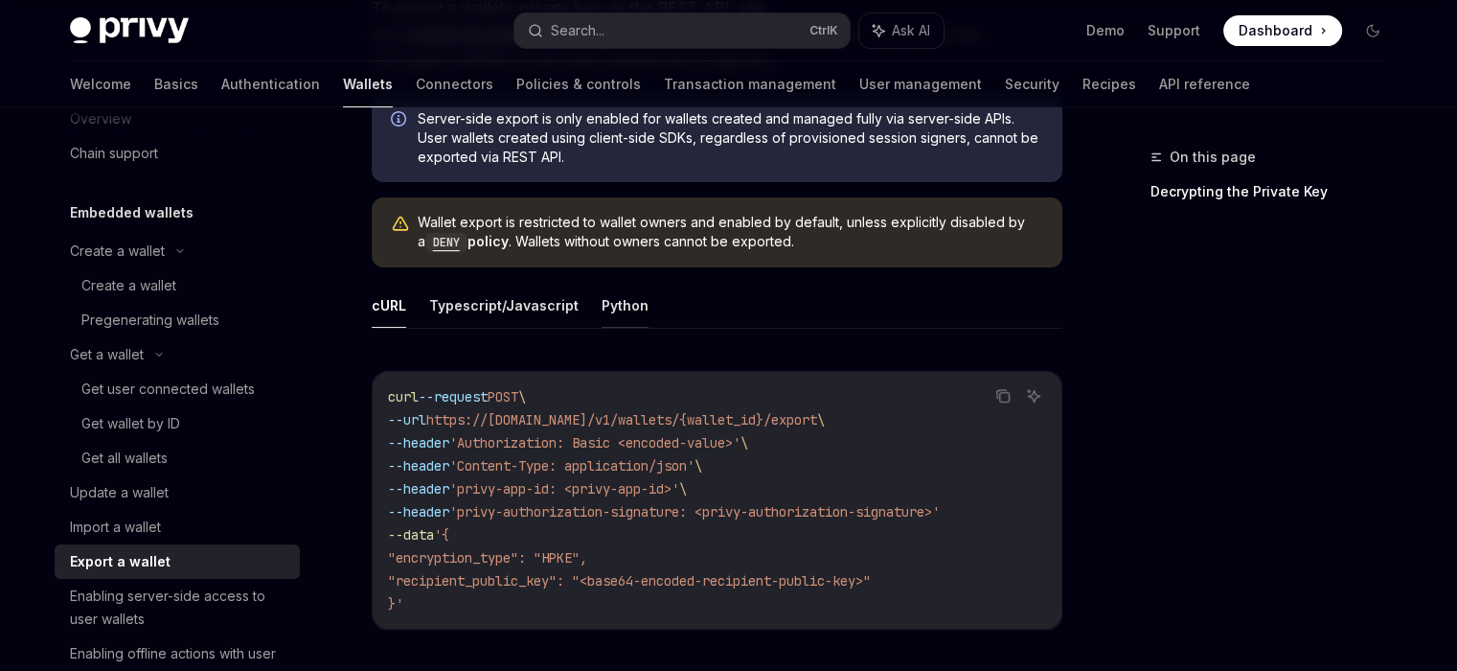
scroll to position [575, 0]
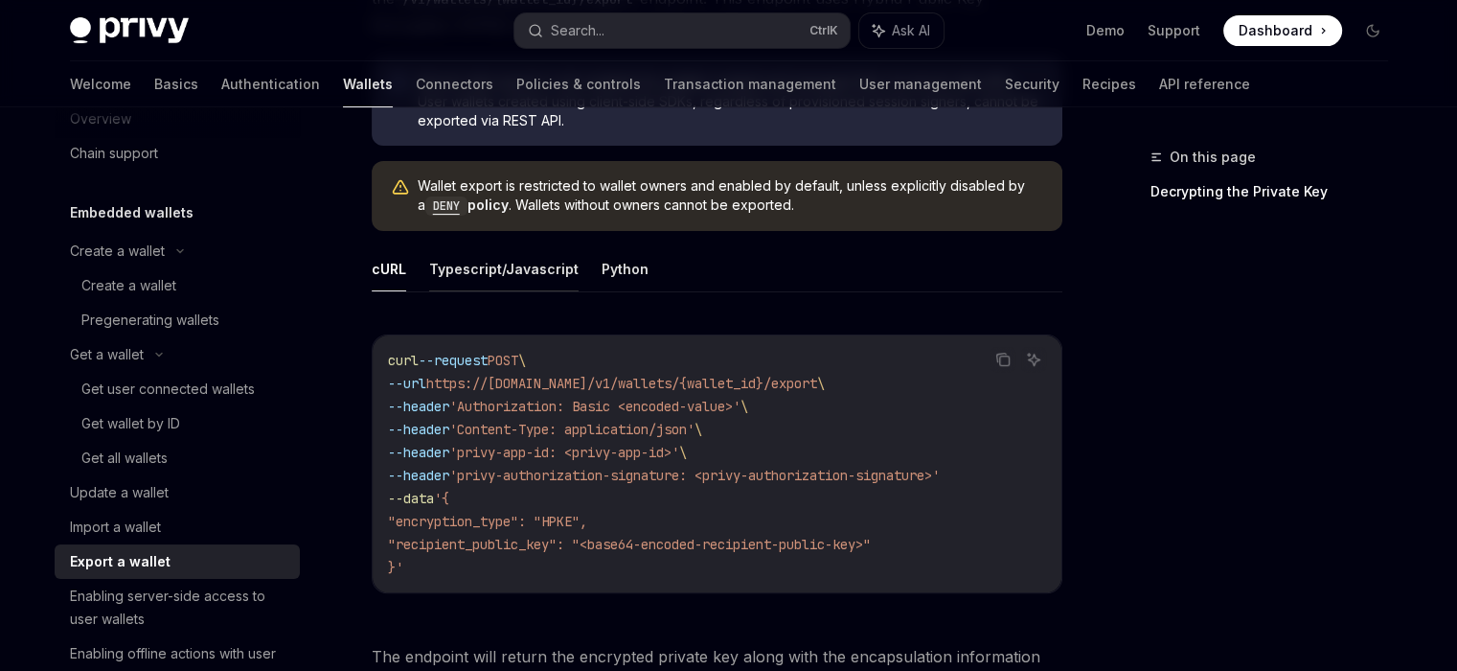
click at [544, 270] on button "Typescript/Javascript" at bounding box center [503, 268] width 149 height 45
type textarea "*"
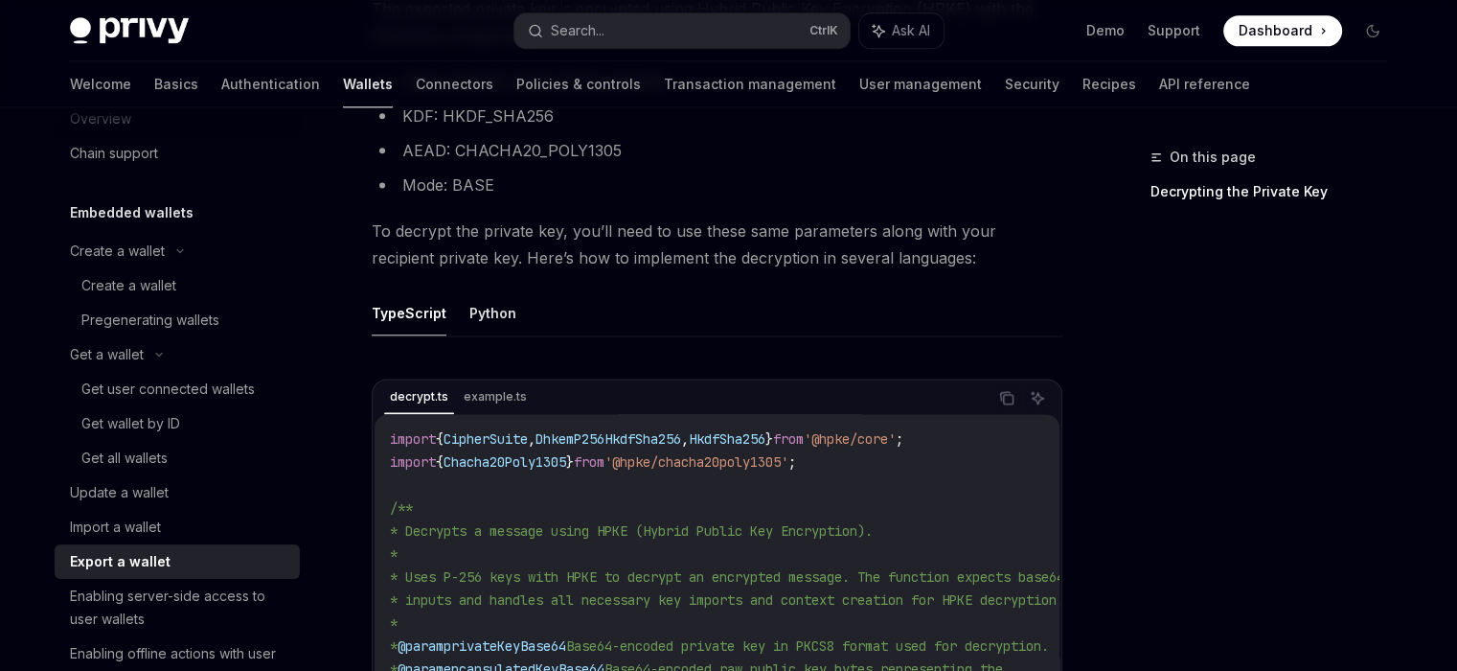
scroll to position [2586, 0]
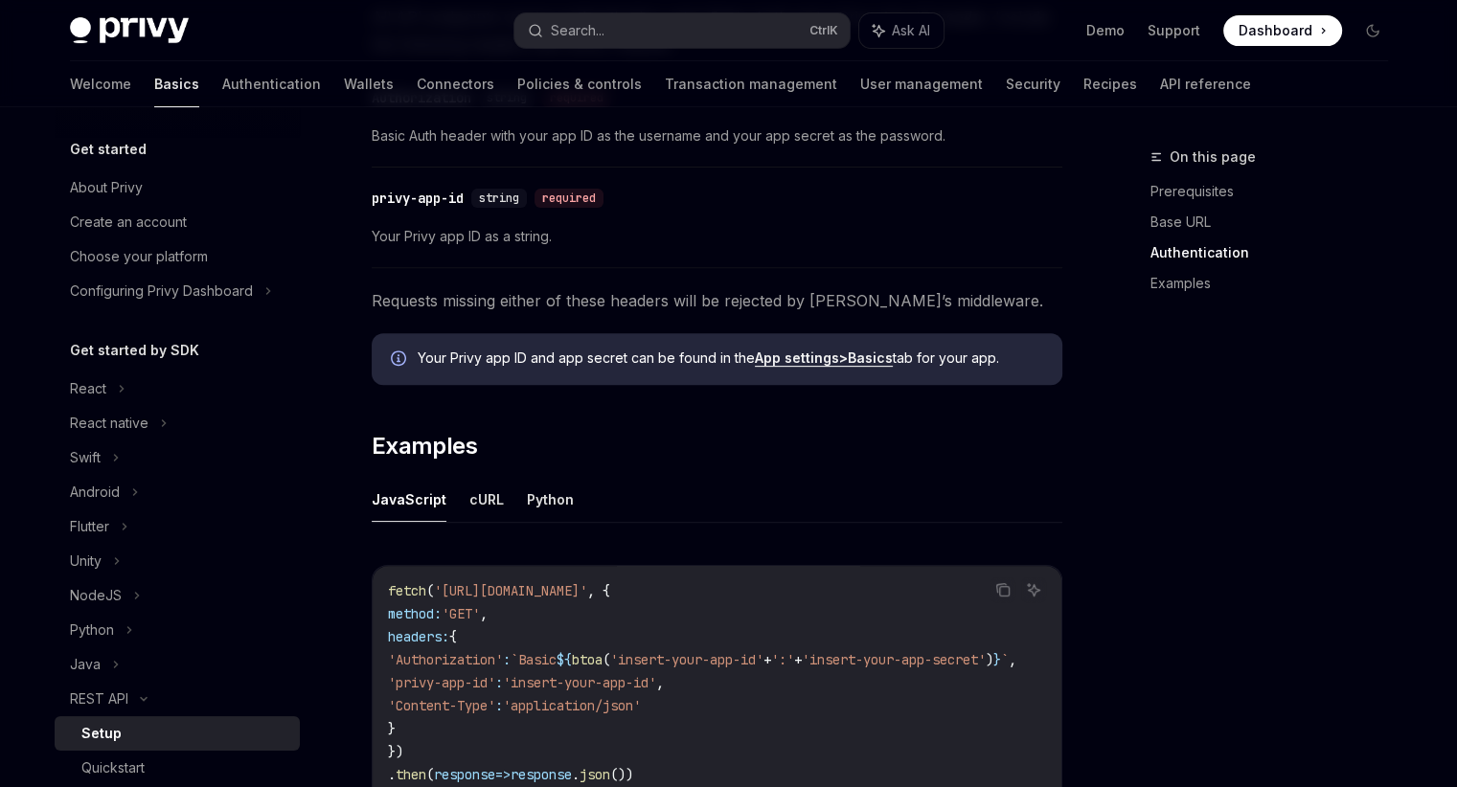
scroll to position [731, 0]
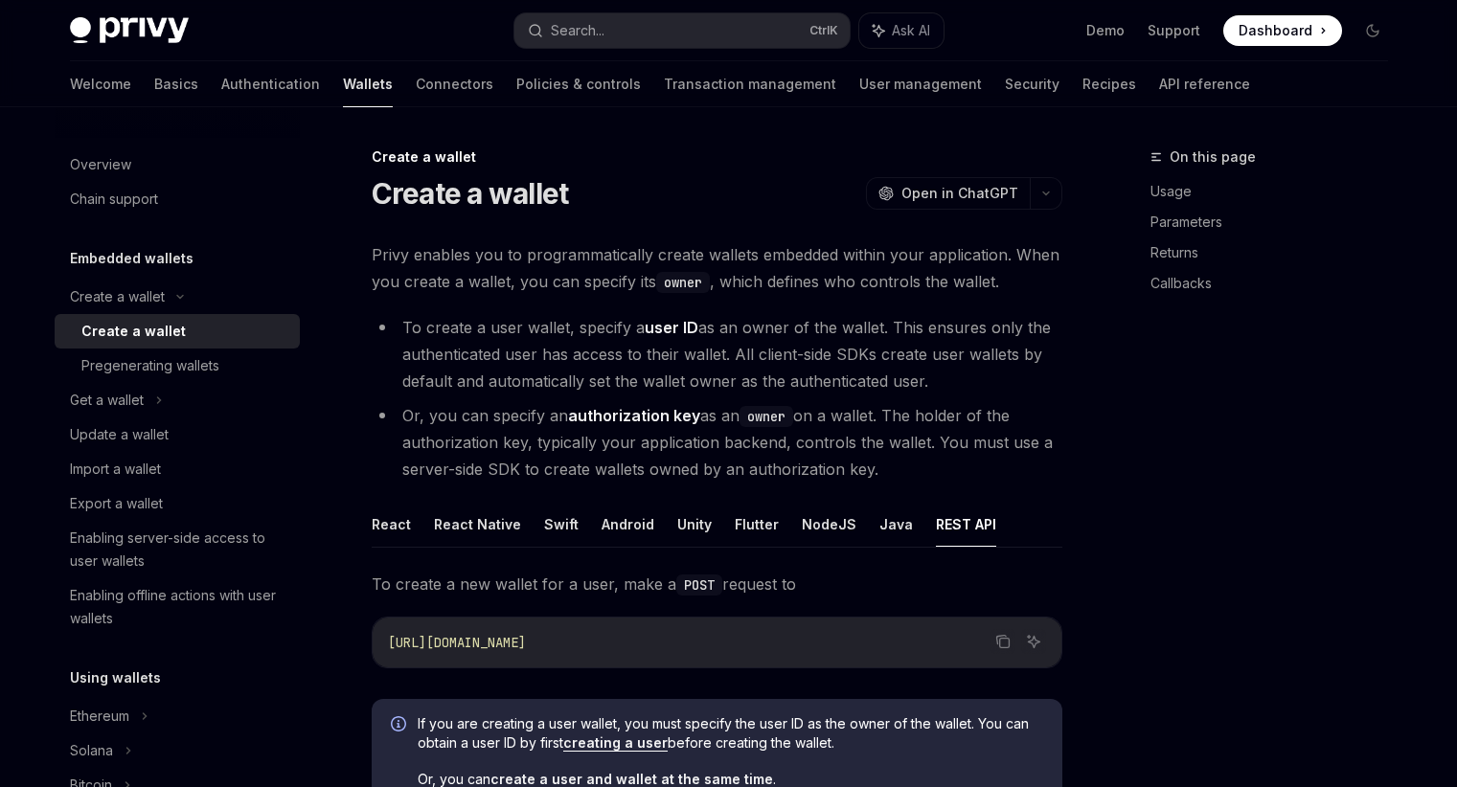
scroll to position [31, 0]
